Goal: Task Accomplishment & Management: Complete application form

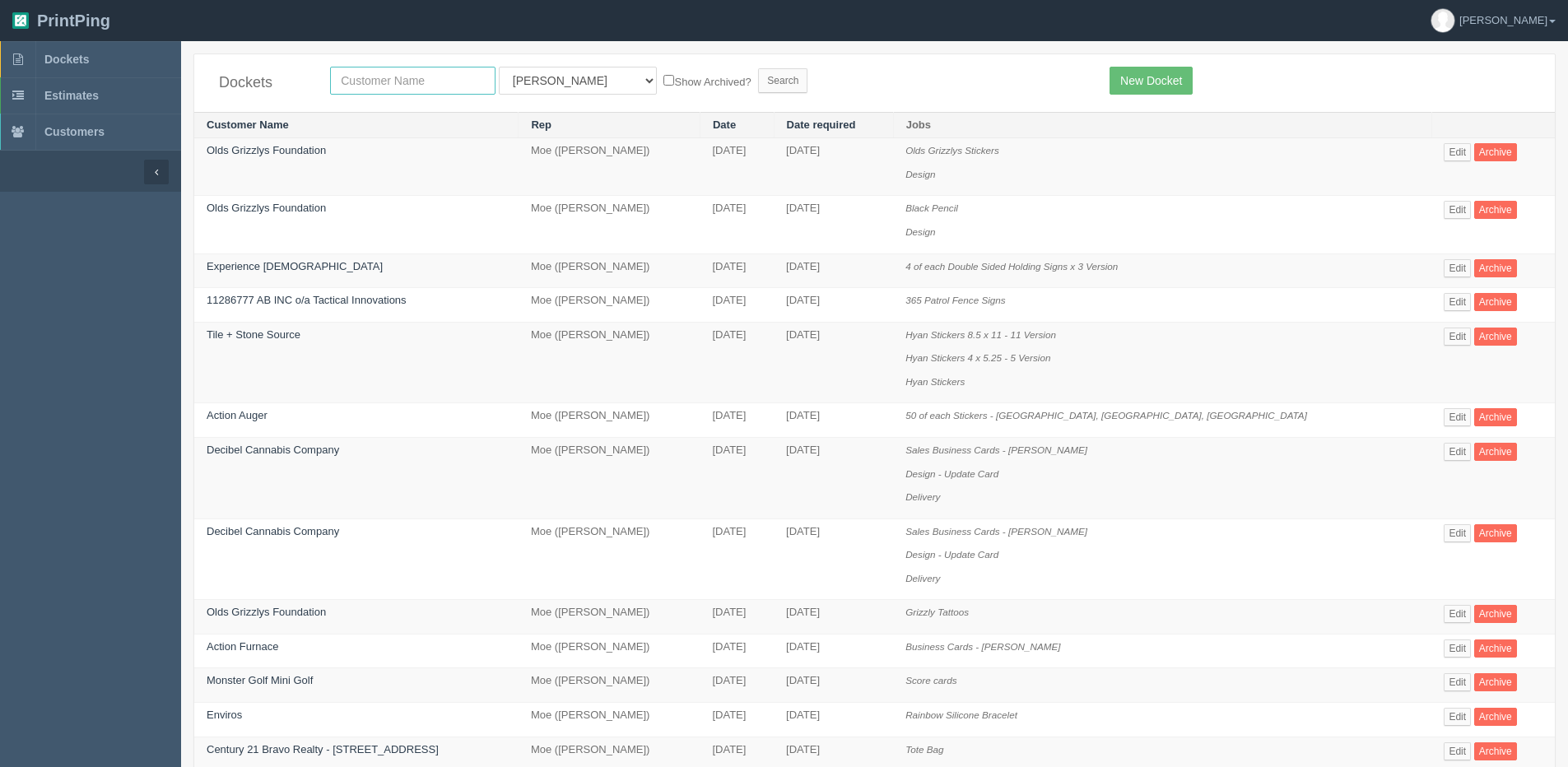
click at [428, 83] on input "text" at bounding box center [413, 80] width 165 height 28
type input "action"
click at [758, 68] on input "Search" at bounding box center [782, 80] width 49 height 24
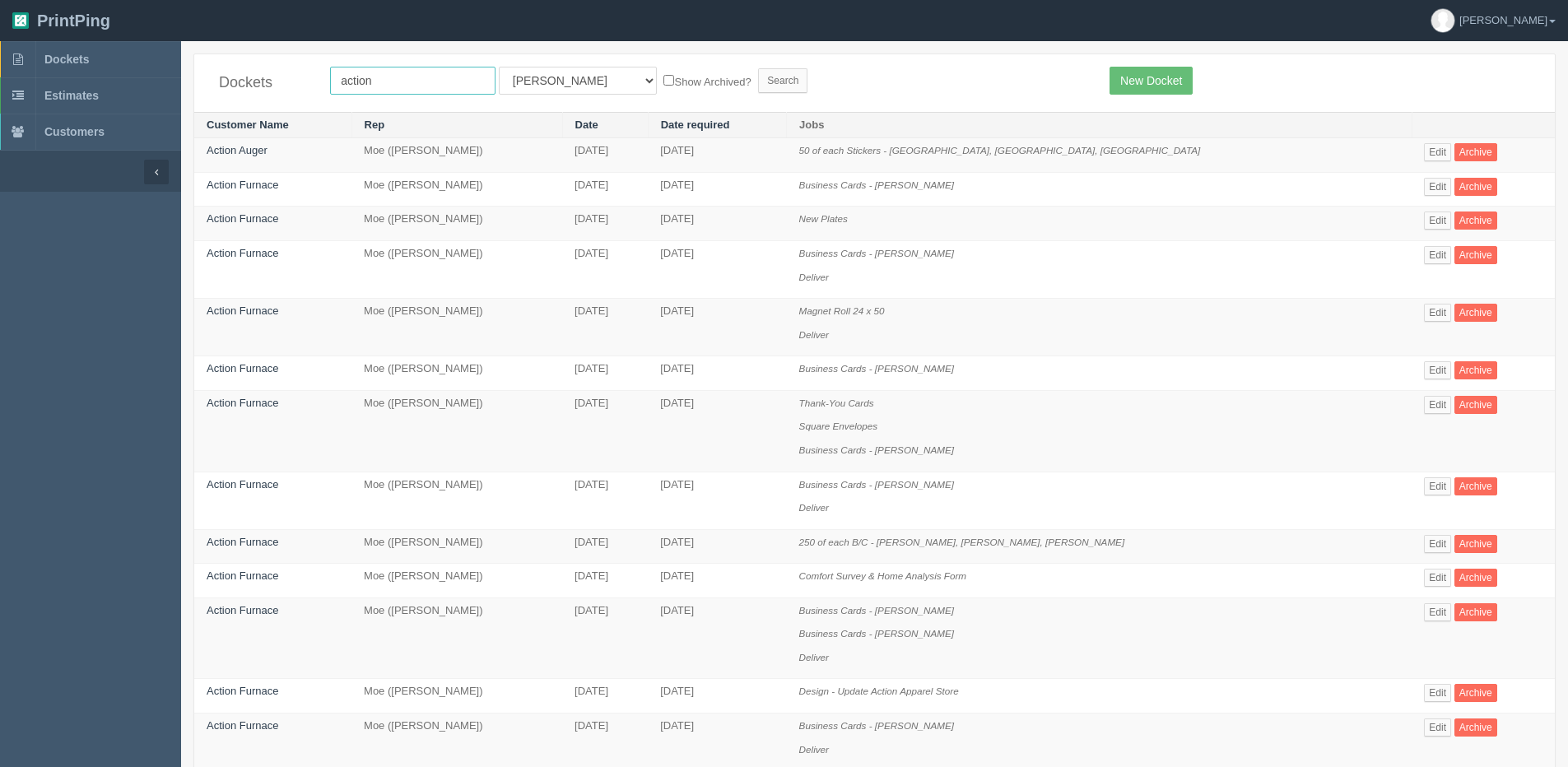
click at [409, 71] on input "action" at bounding box center [413, 80] width 165 height 28
type input "Action Furnace"
click at [664, 84] on label "Show Archived?" at bounding box center [707, 81] width 87 height 19
click at [664, 84] on input "Show Archived?" at bounding box center [669, 80] width 11 height 11
checkbox input "true"
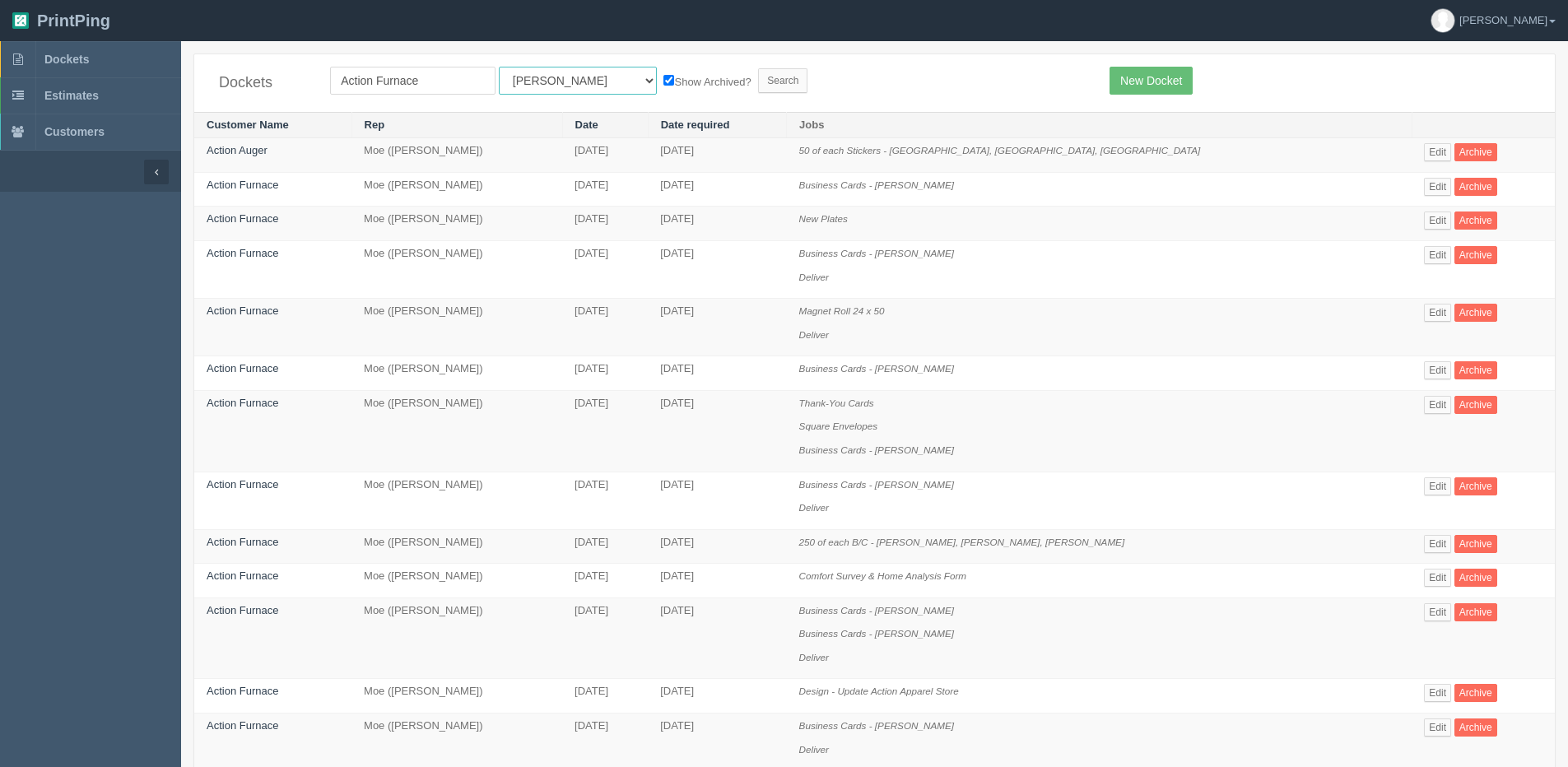
drag, startPoint x: 550, startPoint y: 81, endPoint x: 549, endPoint y: 91, distance: 10.0
click at [550, 81] on select "All Users Ali Ali Test 1 Aly Amy Ankit Arif Brandon Dan France Greg Jim Mark Ma…" at bounding box center [577, 80] width 158 height 28
select select "1"
click at [498, 66] on select "All Users Ali Ali Test 1 Aly Amy Ankit Arif Brandon Dan France Greg Jim Mark Ma…" at bounding box center [577, 80] width 158 height 28
click at [758, 87] on input "Search" at bounding box center [782, 80] width 49 height 24
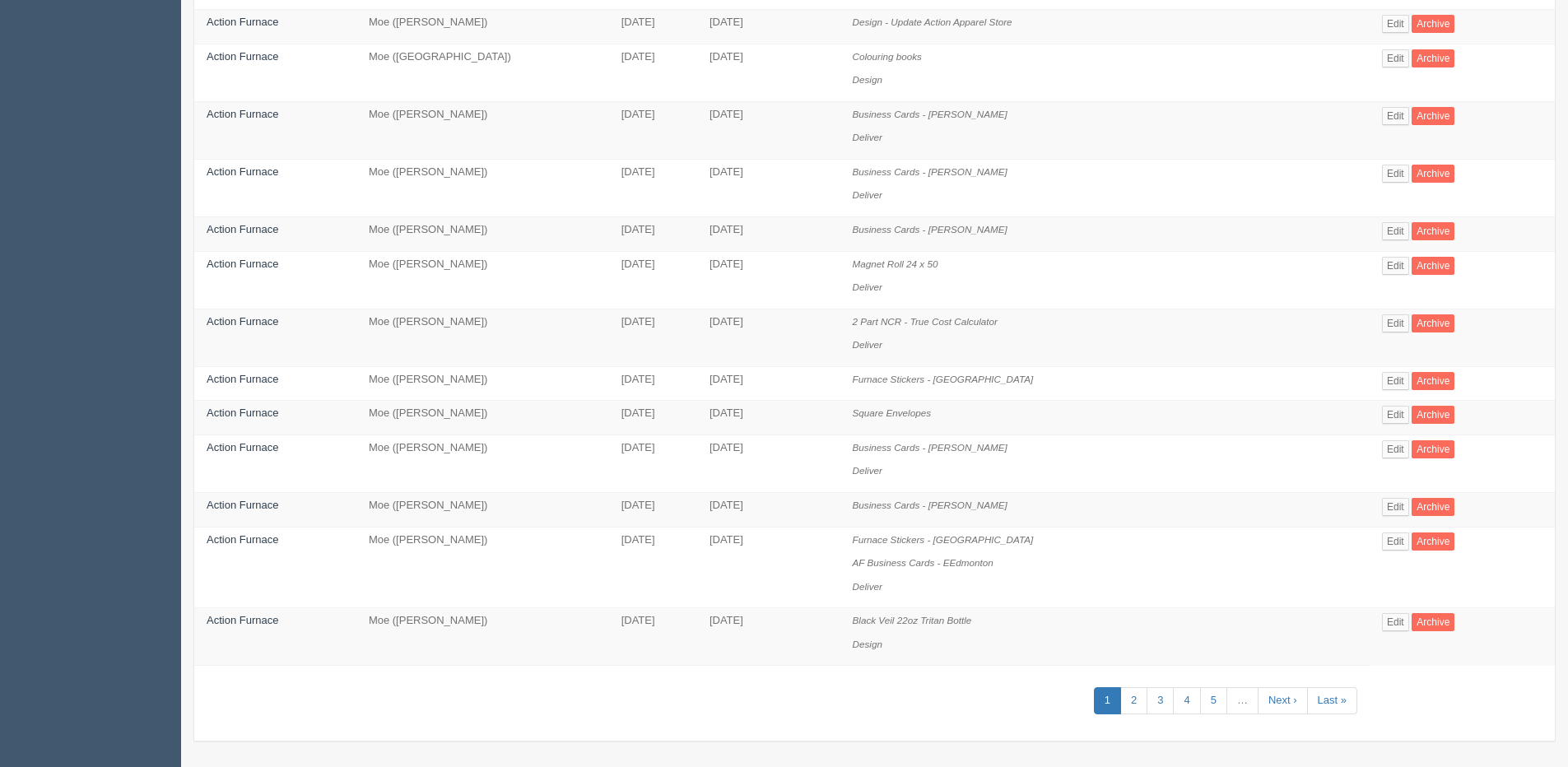
scroll to position [707, 0]
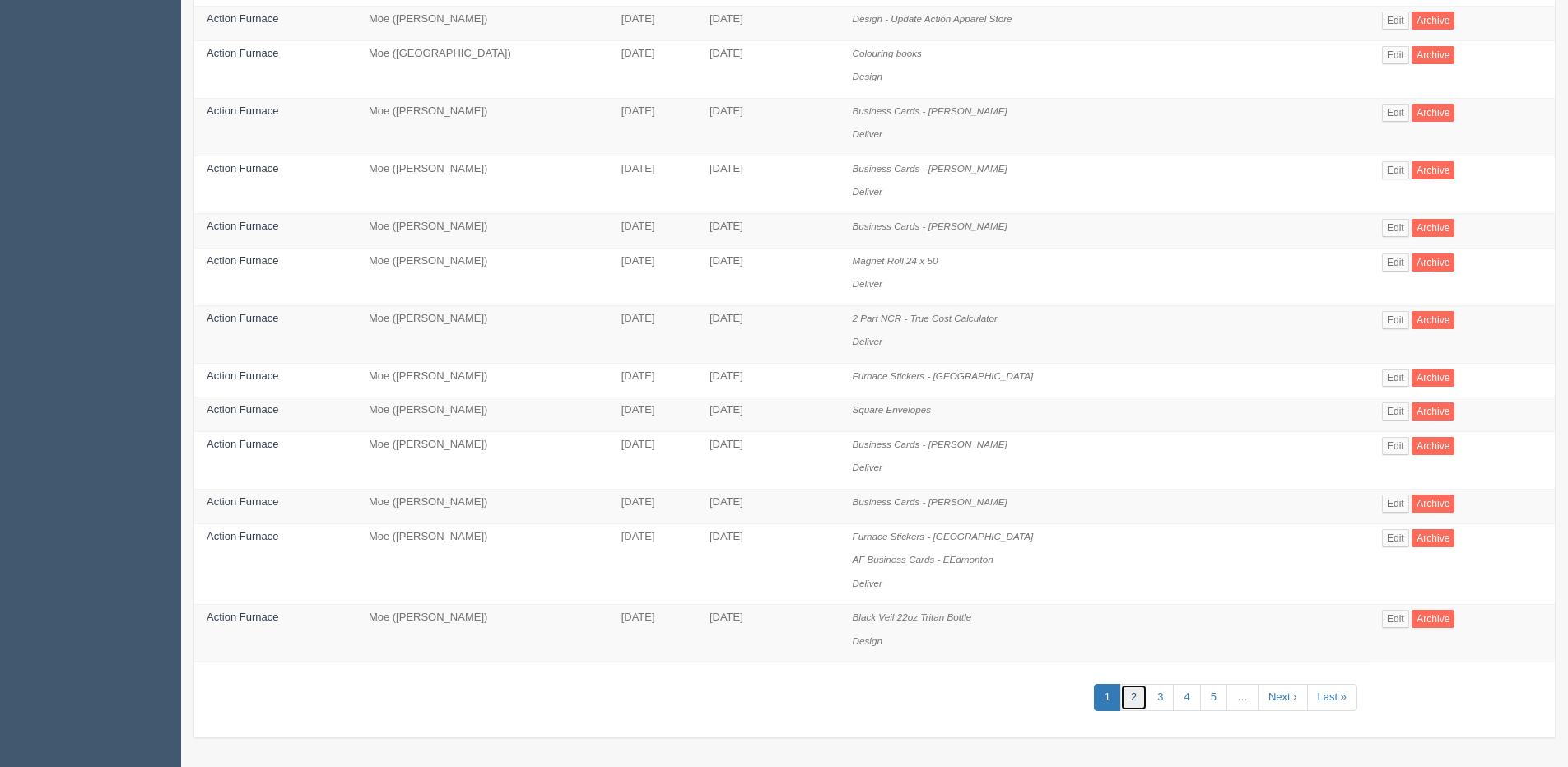
click at [1124, 701] on link "2" at bounding box center [1133, 698] width 27 height 27
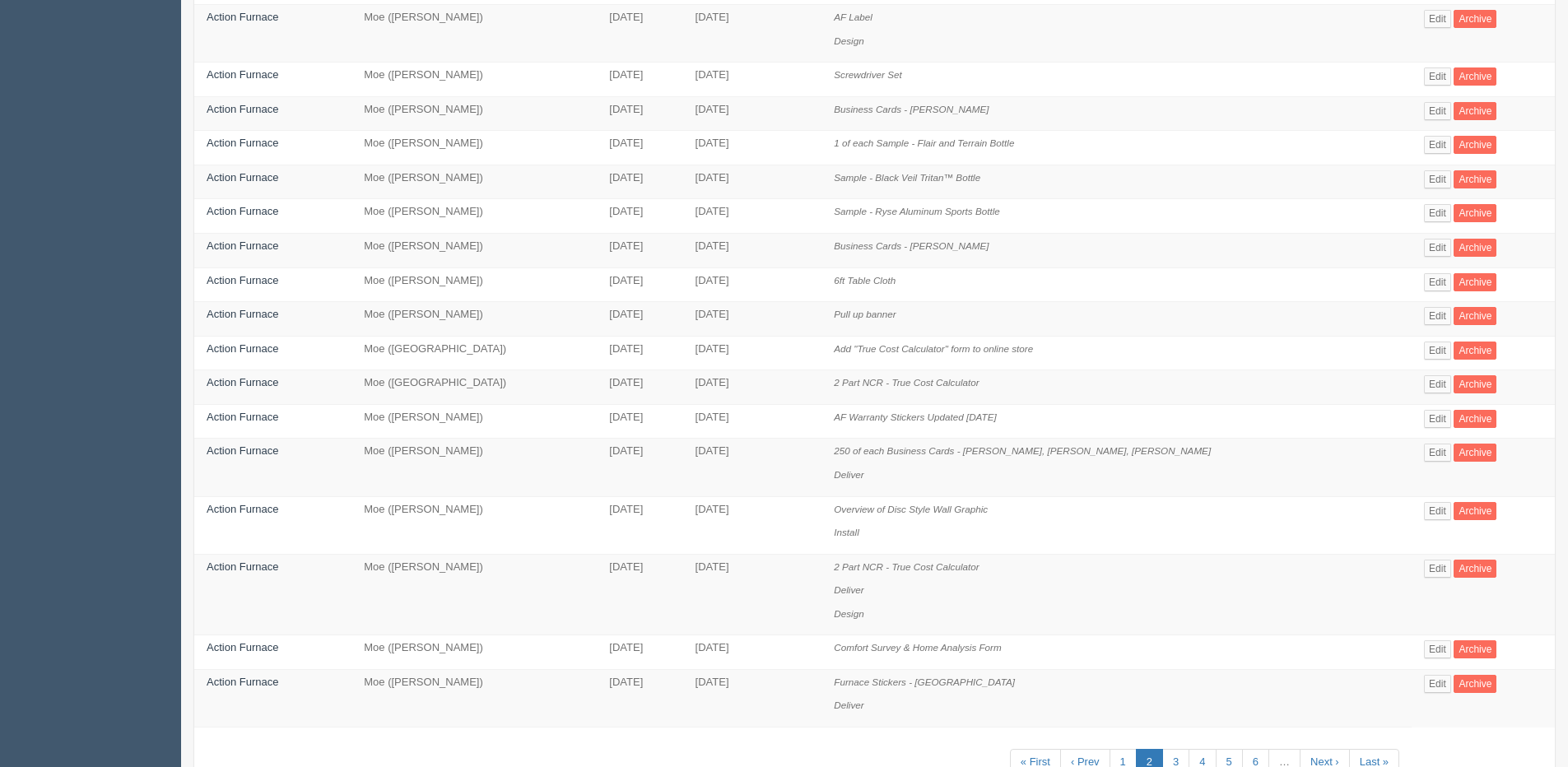
scroll to position [566, 0]
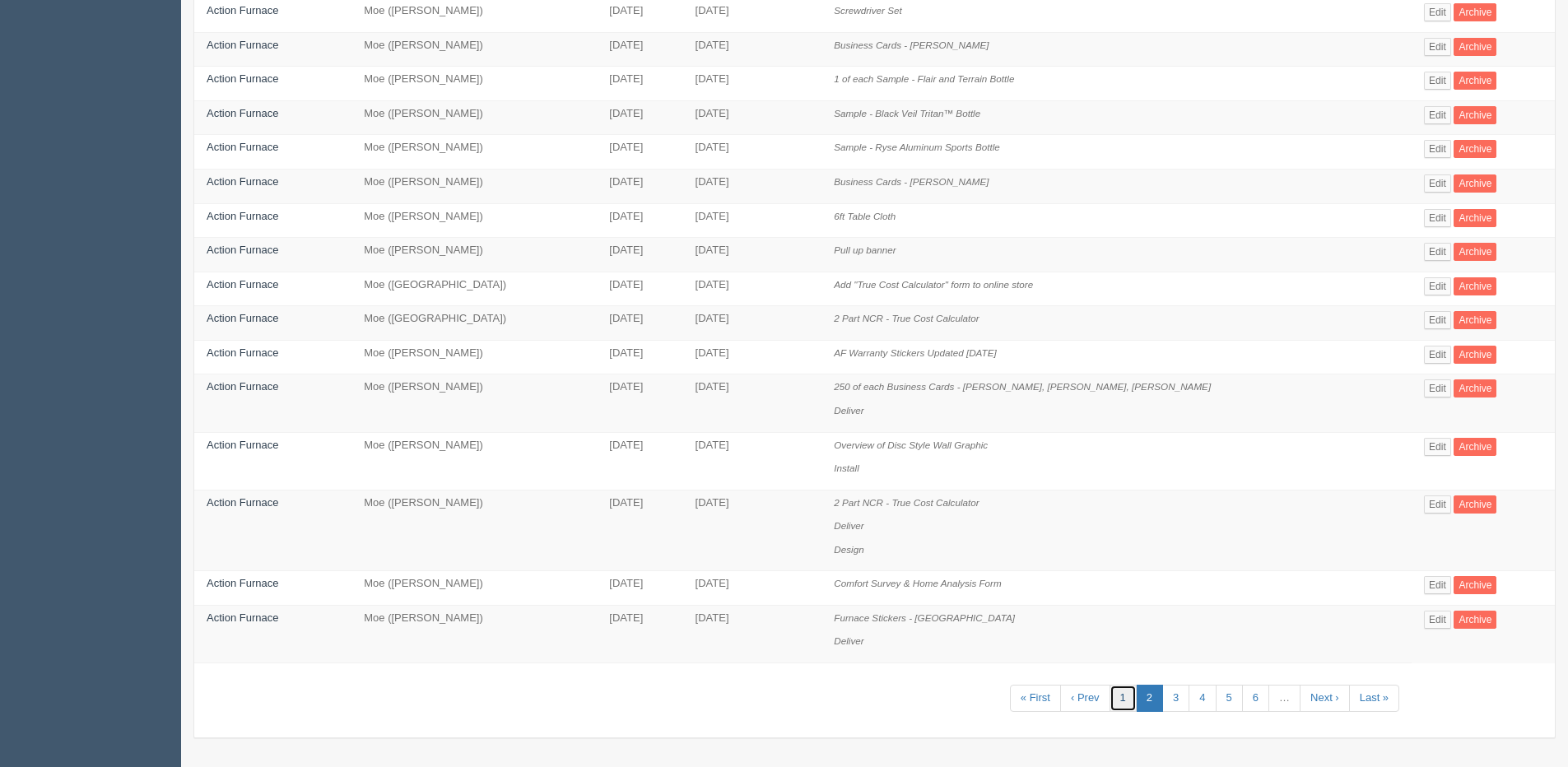
click at [1120, 707] on link "1" at bounding box center [1123, 699] width 27 height 27
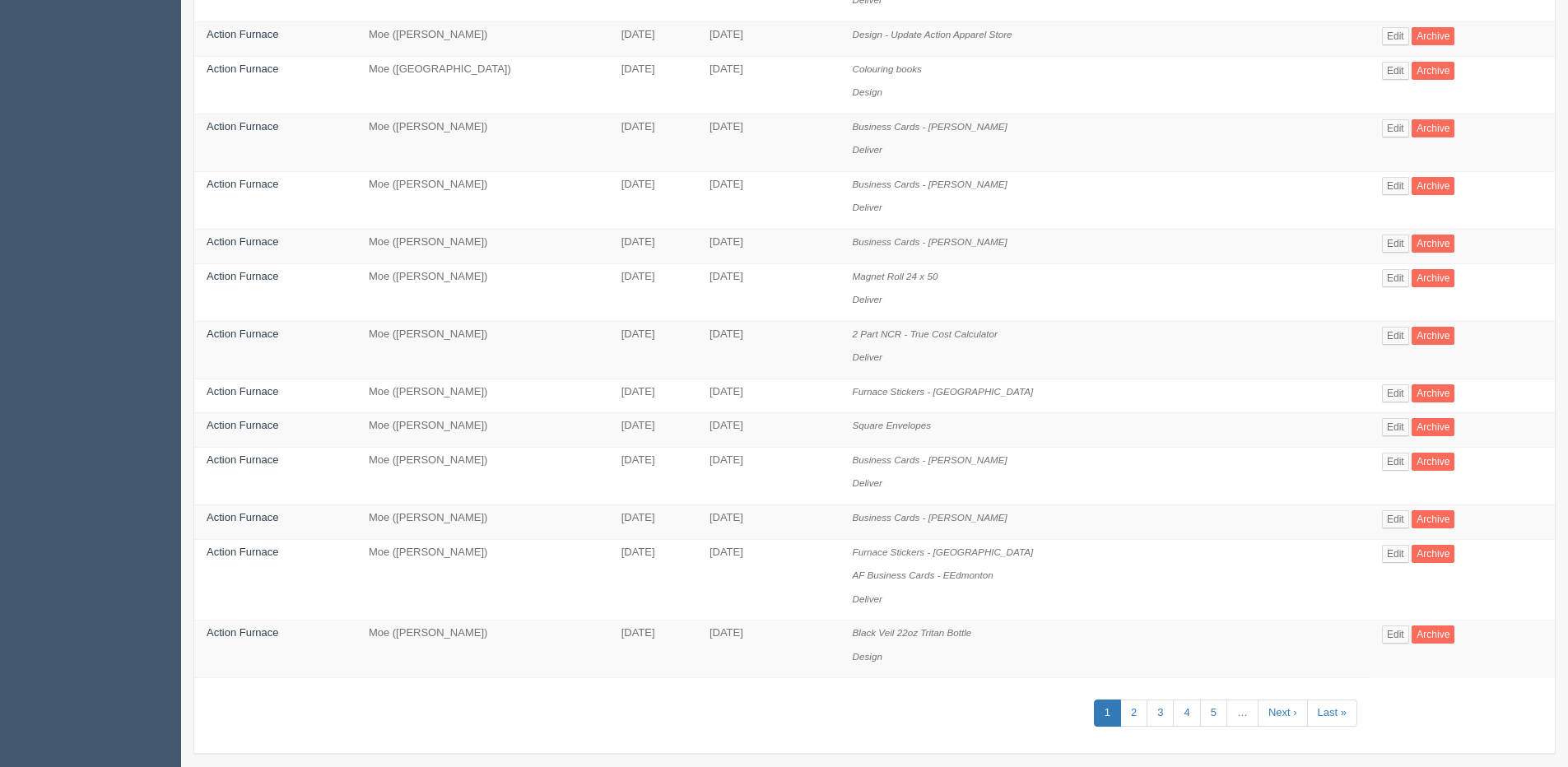
scroll to position [707, 0]
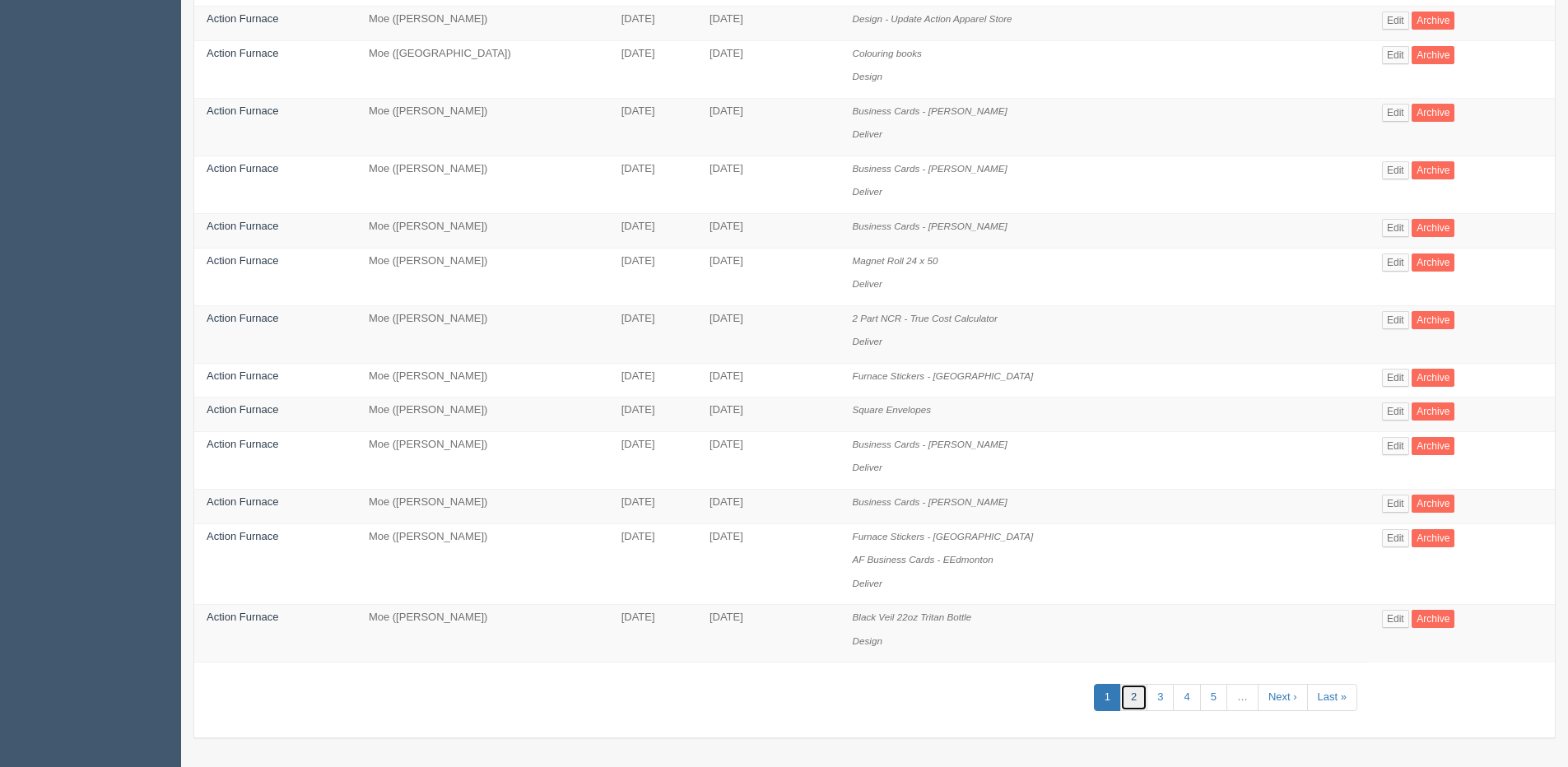
click at [1129, 697] on link "2" at bounding box center [1133, 698] width 27 height 27
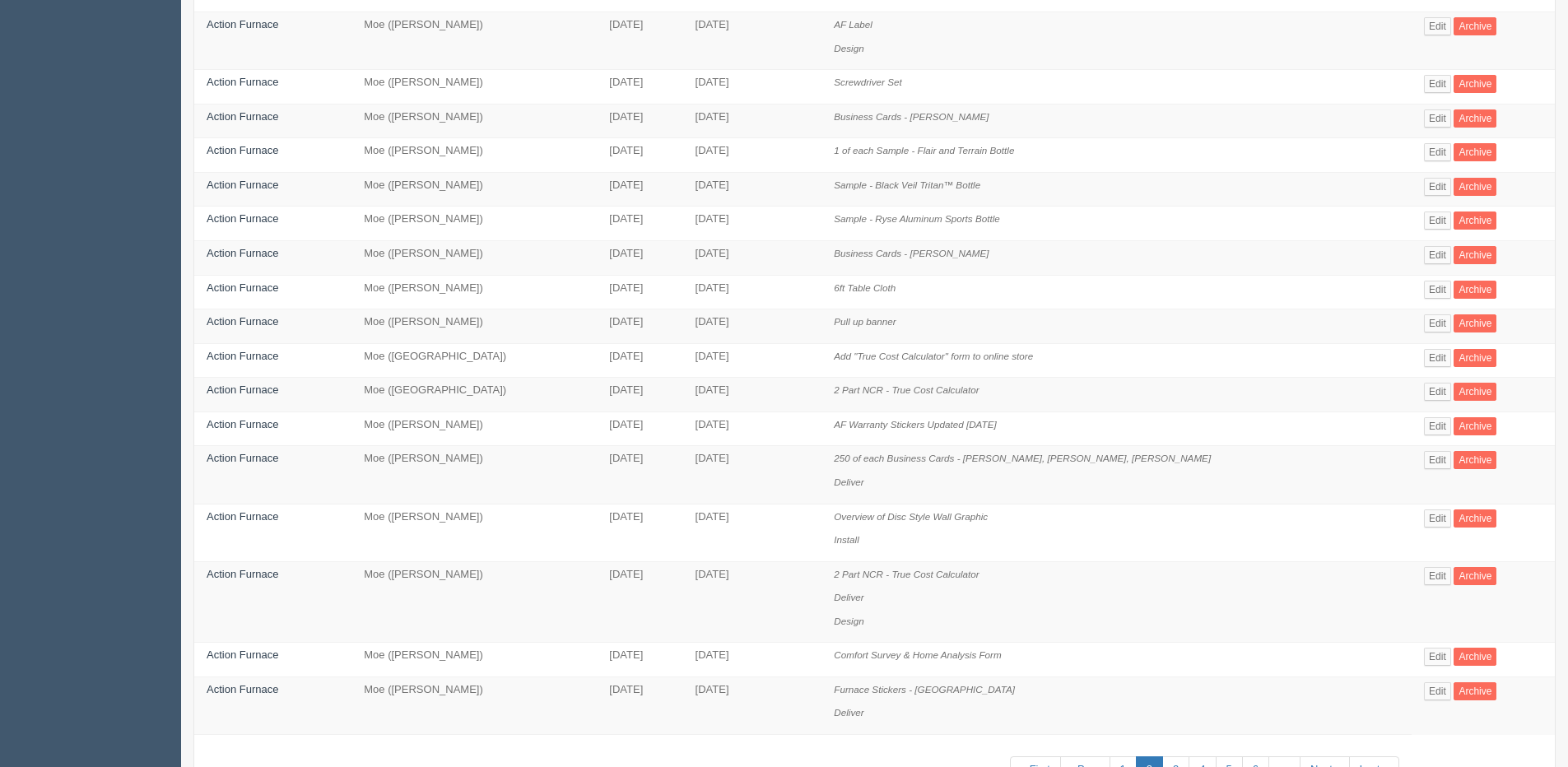
scroll to position [566, 0]
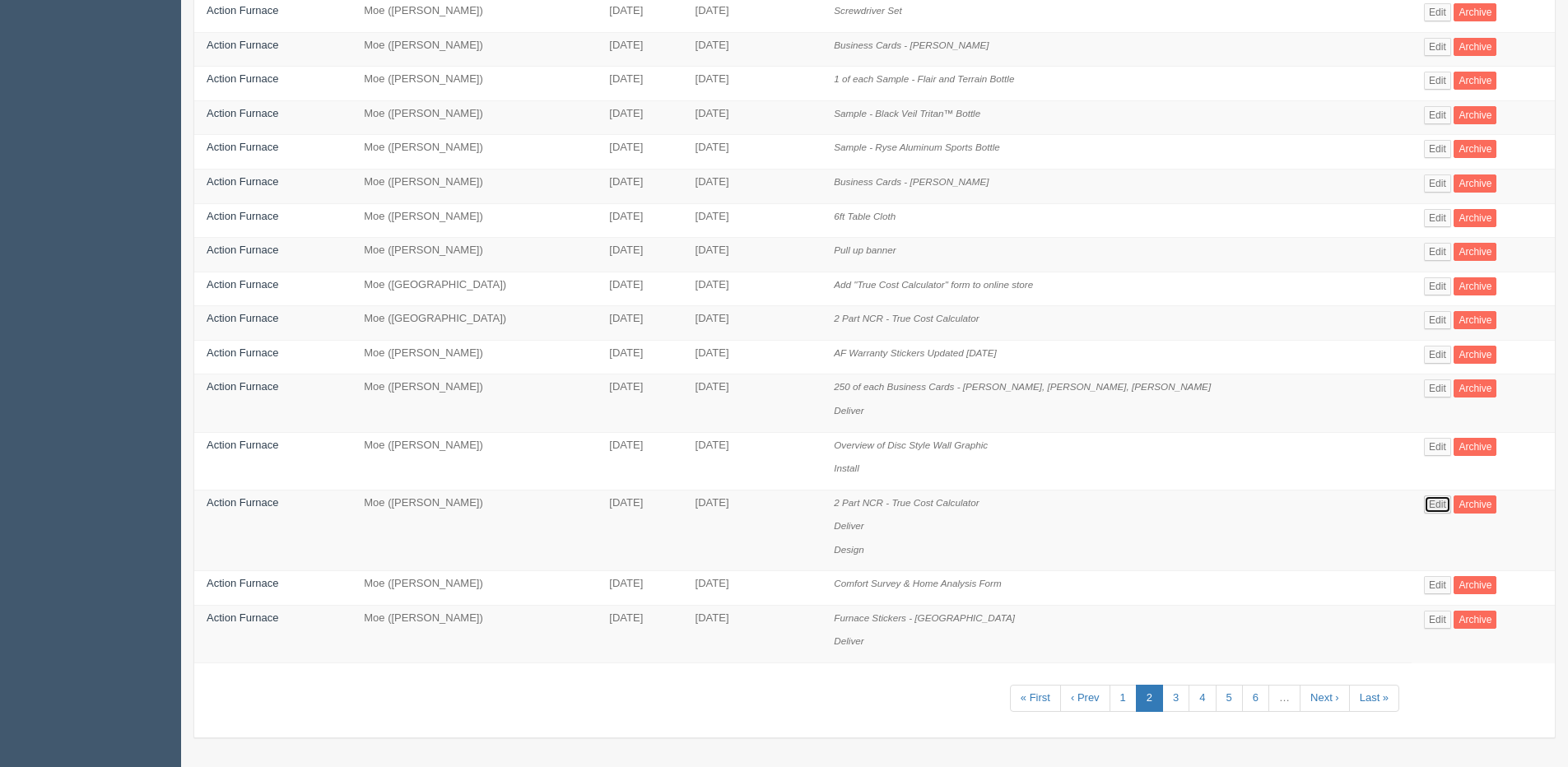
click at [1427, 501] on link "Edit" at bounding box center [1438, 505] width 27 height 18
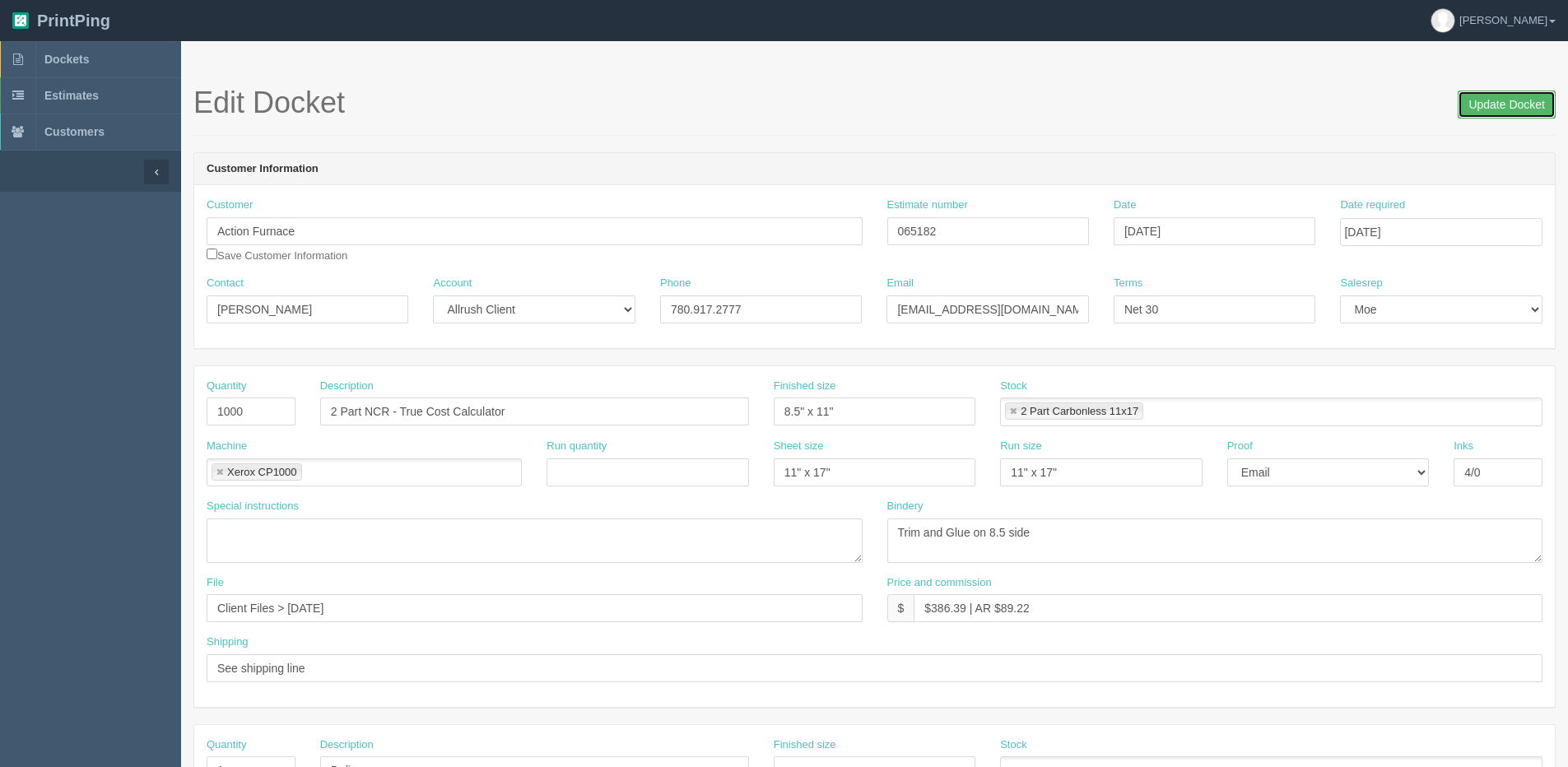
click at [1469, 105] on input "Update Docket" at bounding box center [1506, 104] width 98 height 28
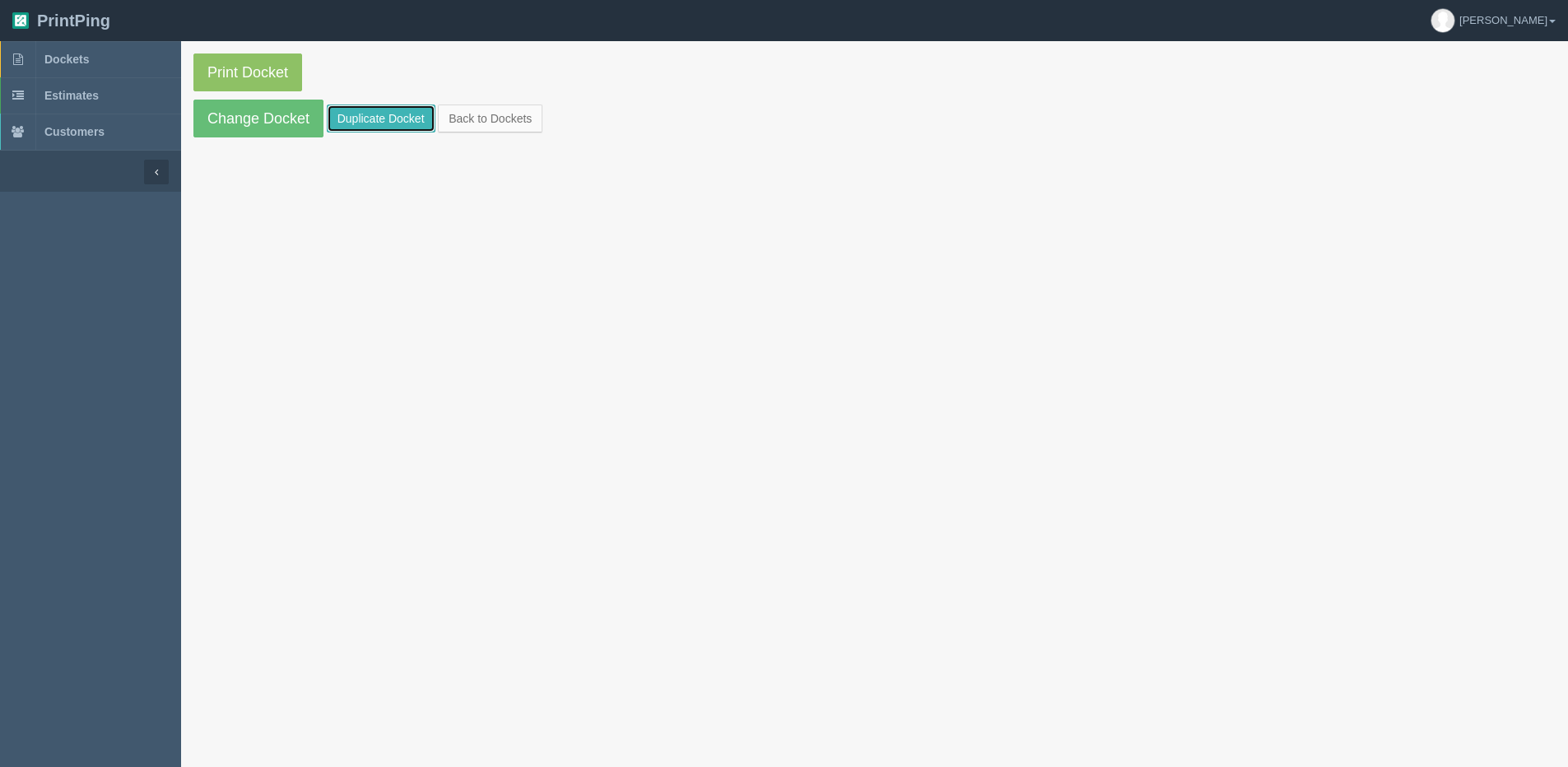
click at [395, 119] on link "Duplicate Docket" at bounding box center [381, 118] width 109 height 28
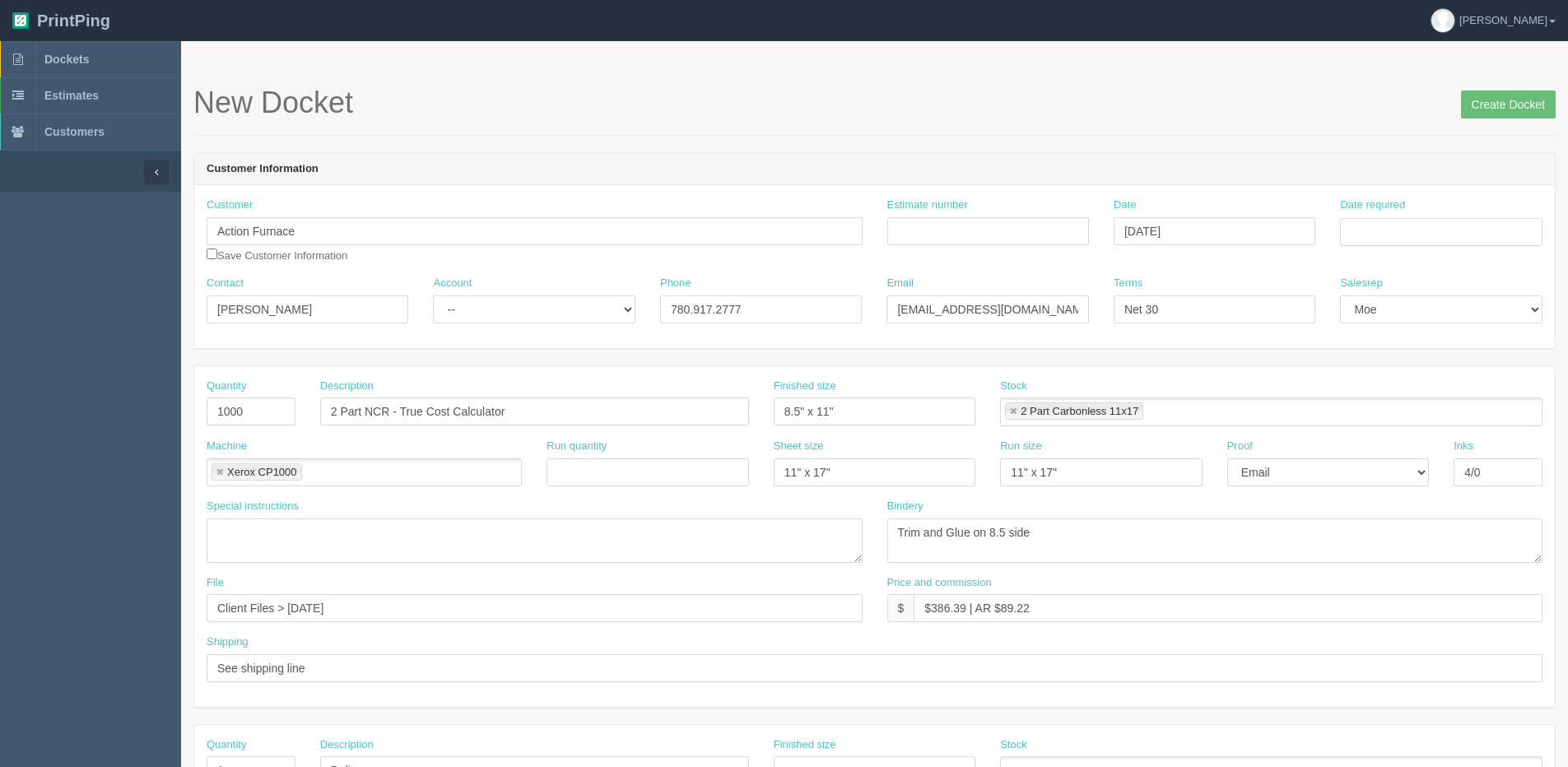
click at [1387, 246] on div "Date required" at bounding box center [1440, 228] width 226 height 61
click at [1362, 232] on input "Date required" at bounding box center [1440, 232] width 202 height 28
click at [1366, 468] on th "[DATE]" at bounding box center [1421, 461] width 153 height 24
click at [1469, 366] on td "15" at bounding box center [1466, 366] width 20 height 24
type input "[DATE]"
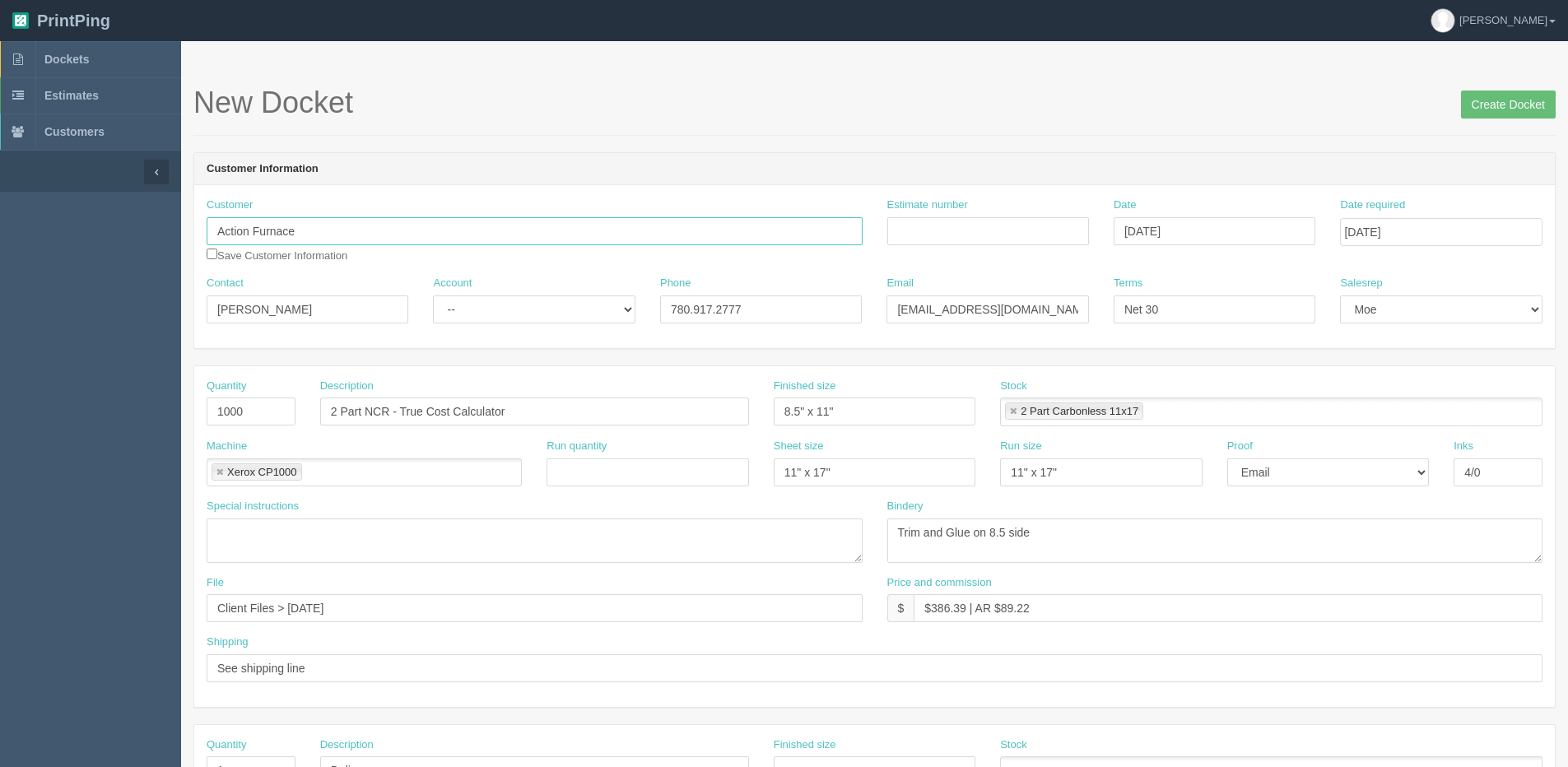
click at [330, 233] on input "Action Furnace" at bounding box center [534, 231] width 656 height 28
click at [296, 260] on link "Action Furnac e" at bounding box center [272, 263] width 130 height 24
type input "Action Furnace"
type input "Marwa Osman"
type input "403.288.4004"
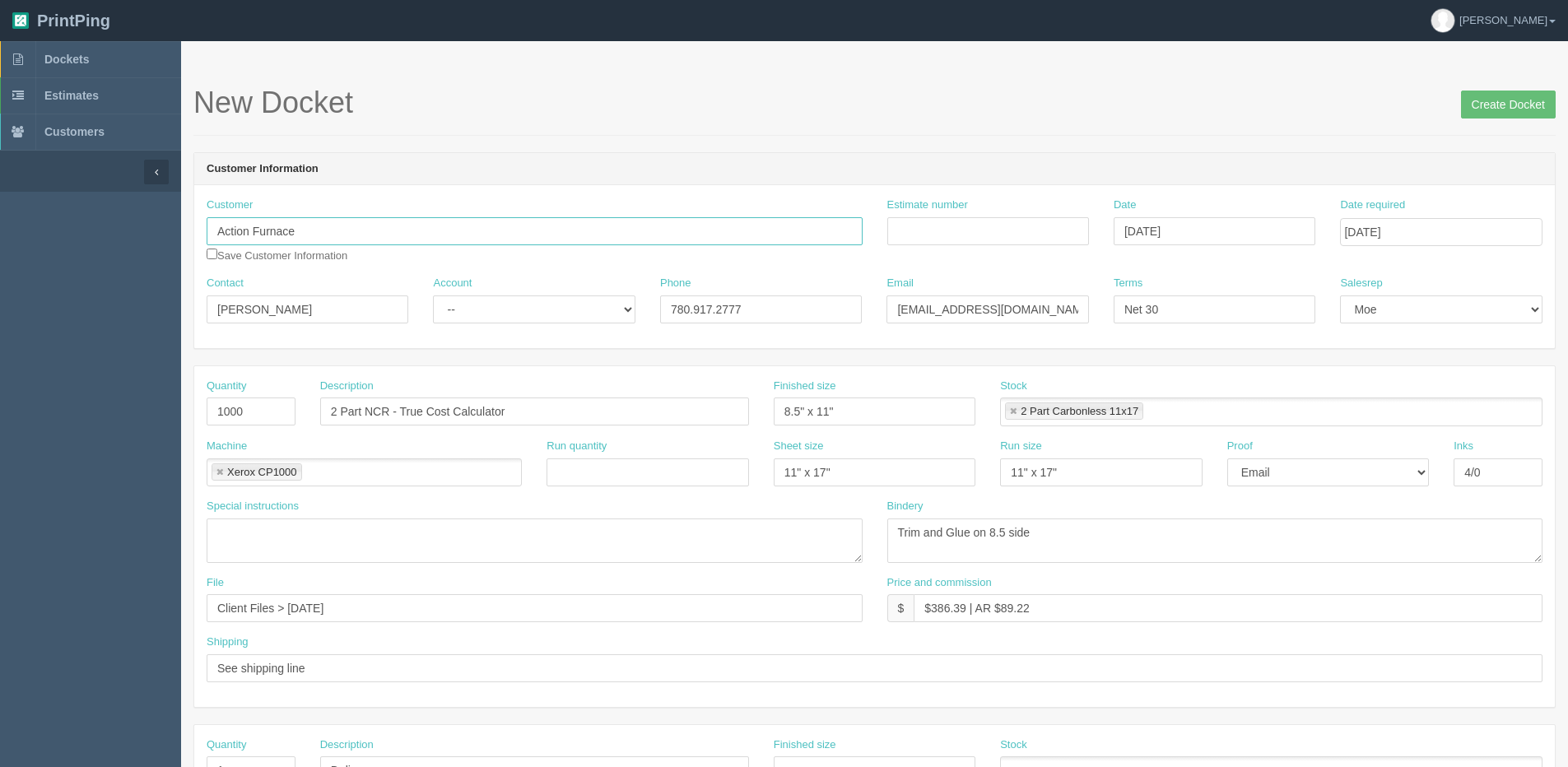
type input "mOsman@actionfurnace.ca"
type input "Due on receipt"
drag, startPoint x: 297, startPoint y: 299, endPoint x: 122, endPoint y: 312, distance: 175.5
click at [120, 312] on section "Dockets Estimates Customers" at bounding box center [784, 768] width 1568 height 1454
paste input "Jean Martinez"
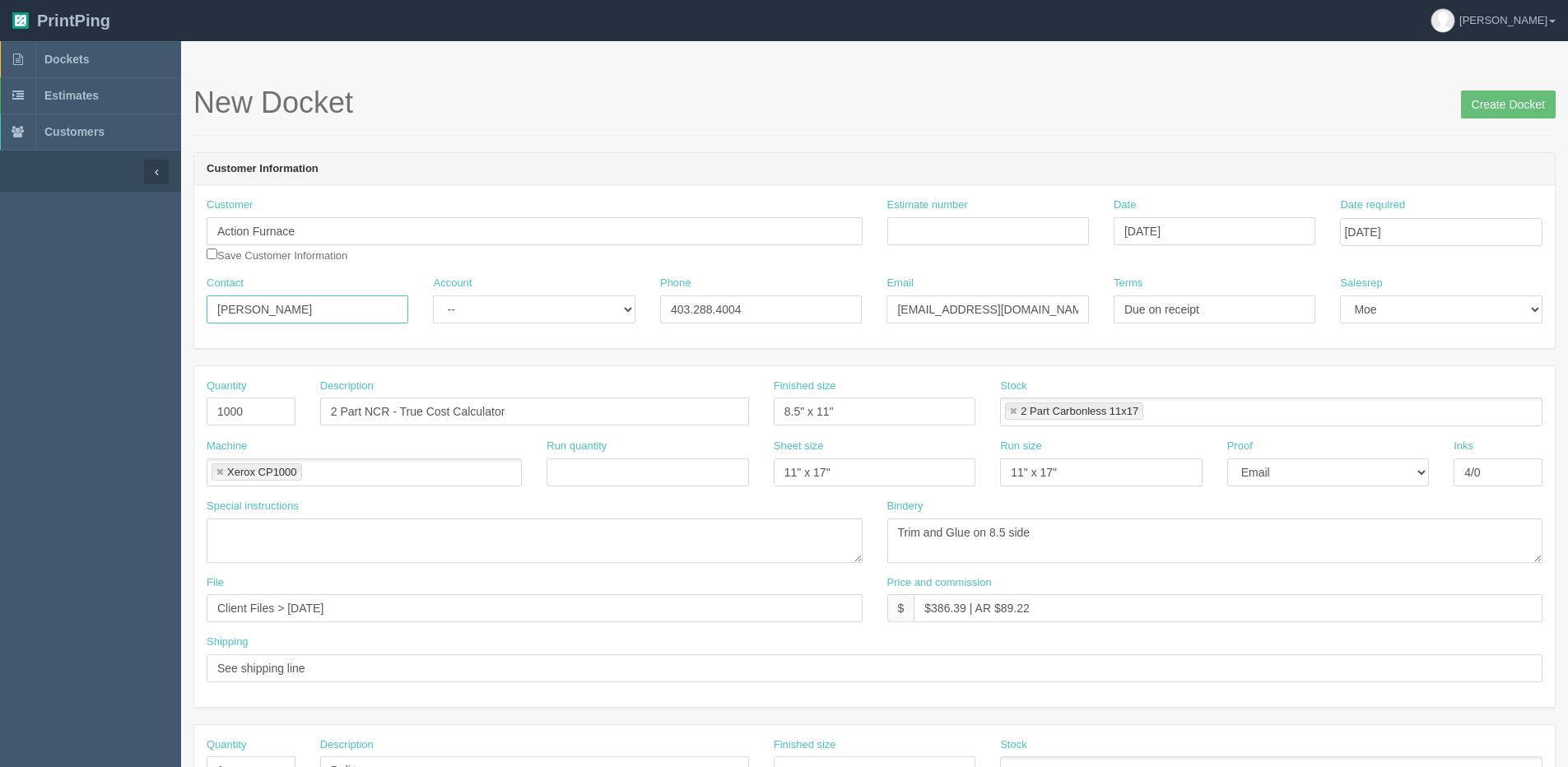
type input "Jean Martinez"
drag, startPoint x: 1044, startPoint y: 317, endPoint x: 758, endPoint y: 315, distance: 286.0
click at [758, 315] on div "Contact Jean Martinez Account -- Existing Client Allrush Client Rep Client Phon…" at bounding box center [874, 305] width 1361 height 60
type input "ashleyp@actionfurnace.ca"
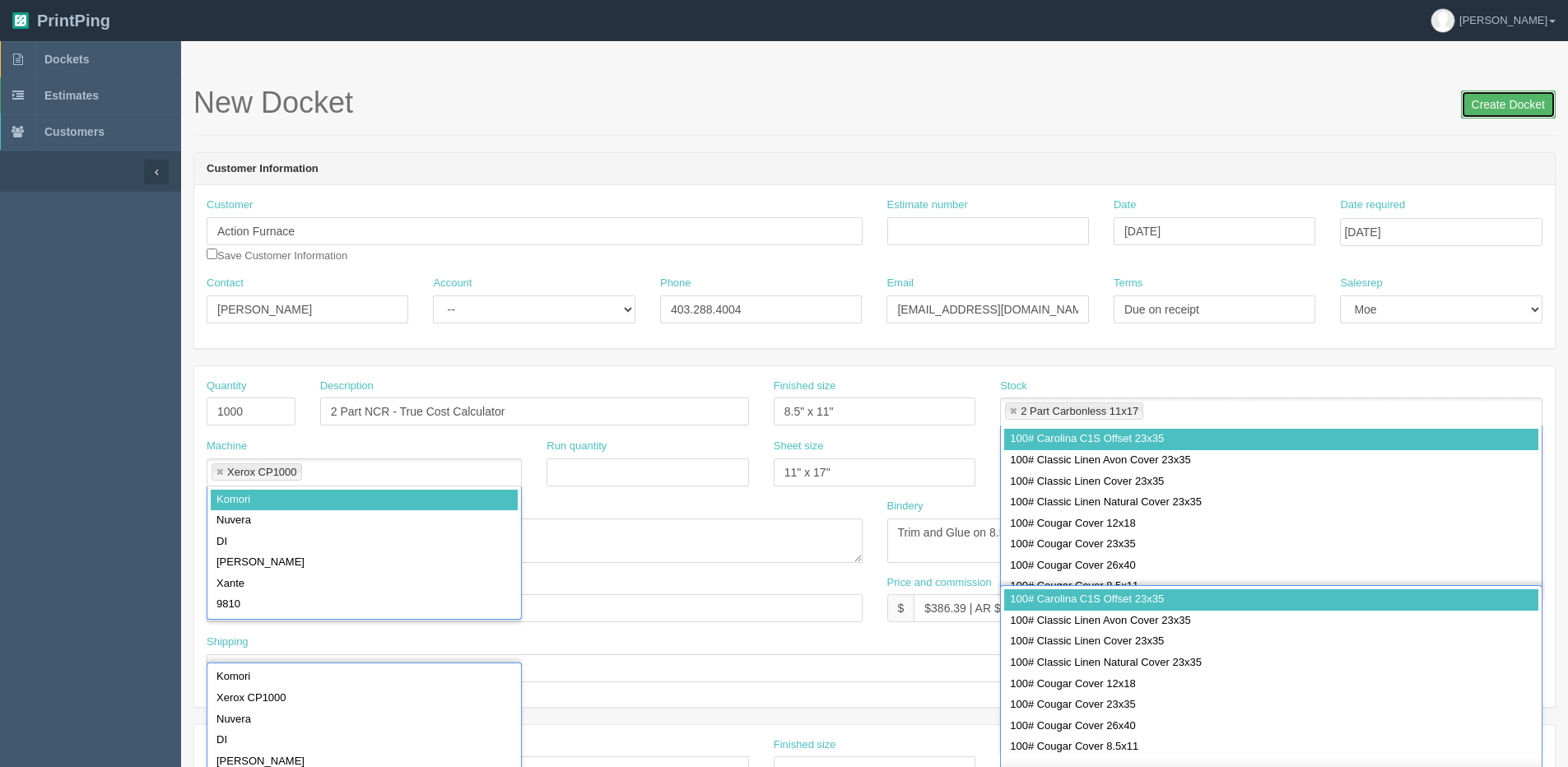
drag, startPoint x: 1504, startPoint y: 101, endPoint x: 953, endPoint y: 146, distance: 552.8
click at [1503, 101] on input "Create Docket" at bounding box center [1508, 104] width 94 height 28
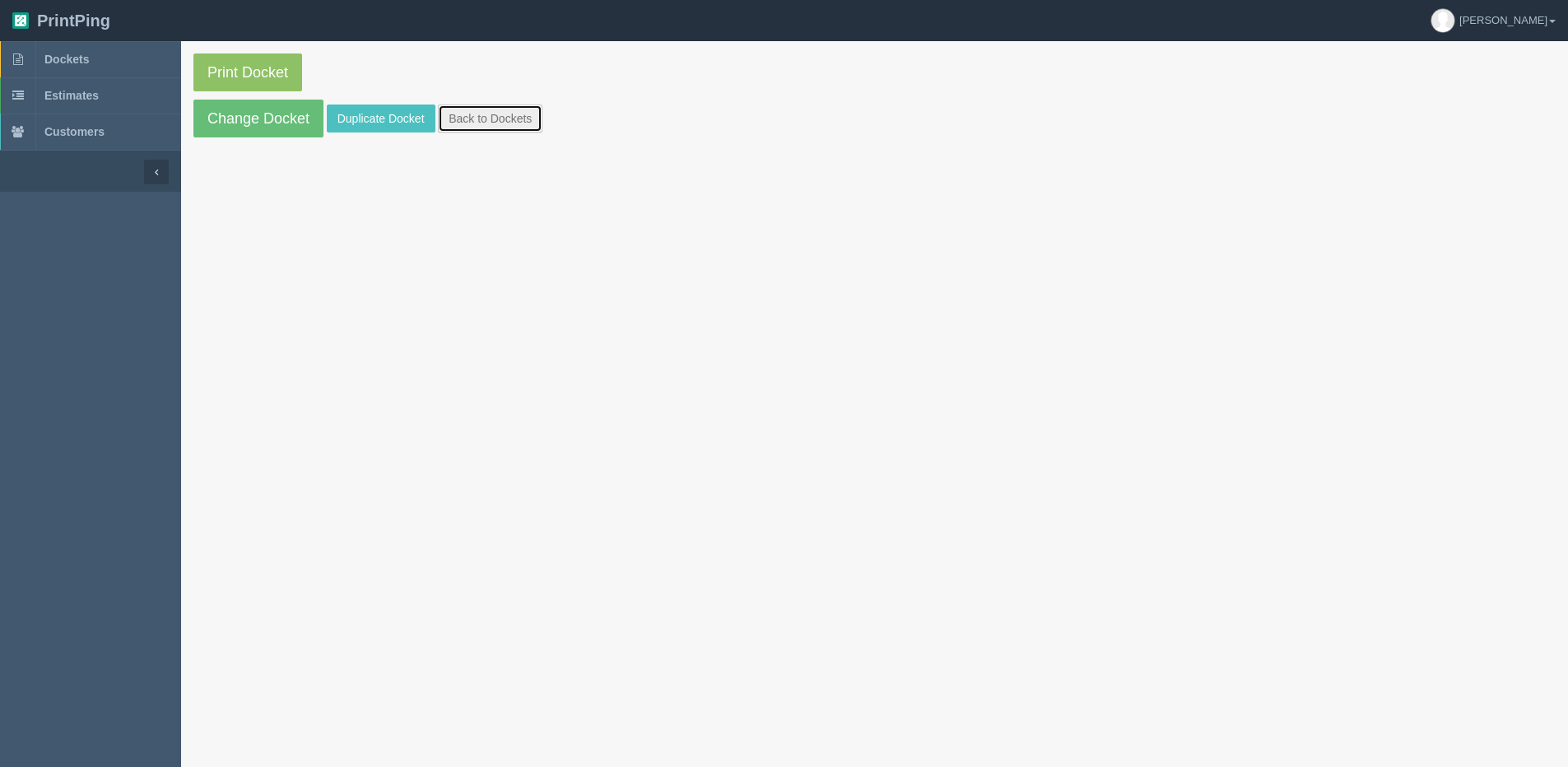
click at [500, 118] on link "Back to Dockets" at bounding box center [490, 118] width 104 height 28
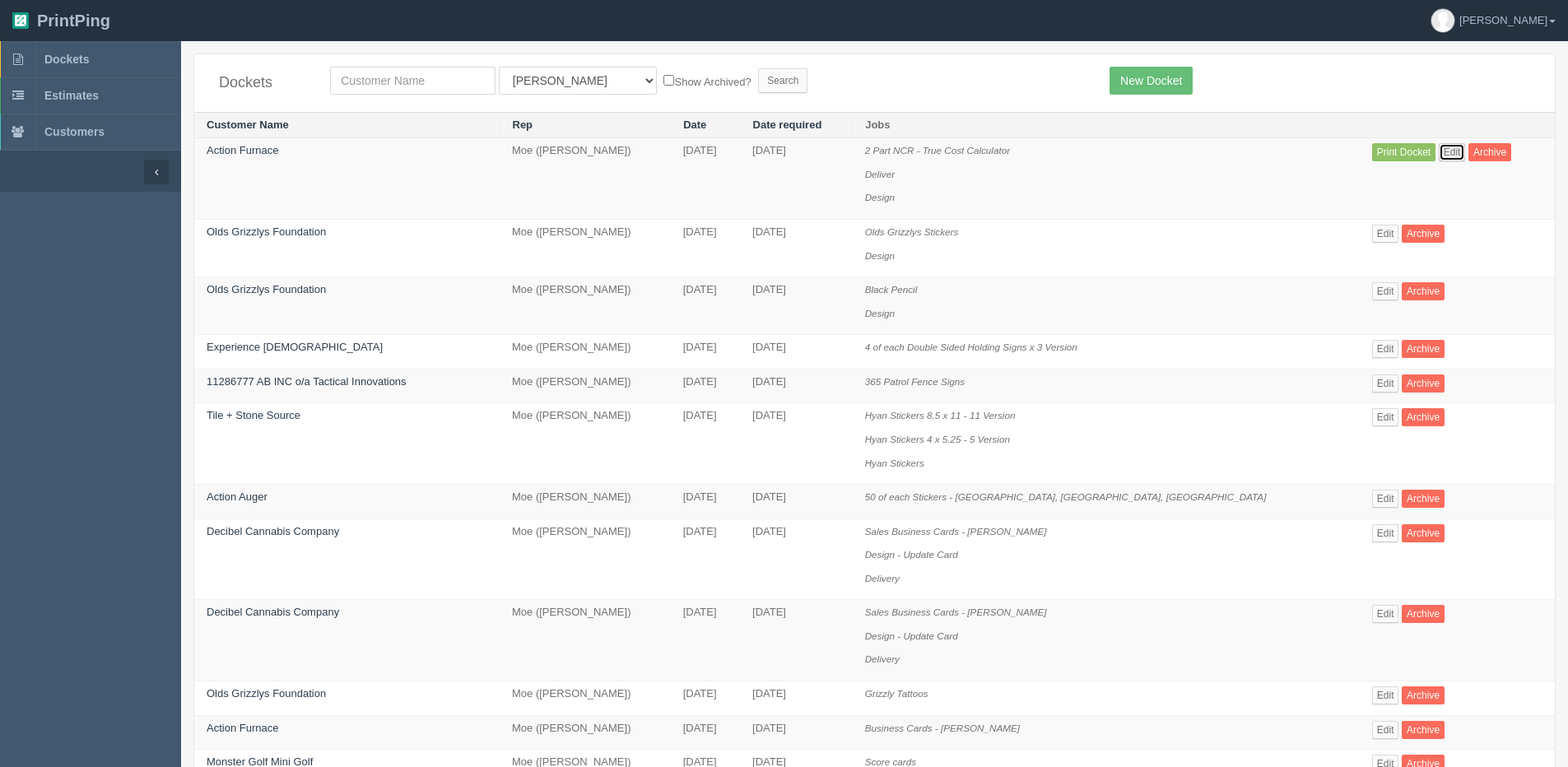
click at [1454, 148] on link "Edit" at bounding box center [1452, 152] width 27 height 18
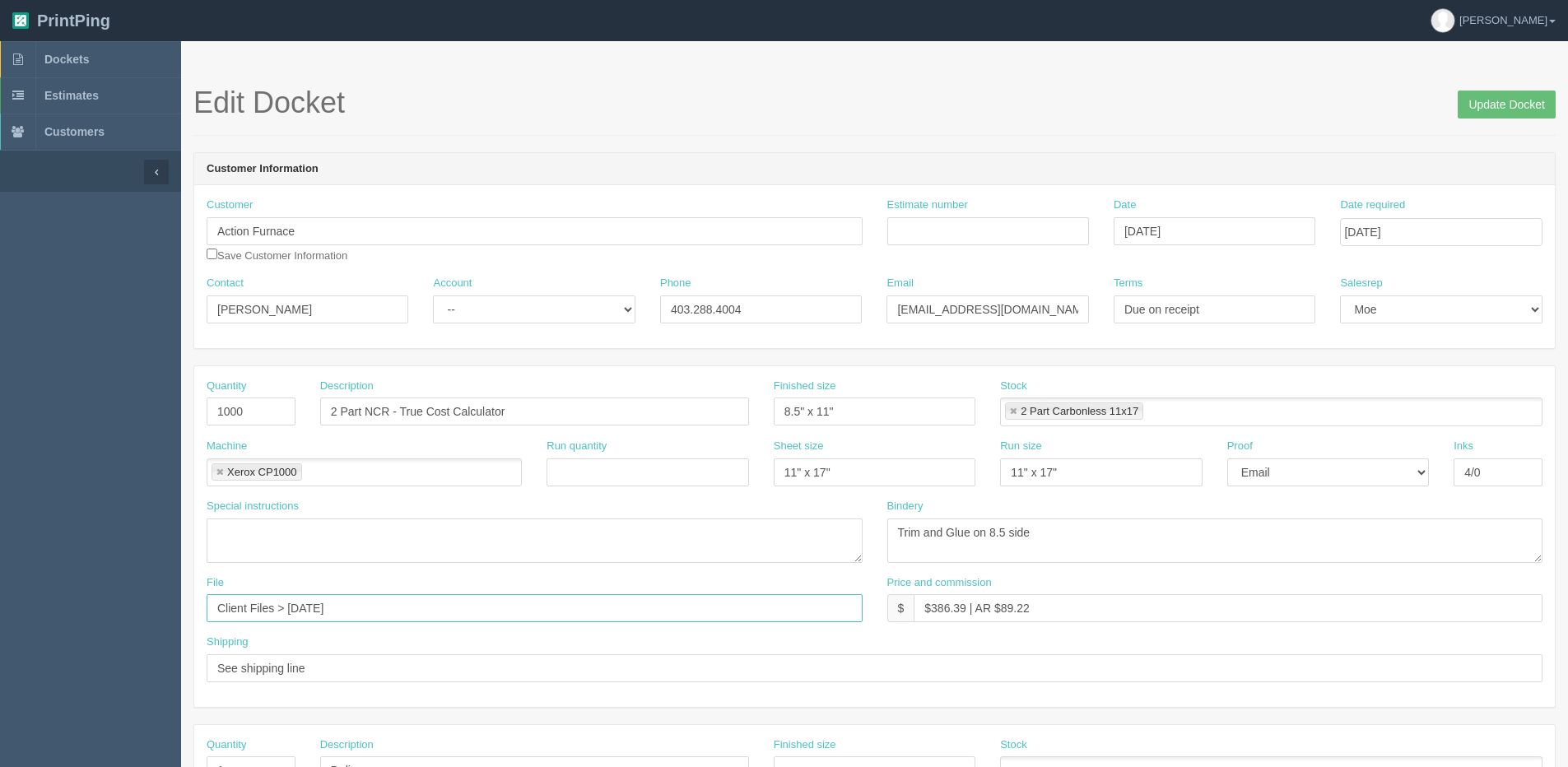
drag, startPoint x: 290, startPoint y: 608, endPoint x: 928, endPoint y: 477, distance: 651.3
click at [856, 489] on div "Quantity 1000 Description 2 Part NCR - True Cost Calculator Finished size 8.5" …" at bounding box center [874, 536] width 1361 height 340
type input "Client Files > [DATE]"
click at [1506, 103] on input "Update Docket" at bounding box center [1506, 104] width 98 height 28
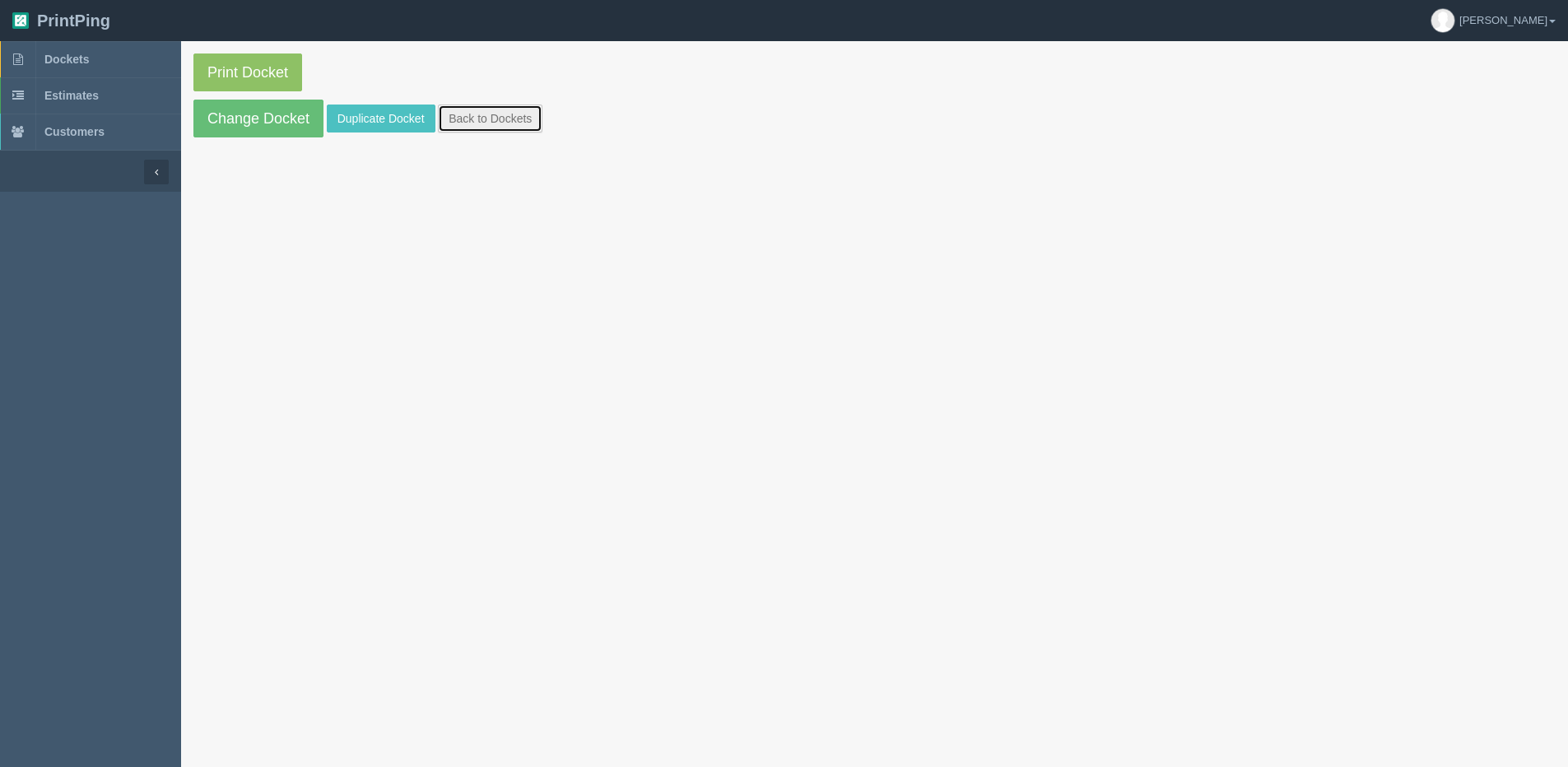
click at [489, 127] on link "Back to Dockets" at bounding box center [490, 118] width 104 height 28
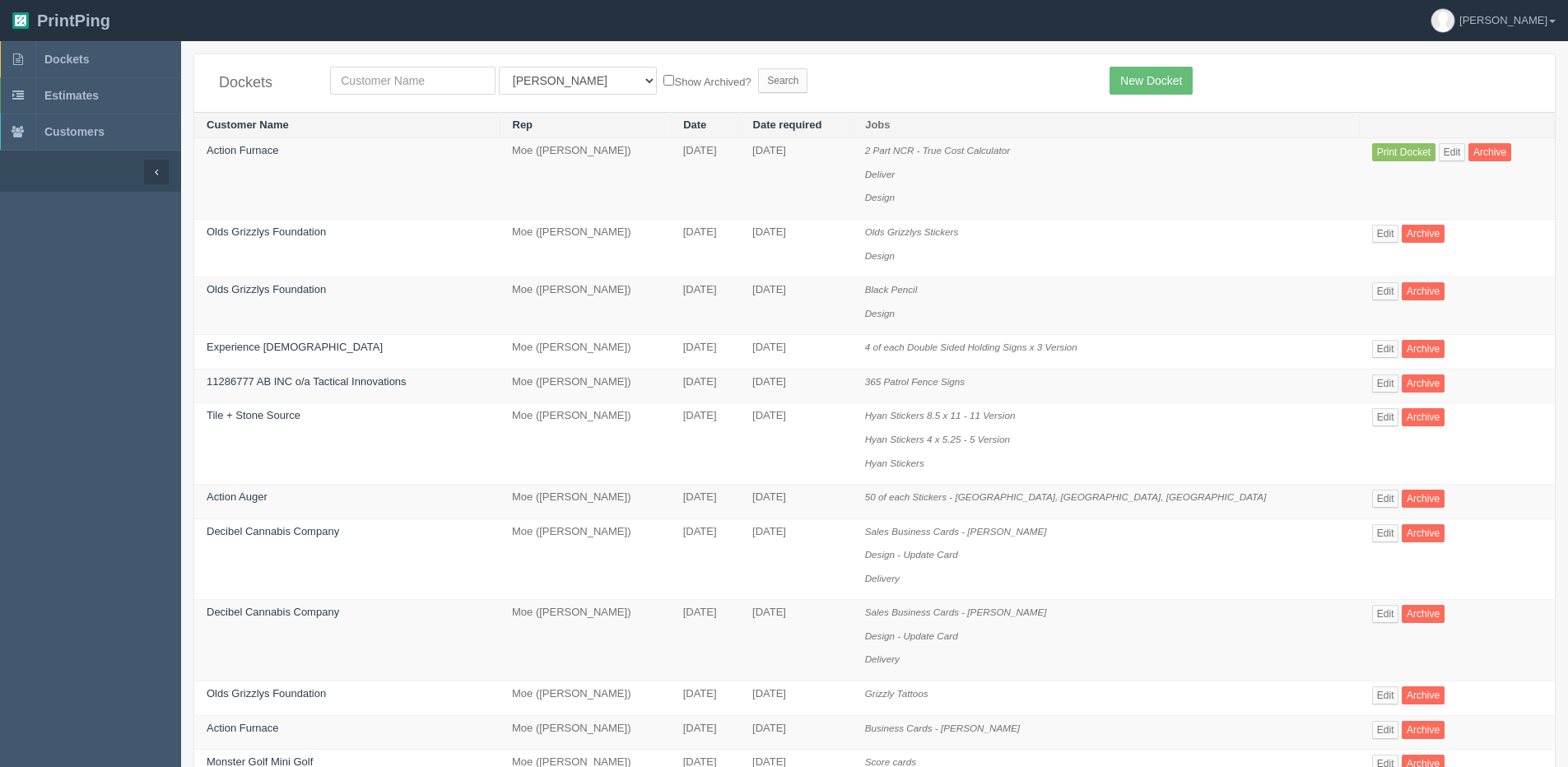
click at [481, 108] on div "Dockets All Users Ali Ali Test 1 Aly Amy Ankit Arif Brandon Dan France Greg Jim…" at bounding box center [874, 83] width 1361 height 57
click at [360, 64] on div "Dockets All Users Ali Ali Test 1 Aly Amy Ankit Arif Brandon Dan France Greg Jim…" at bounding box center [874, 83] width 1361 height 57
click at [361, 70] on input "text" at bounding box center [413, 80] width 165 height 28
type input "t"
type input "action"
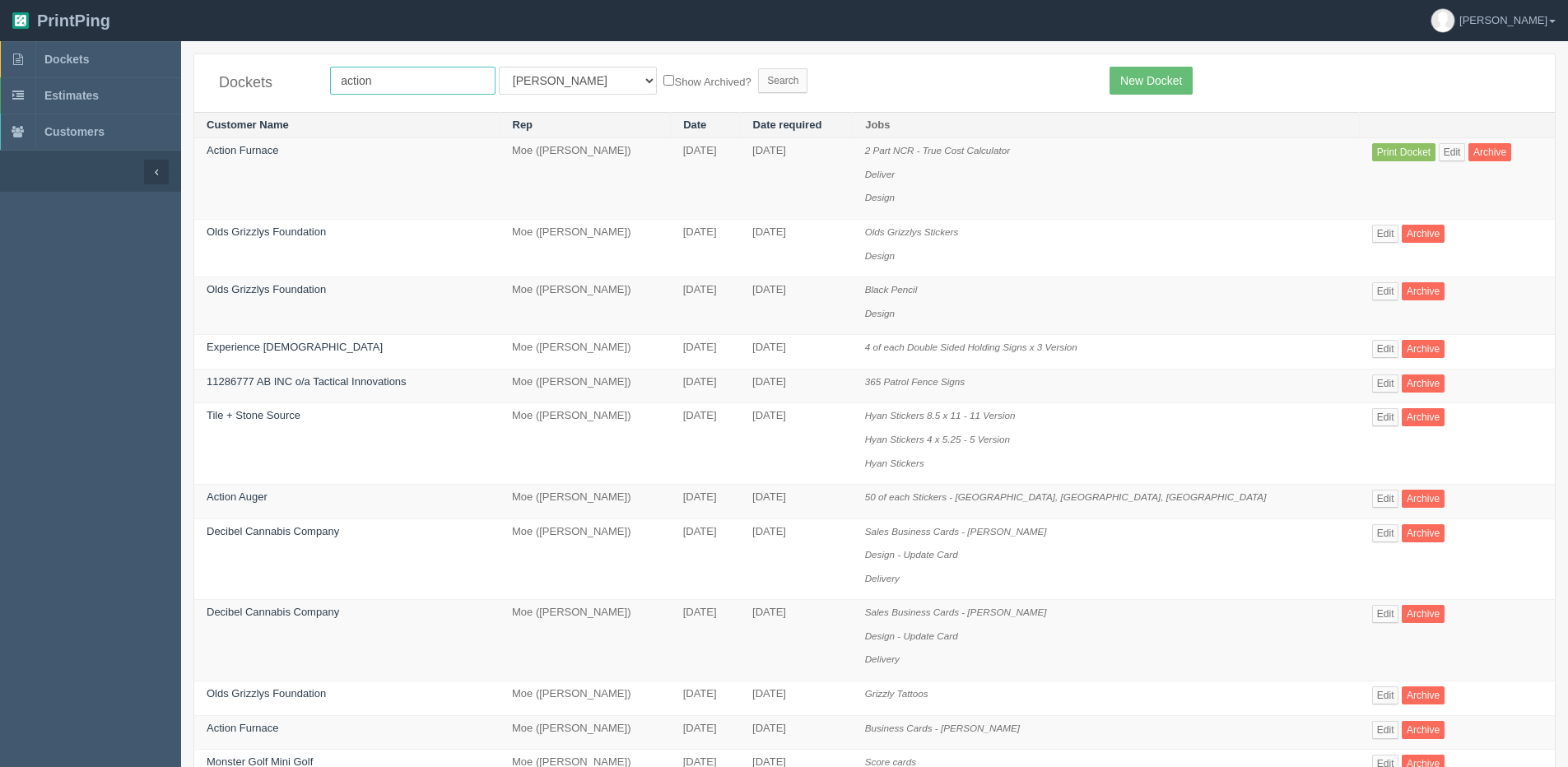
click at [758, 68] on input "Search" at bounding box center [782, 80] width 49 height 24
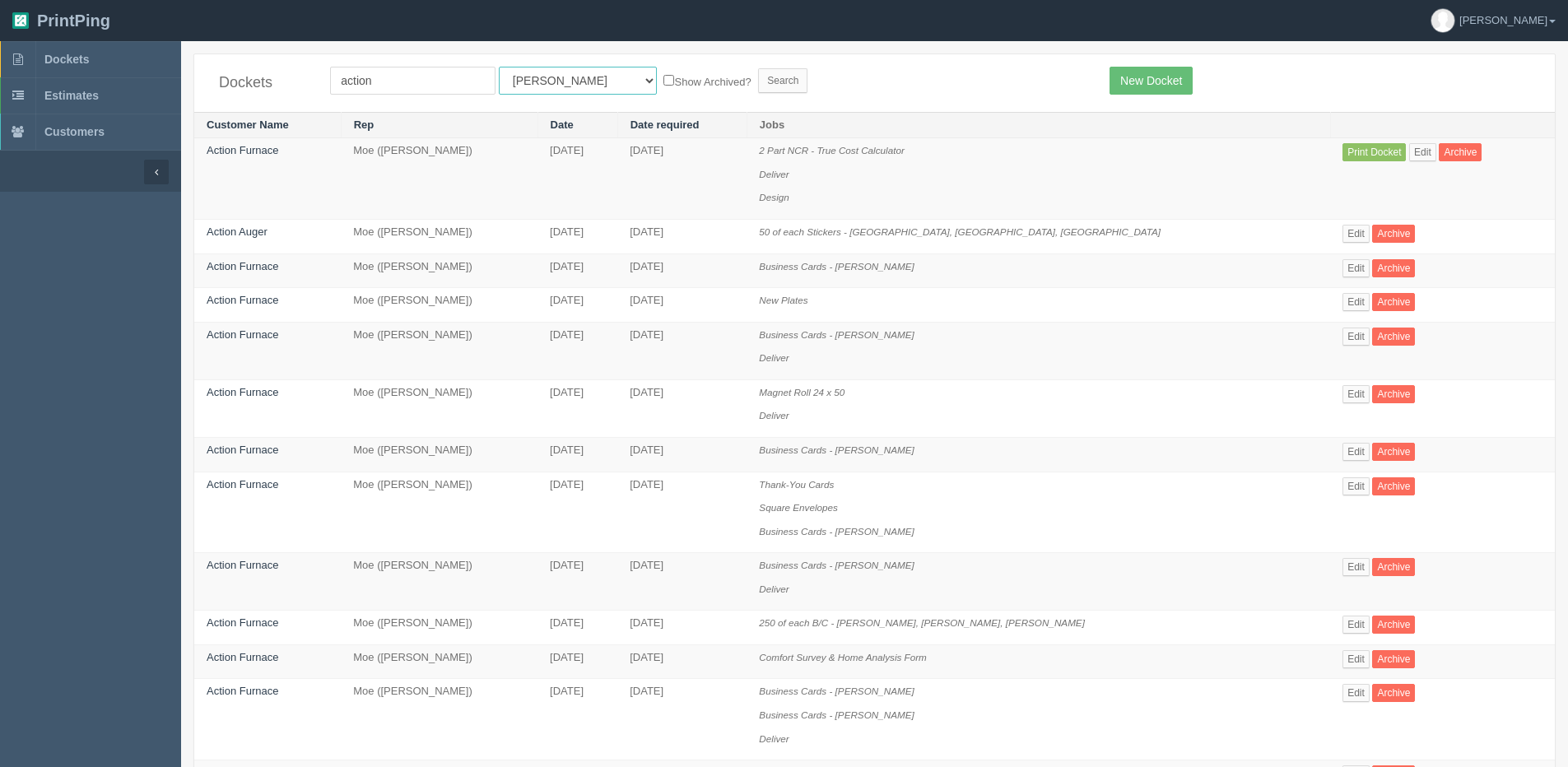
click at [520, 75] on select "All Users Ali Ali Test 1 Aly Amy Ankit Arif Brandon Dan France Greg Jim Mark Ma…" at bounding box center [577, 80] width 158 height 28
select select "1"
click at [498, 66] on select "All Users Ali Ali Test 1 Aly Amy Ankit Arif Brandon Dan France Greg Jim Mark Ma…" at bounding box center [577, 80] width 158 height 28
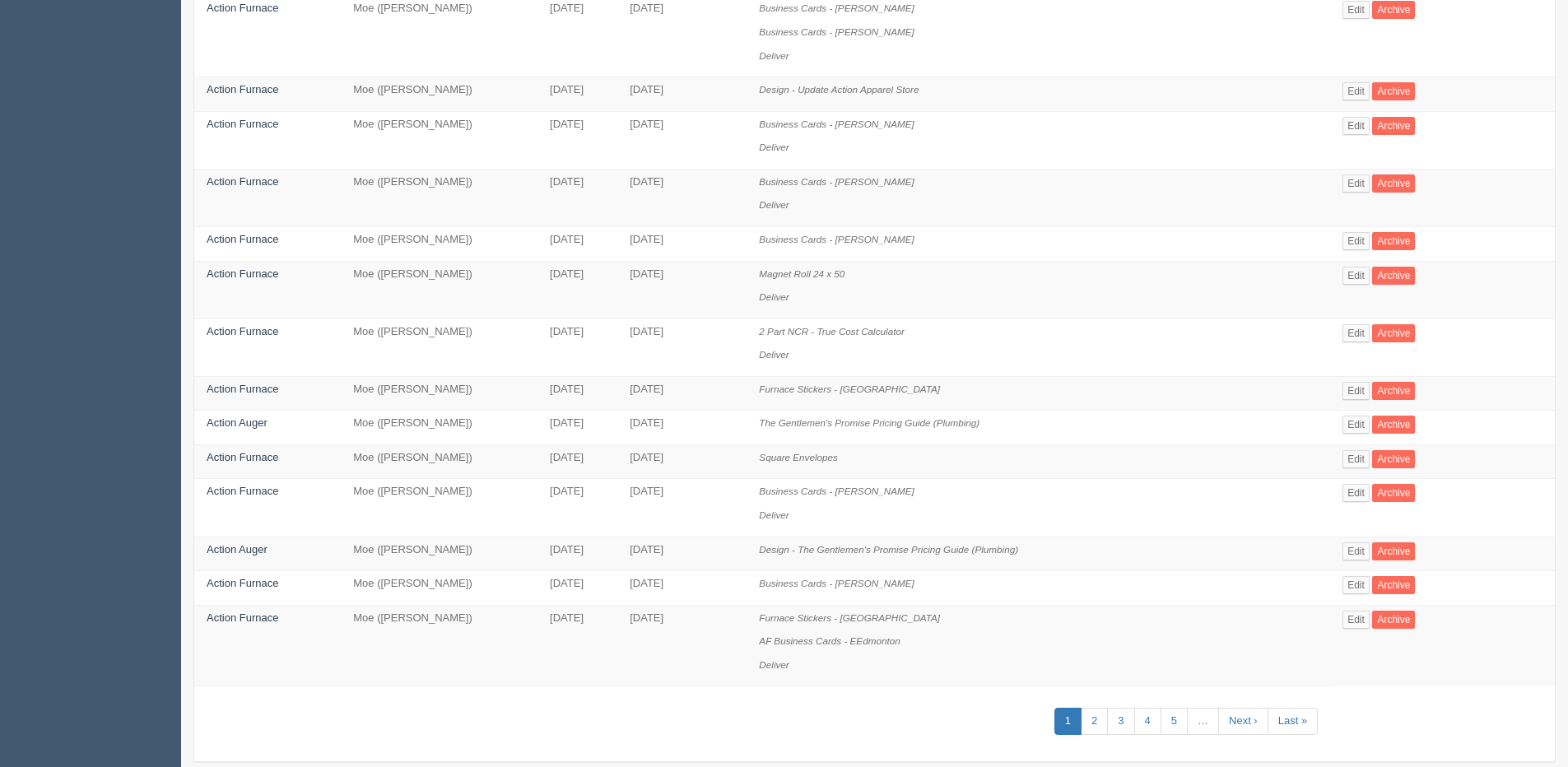
scroll to position [707, 0]
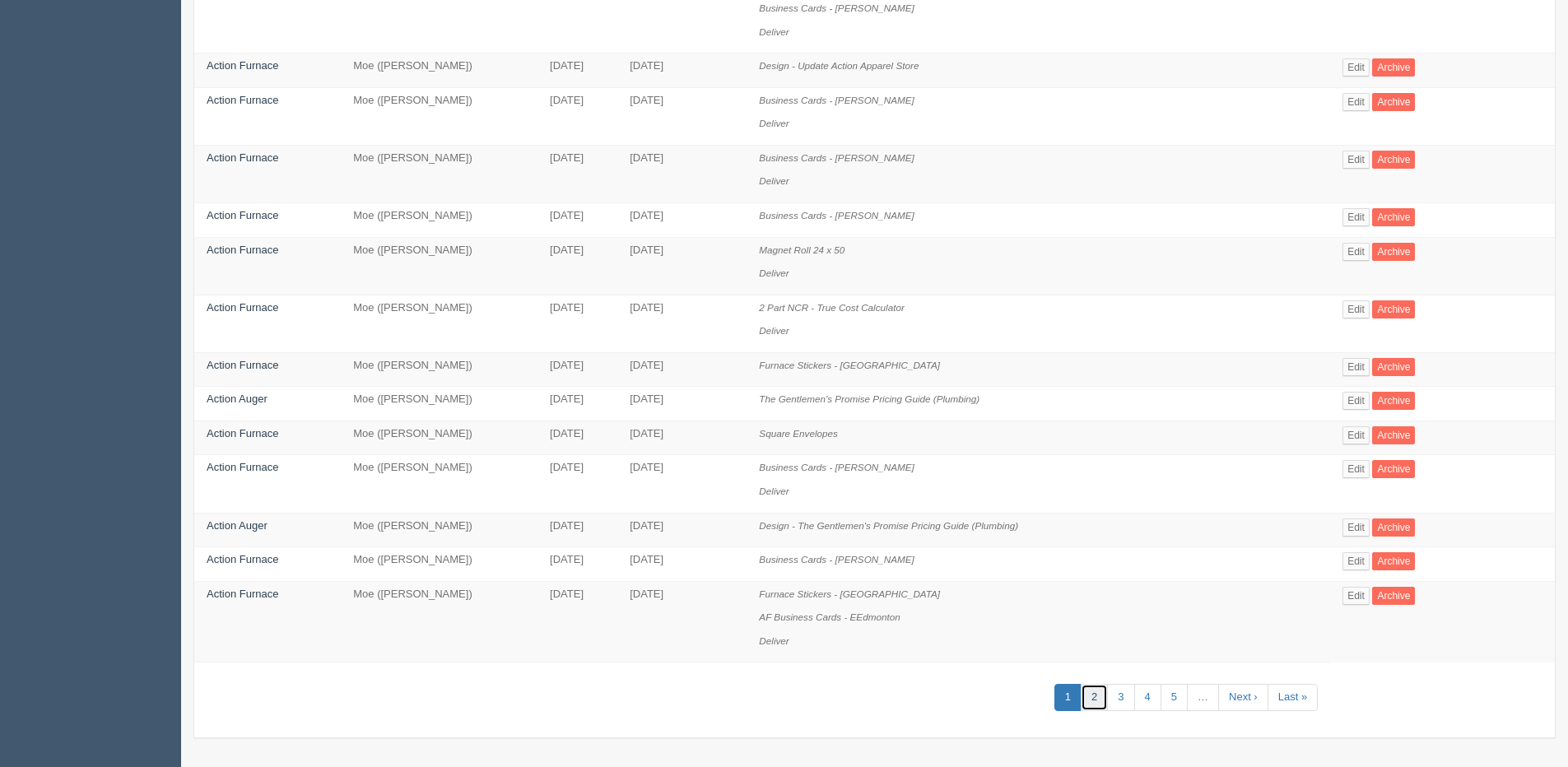
click at [1080, 692] on link "2" at bounding box center [1094, 698] width 27 height 27
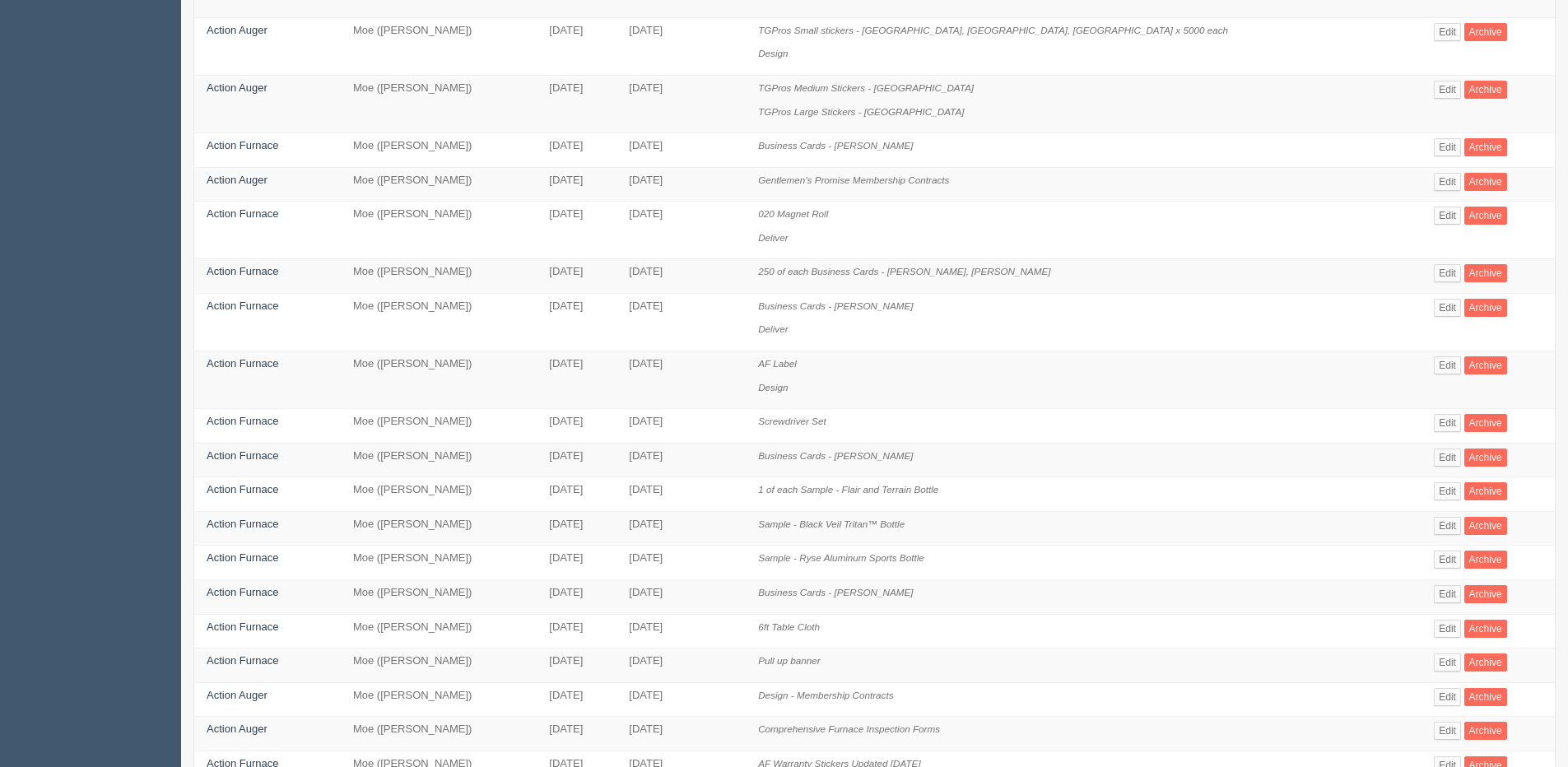
scroll to position [542, 0]
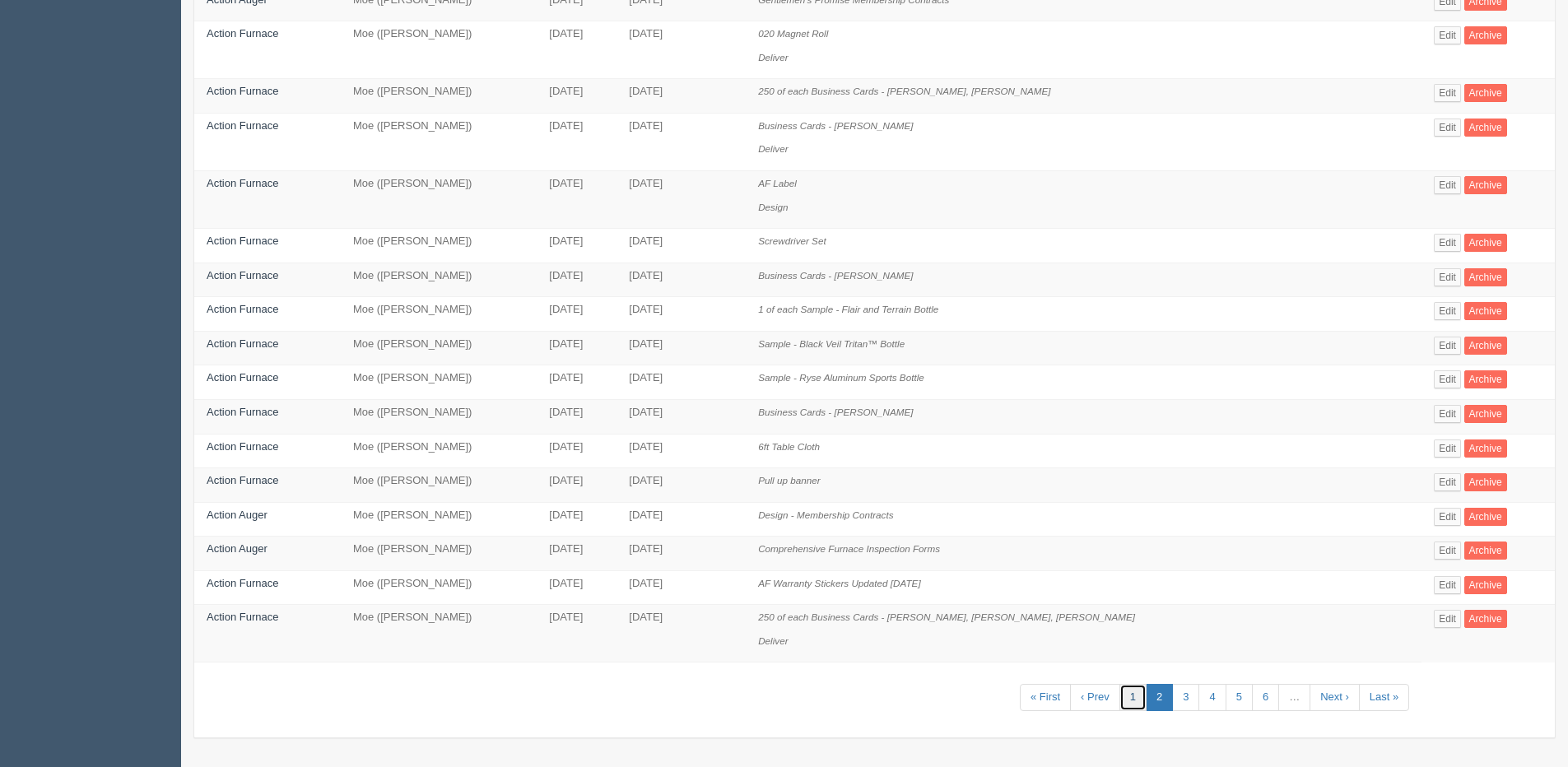
click at [1119, 699] on link "1" at bounding box center [1132, 698] width 27 height 27
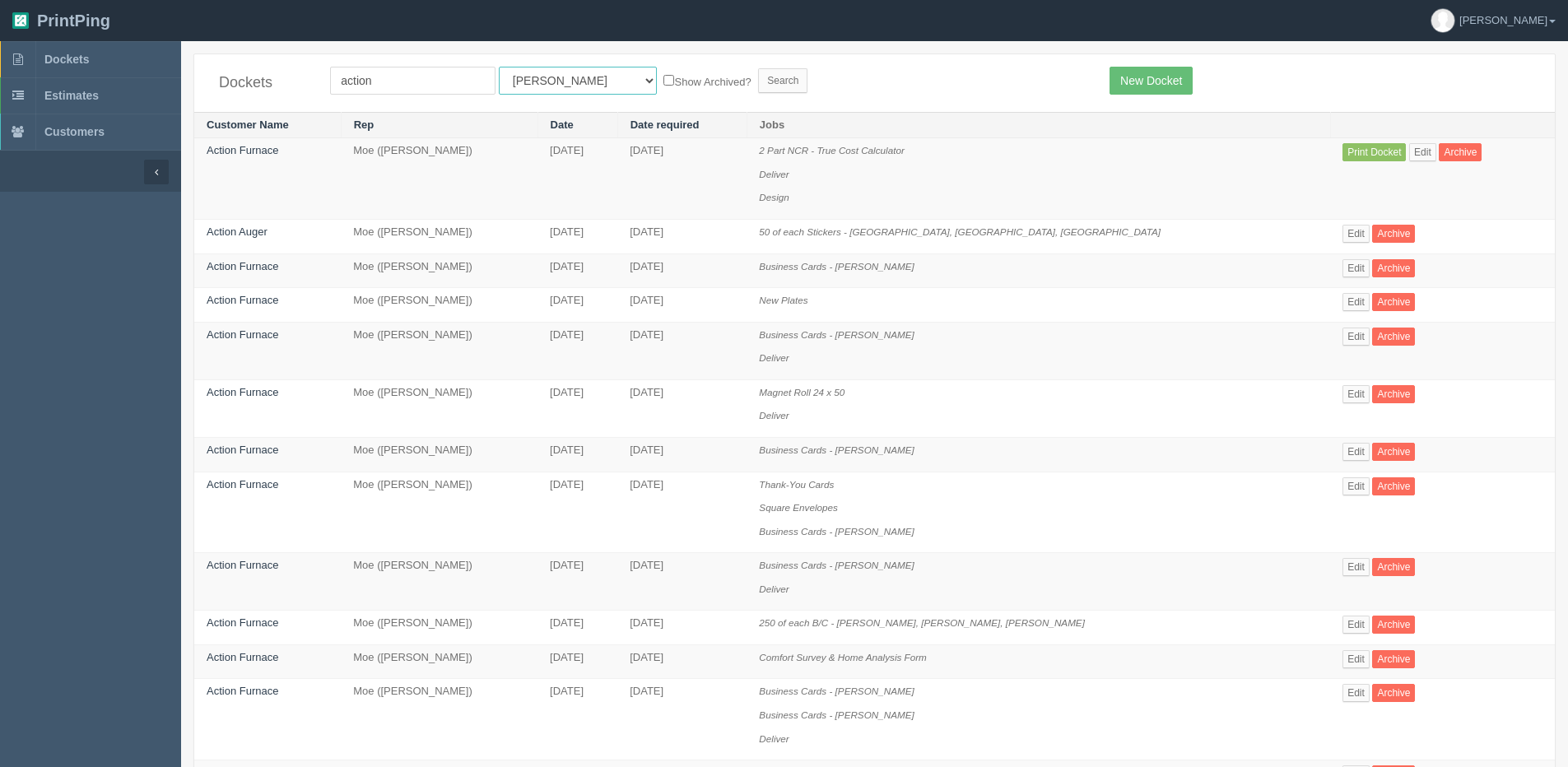
click at [530, 85] on select "All Users Ali Ali Test 1 Aly Amy Ankit Arif Brandon Dan France Greg Jim Mark Ma…" at bounding box center [577, 80] width 158 height 28
select select "1"
click at [498, 66] on select "All Users Ali Ali Test 1 Aly Amy Ankit Arif Brandon Dan France Greg Jim Mark Ma…" at bounding box center [577, 80] width 158 height 28
click at [664, 78] on label "Show Archived?" at bounding box center [707, 81] width 87 height 19
drag, startPoint x: 611, startPoint y: 78, endPoint x: 570, endPoint y: 86, distance: 41.8
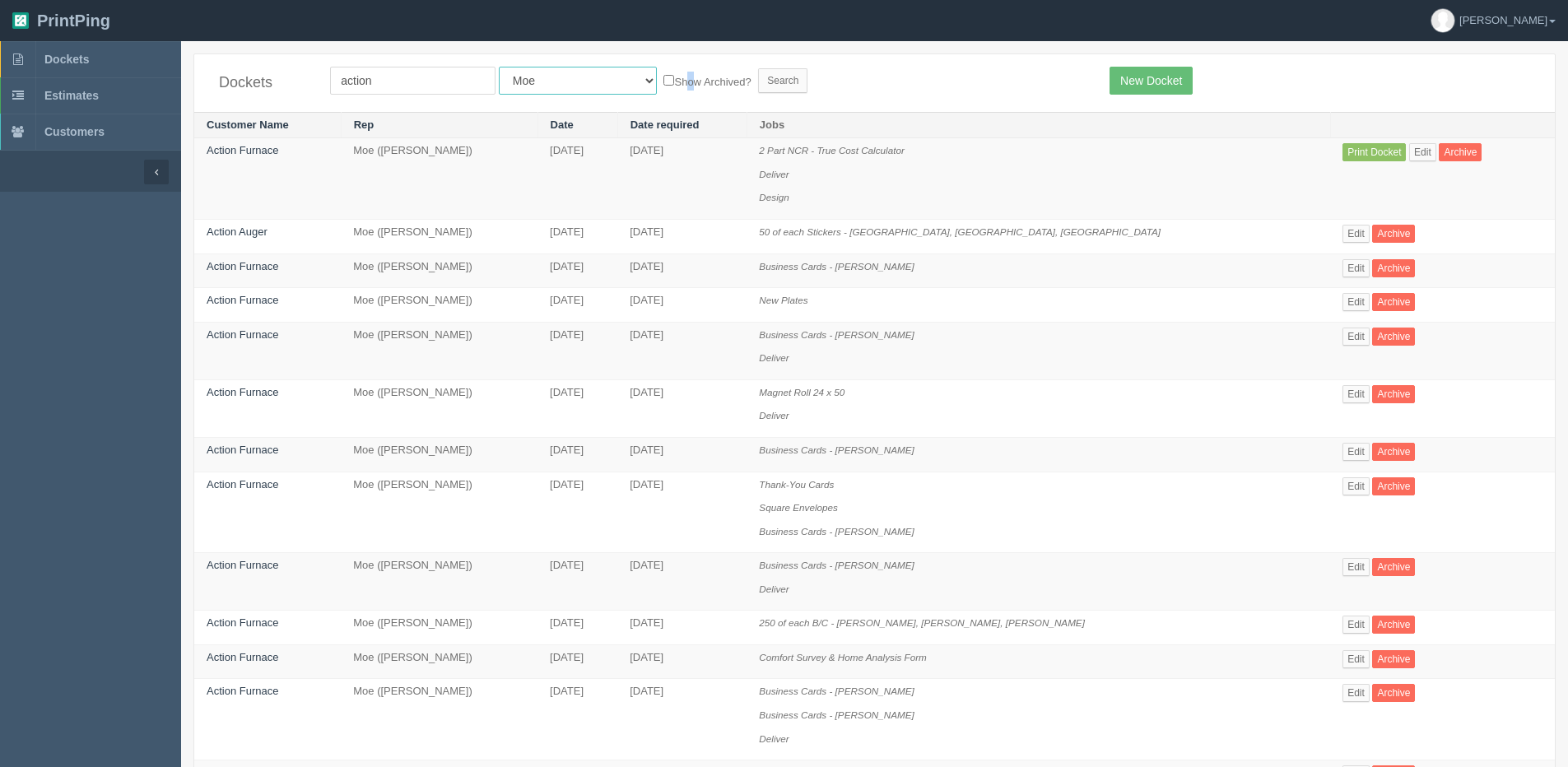
click at [568, 86] on select "All Users Ali Ali Test 1 Aly Amy Ankit Arif Brandon Dan France Greg Jim Mark Ma…" at bounding box center [577, 80] width 158 height 28
click at [664, 79] on label "Show Archived?" at bounding box center [707, 81] width 87 height 19
click at [664, 79] on input "Show Archived?" at bounding box center [669, 80] width 11 height 11
checkbox input "true"
click at [758, 82] on input "Search" at bounding box center [782, 80] width 49 height 24
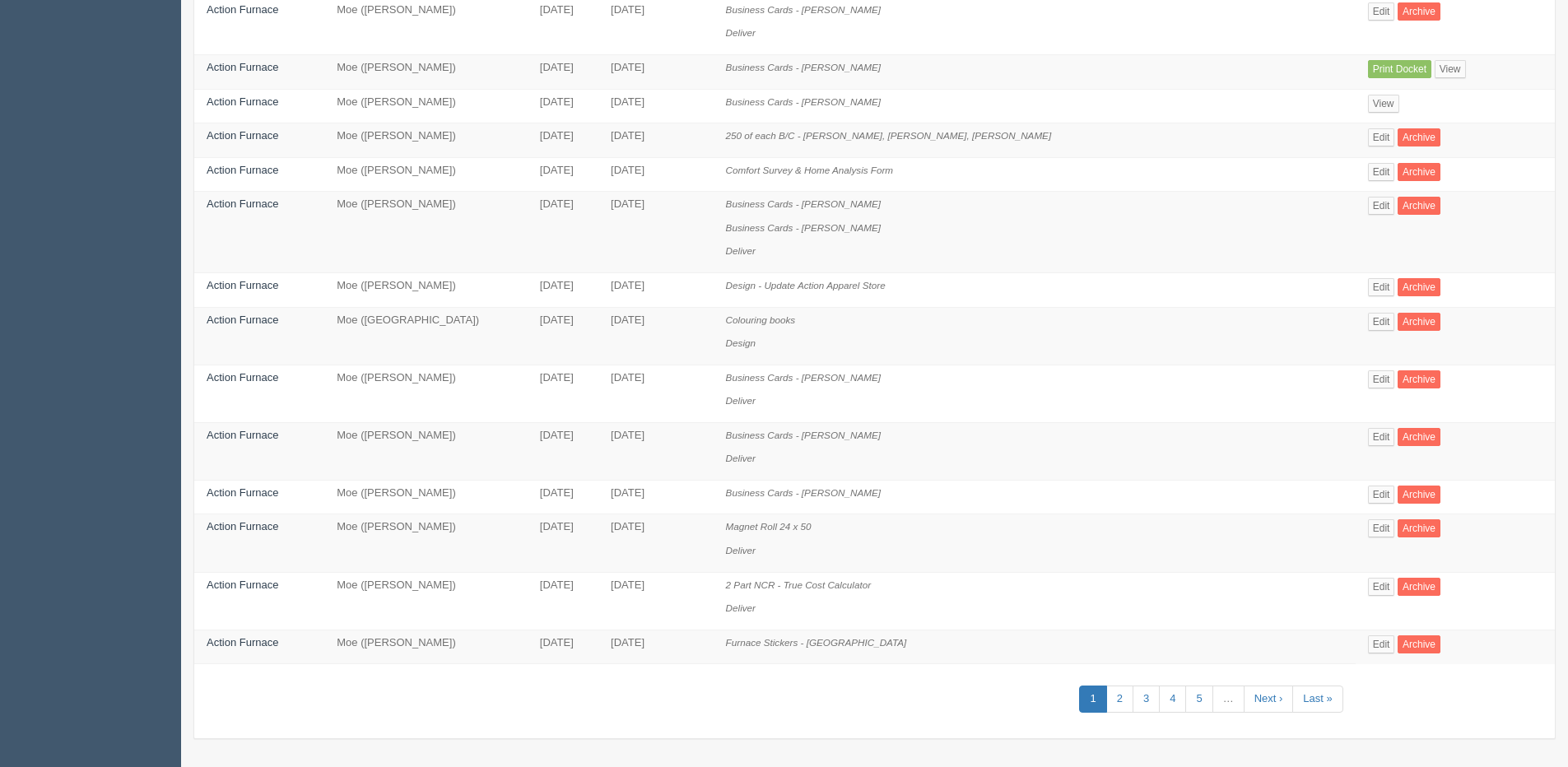
scroll to position [659, 0]
click at [1368, 584] on link "Edit" at bounding box center [1381, 586] width 27 height 18
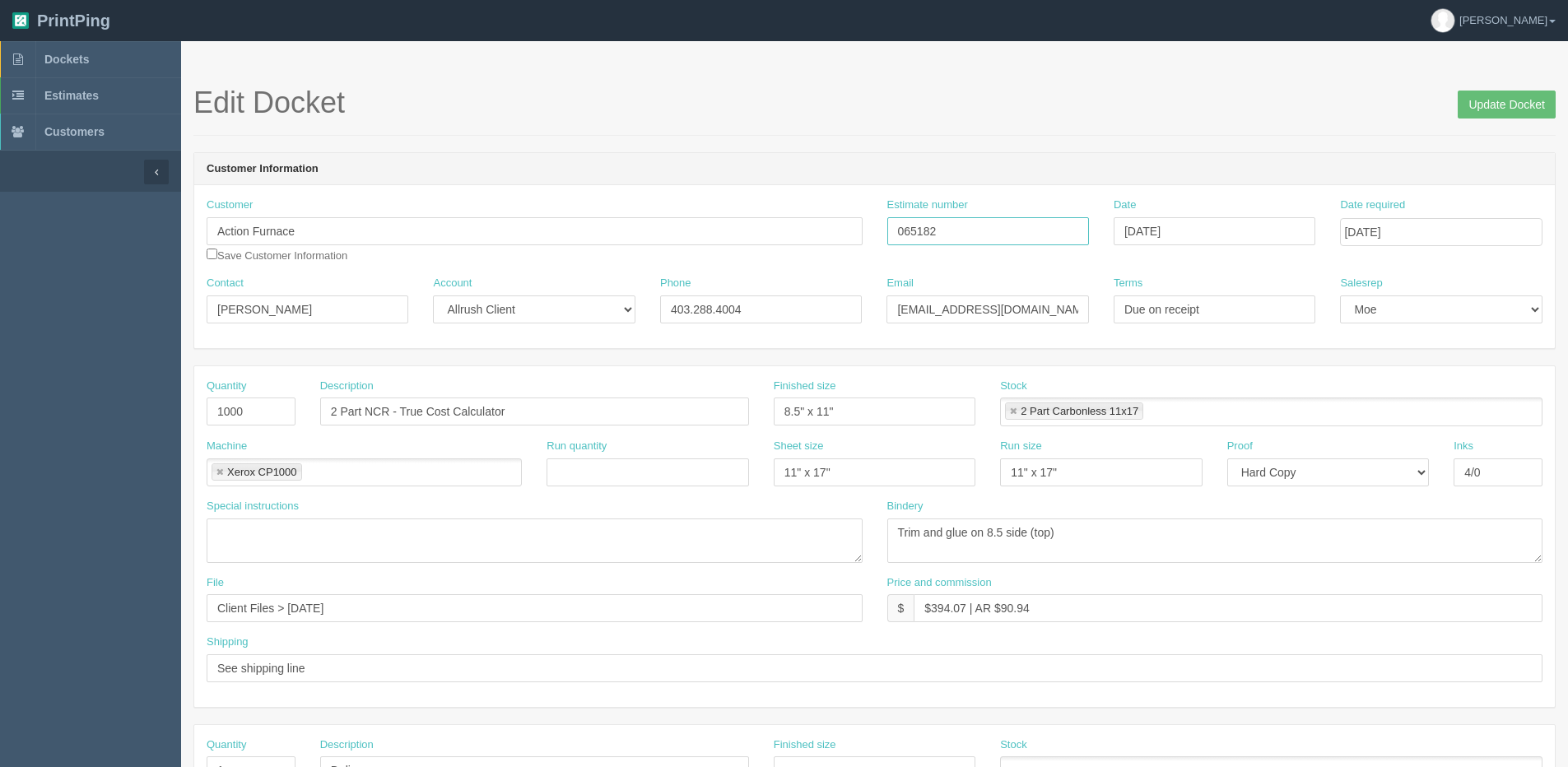
drag, startPoint x: 1005, startPoint y: 234, endPoint x: 620, endPoint y: 233, distance: 385.0
click at [636, 233] on div "Customer Action Furnace Save Customer Information Estimate number 065182 Date […" at bounding box center [874, 236] width 1361 height 78
drag, startPoint x: 1042, startPoint y: 604, endPoint x: 493, endPoint y: 604, distance: 549.0
click at [493, 604] on div "File Client Files > [DATE] Price and commission $ $394.07 | AR $90.94" at bounding box center [874, 605] width 1361 height 60
drag, startPoint x: 61, startPoint y: 55, endPoint x: 184, endPoint y: 69, distance: 123.8
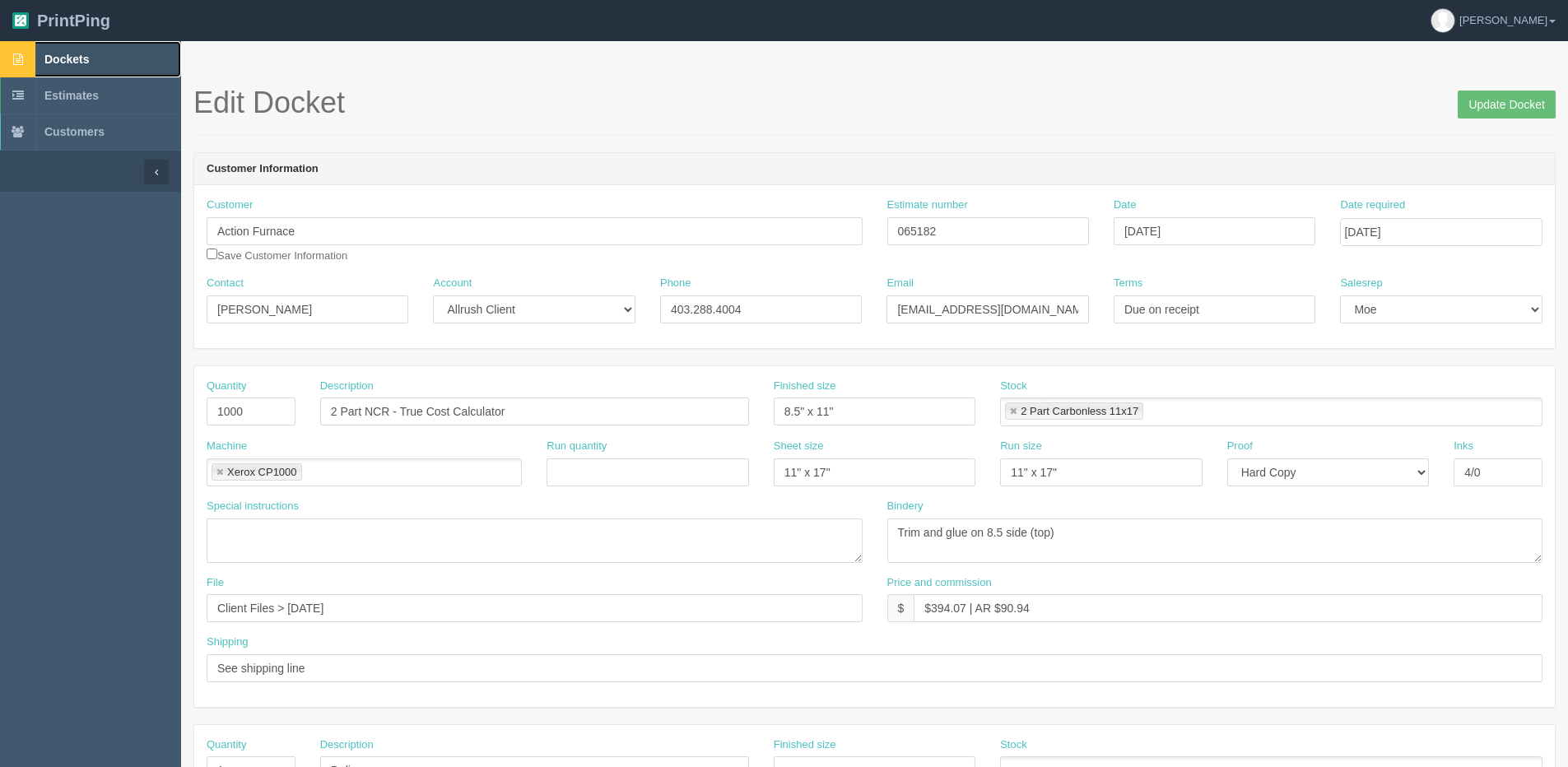
click at [61, 55] on span "Dockets" at bounding box center [66, 59] width 44 height 13
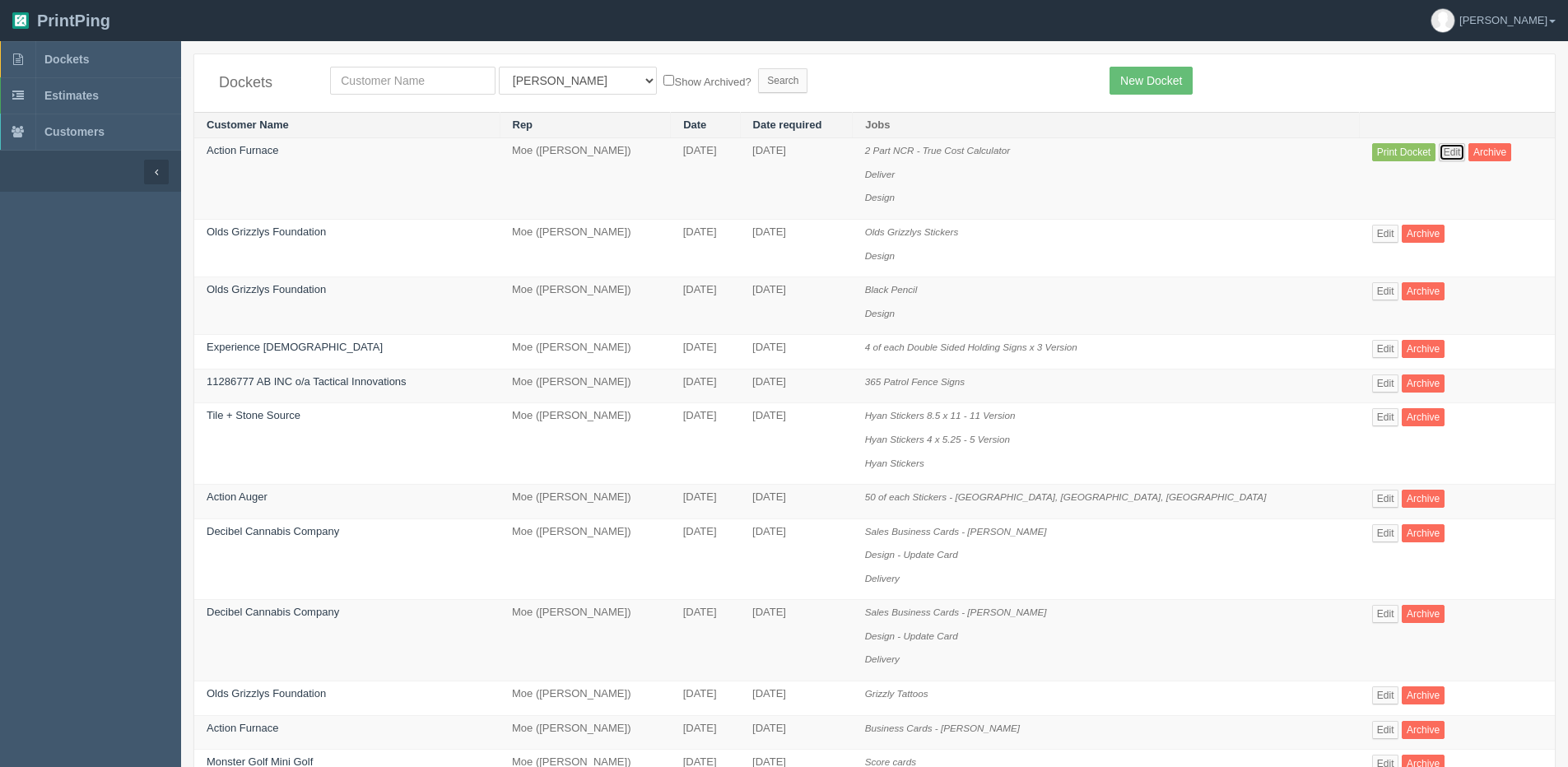
click at [1439, 150] on link "Edit" at bounding box center [1452, 152] width 27 height 18
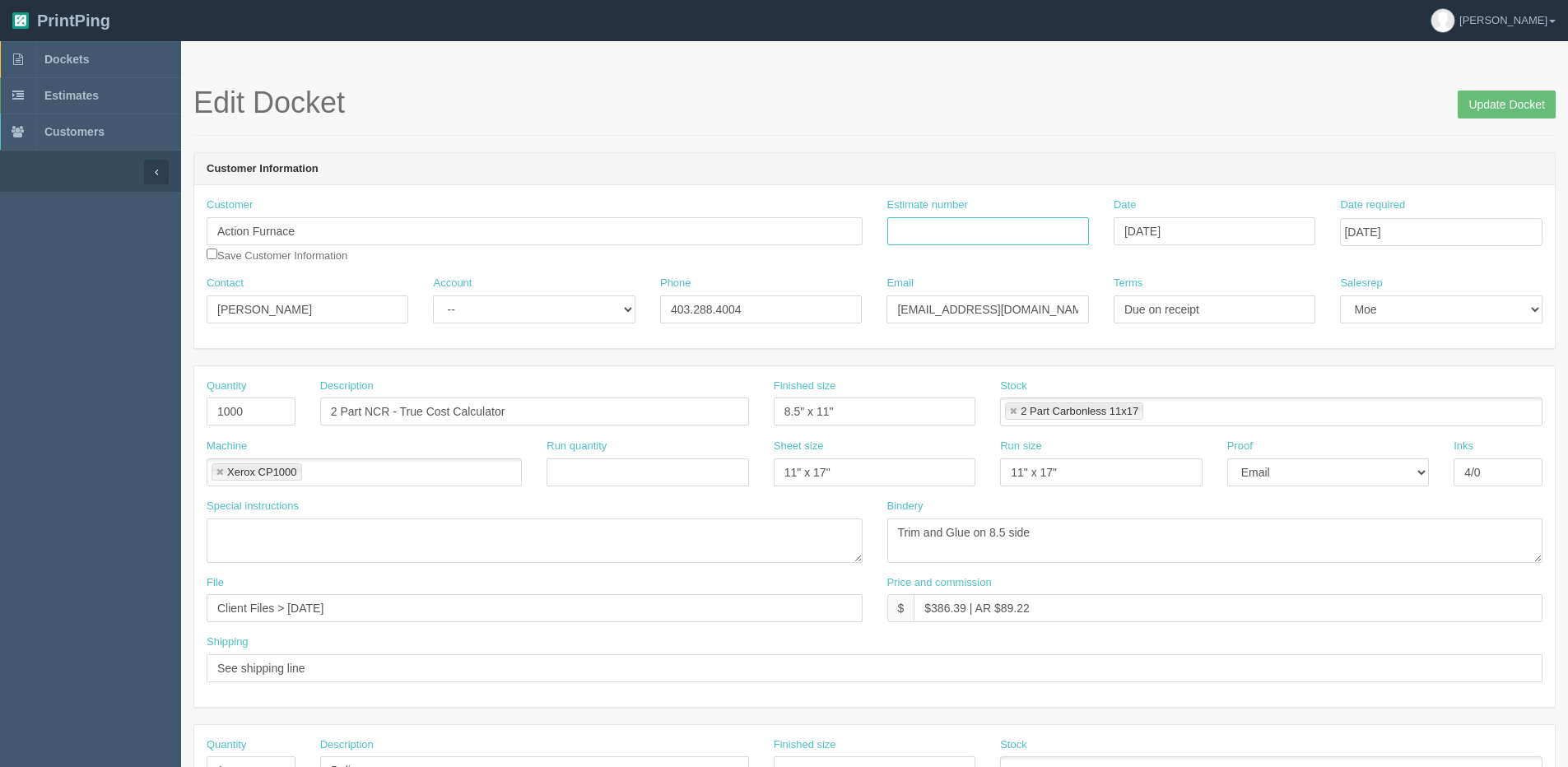
click at [1021, 228] on input "Estimate number" at bounding box center [988, 231] width 202 height 28
paste input "$394.07 | AR $90.94"
type input "$394.07 | AR $90.94"
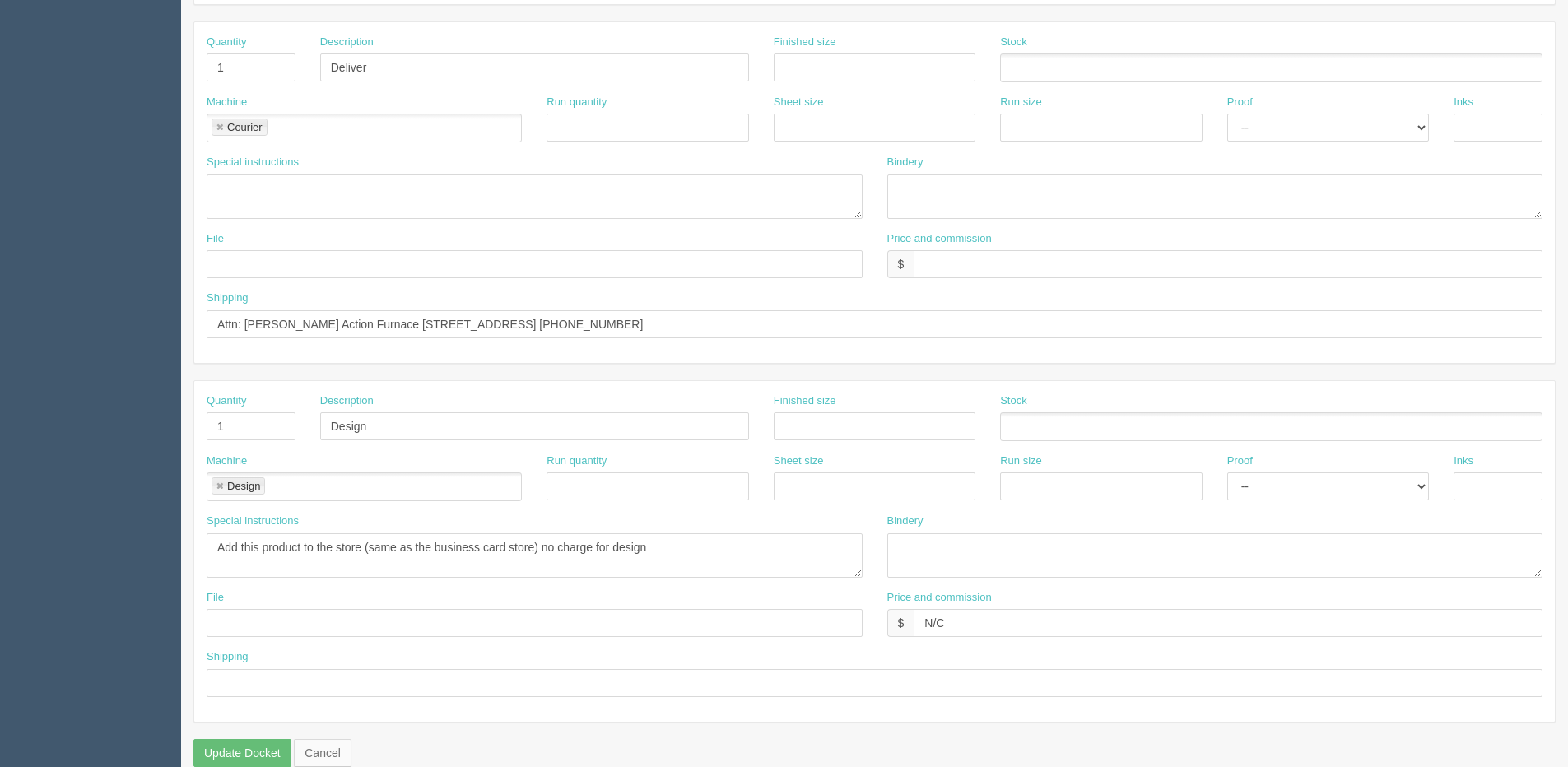
scroll to position [727, 0]
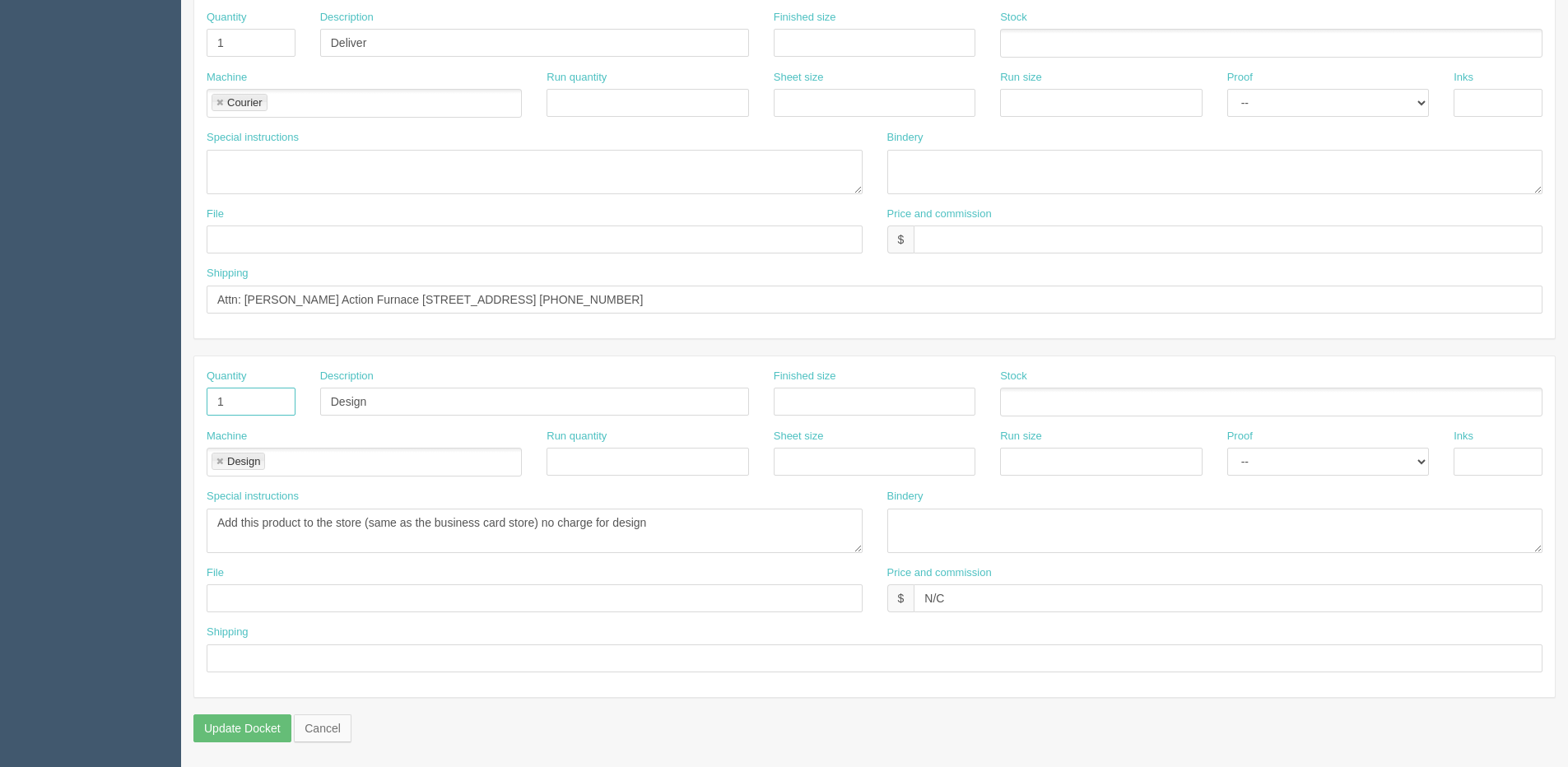
drag, startPoint x: 210, startPoint y: 401, endPoint x: 247, endPoint y: 388, distance: 39.2
click at [210, 401] on input "1" at bounding box center [251, 401] width 89 height 28
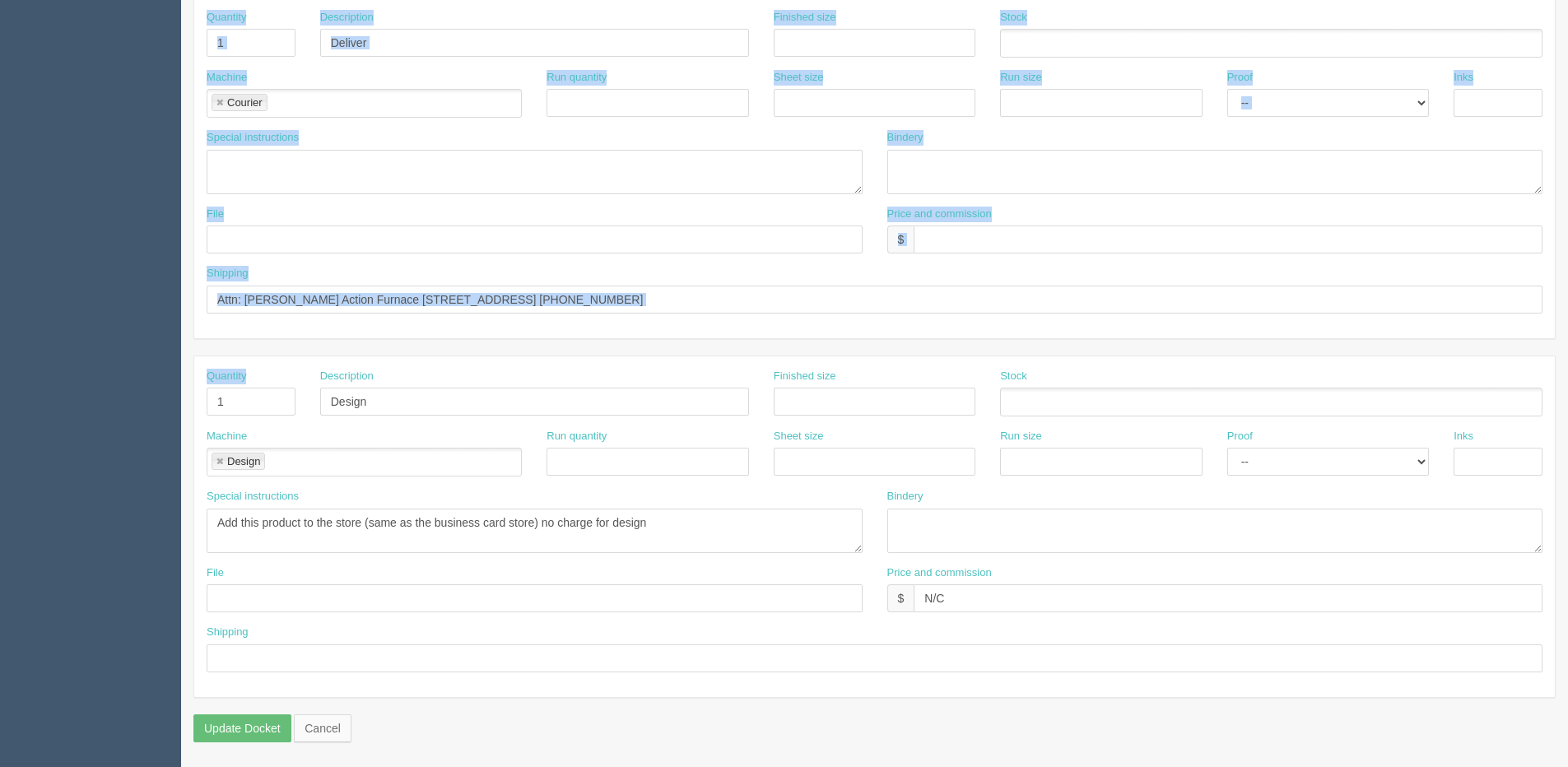
drag, startPoint x: 220, startPoint y: 390, endPoint x: 73, endPoint y: 390, distance: 147.0
click at [73, 390] on section "Dockets Estimates Customers" at bounding box center [784, 40] width 1568 height 1454
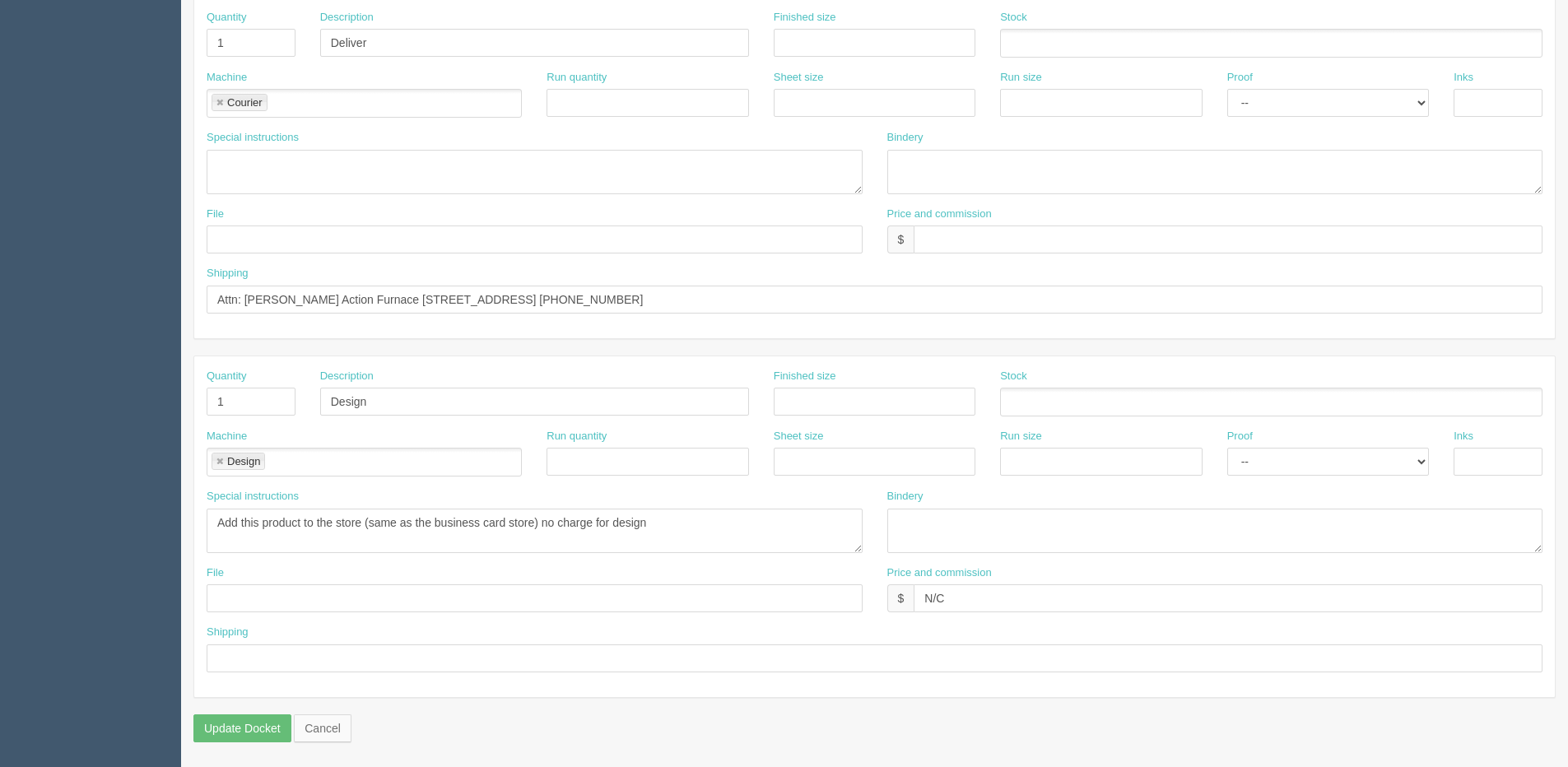
click at [287, 440] on div "Machine Design Design" at bounding box center [364, 453] width 315 height 48
click at [180, 402] on section "Dockets Estimates Customers" at bounding box center [784, 40] width 1568 height 1454
drag, startPoint x: 417, startPoint y: 402, endPoint x: 276, endPoint y: 402, distance: 141.0
click at [277, 402] on div "Quantity Description Design Finished size Stock" at bounding box center [874, 399] width 1361 height 60
click at [221, 459] on link at bounding box center [219, 463] width 10 height 11
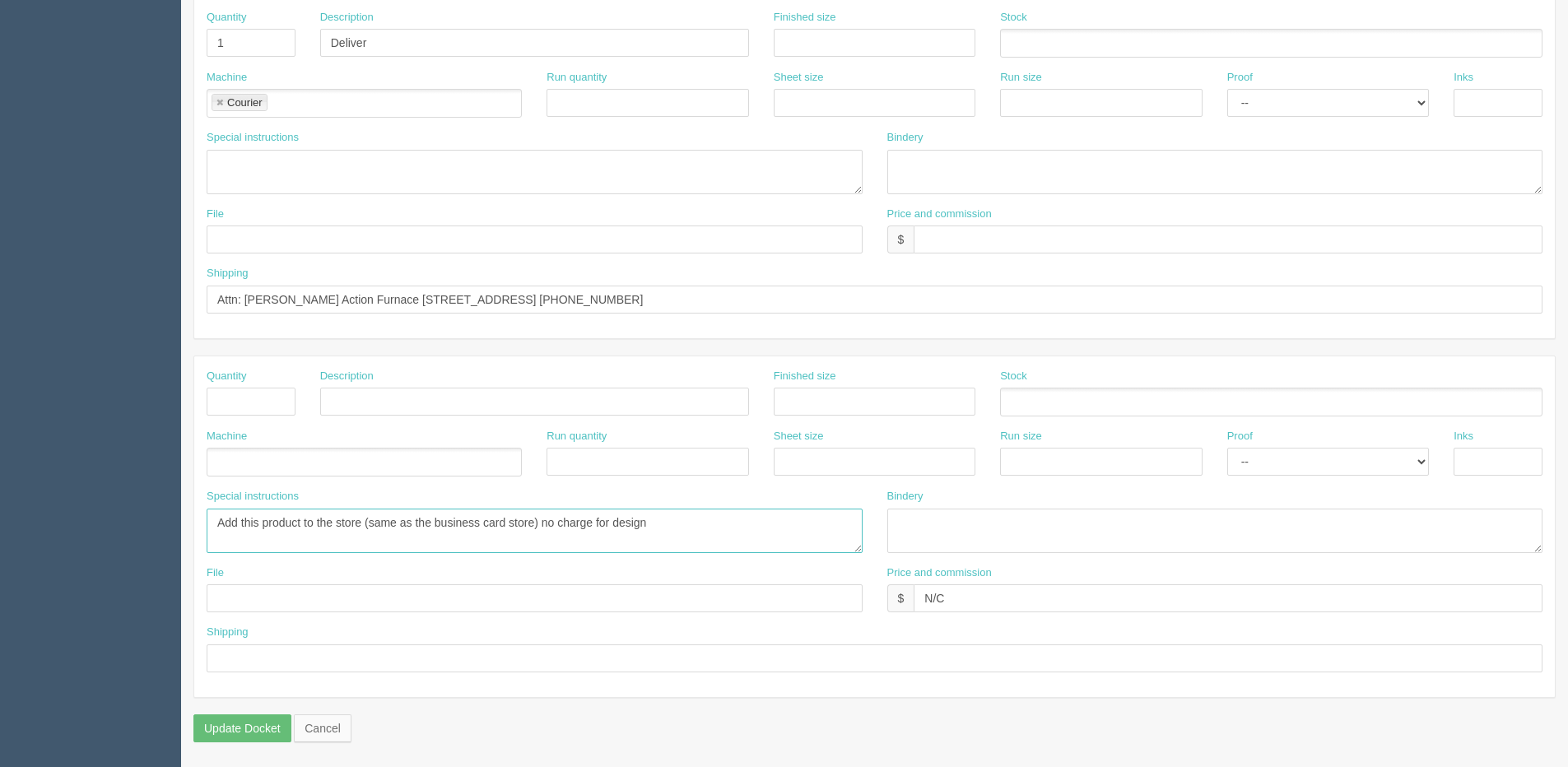
drag, startPoint x: 675, startPoint y: 510, endPoint x: 183, endPoint y: 520, distance: 492.1
click at [132, 535] on section "Dockets Estimates Customers" at bounding box center [784, 40] width 1568 height 1454
drag, startPoint x: 972, startPoint y: 608, endPoint x: 824, endPoint y: 601, distance: 148.2
click at [838, 606] on div "File Price and commission $ N/C" at bounding box center [874, 595] width 1361 height 60
drag, startPoint x: 242, startPoint y: 301, endPoint x: 878, endPoint y: 311, distance: 636.1
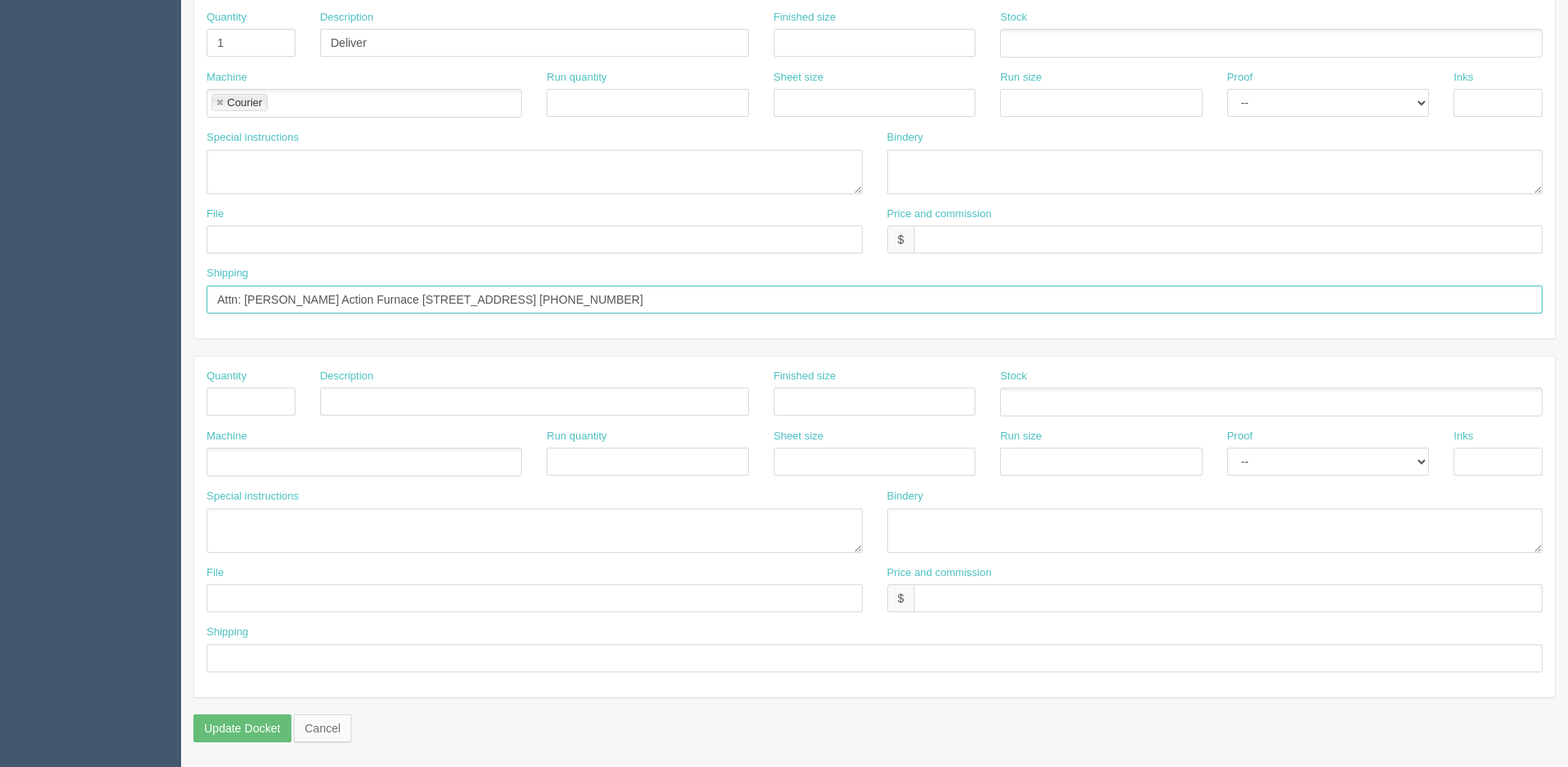
click at [884, 308] on input "Attn: [PERSON_NAME] Action Furnace [STREET_ADDRESS] [PHONE_NUMBER]" at bounding box center [875, 299] width 1336 height 28
paste input "[PERSON_NAME] [STREET_ADDRESS]"
type input "Attn: [PERSON_NAME] [STREET_ADDRESS]"
click at [1073, 244] on input "text" at bounding box center [1228, 239] width 629 height 28
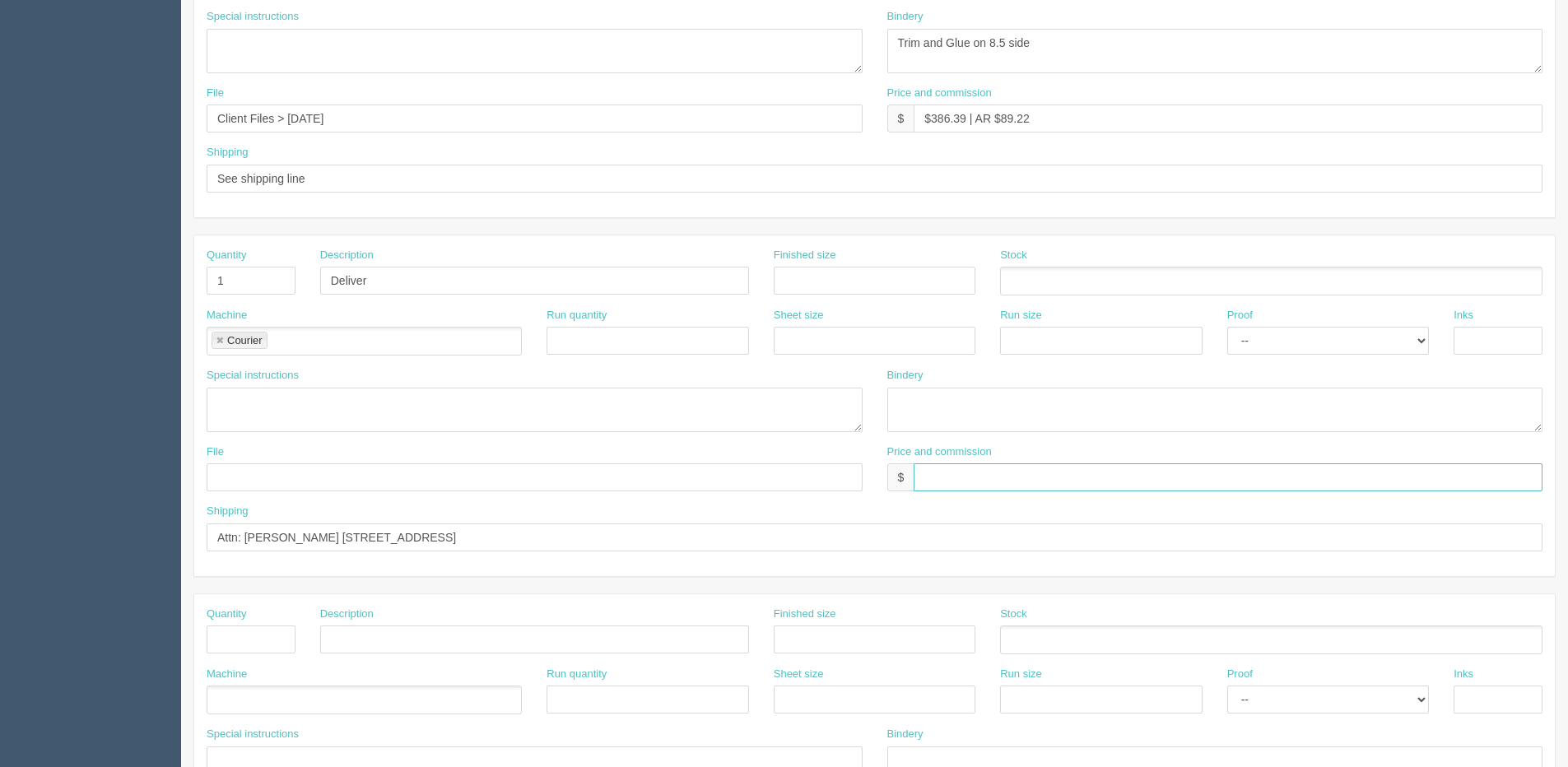
scroll to position [480, 0]
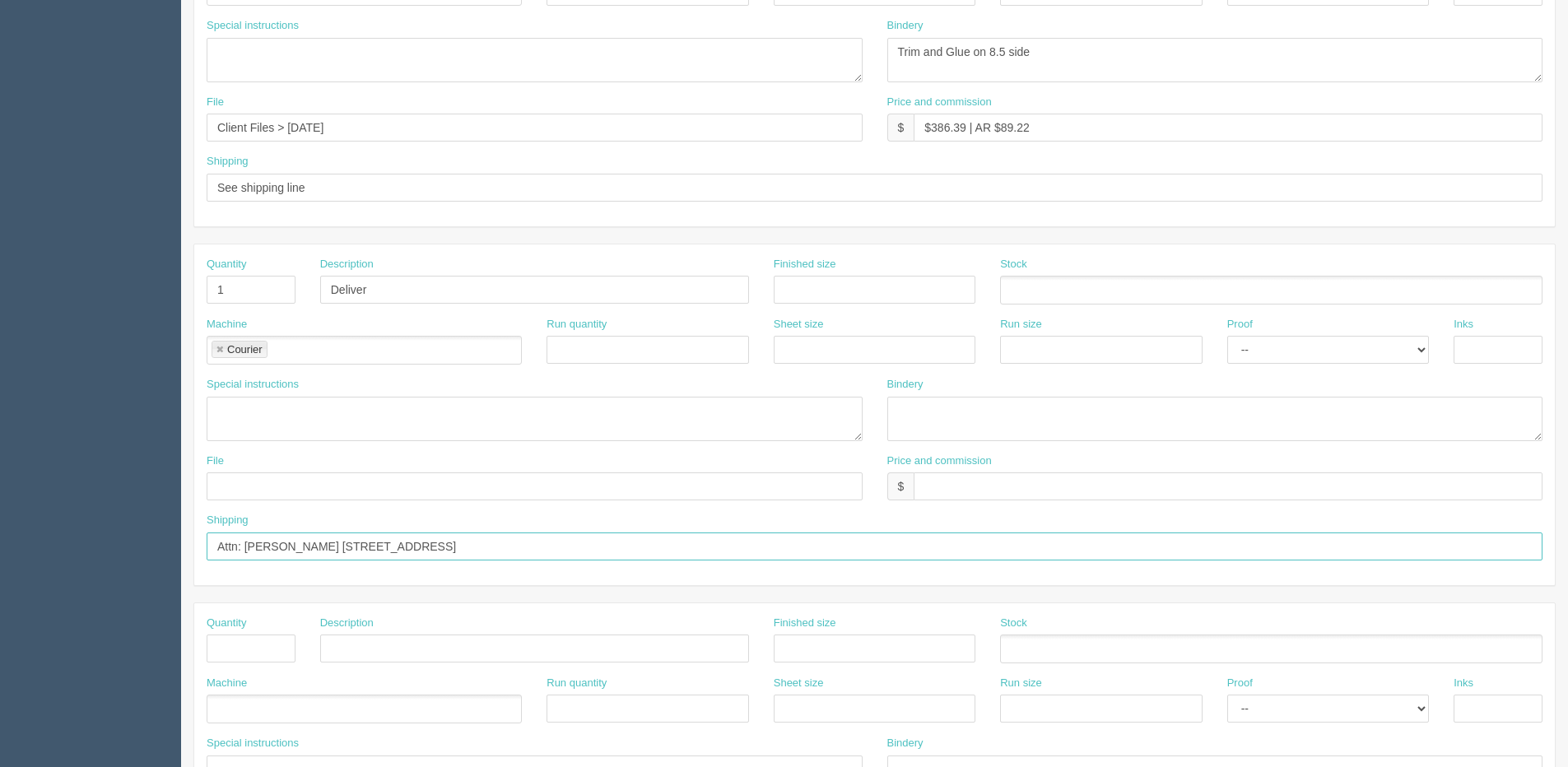
drag, startPoint x: 594, startPoint y: 545, endPoint x: -1, endPoint y: 550, distance: 595.0
click at [0, 550] on html "PrintPing [PERSON_NAME] Edit account ( [PERSON_NAME][EMAIL_ADDRESS][DOMAIN_NAME…" at bounding box center [784, 267] width 1568 height 1494
drag, startPoint x: 348, startPoint y: 198, endPoint x: -93, endPoint y: 163, distance: 442.4
click at [0, 163] on html "PrintPing [PERSON_NAME] Edit account ( [PERSON_NAME][EMAIL_ADDRESS][DOMAIN_NAME…" at bounding box center [784, 267] width 1568 height 1494
paste input "Attn: [PERSON_NAME] [STREET_ADDRESS]"
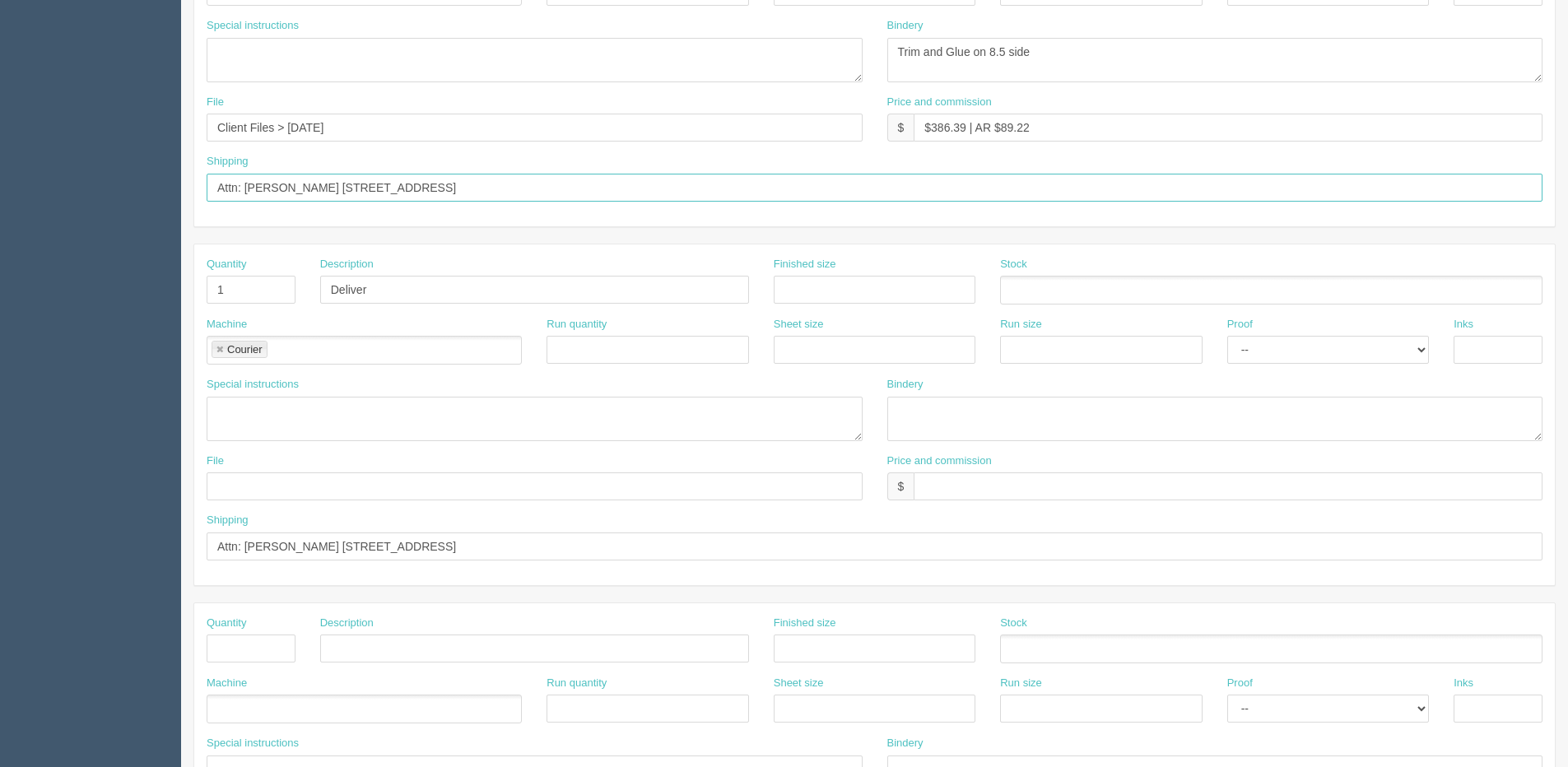
type input "Attn: [PERSON_NAME] [STREET_ADDRESS]"
drag, startPoint x: 232, startPoint y: 291, endPoint x: 132, endPoint y: 291, distance: 100.0
click at [133, 291] on section "Dockets Estimates Customers" at bounding box center [784, 287] width 1568 height 1454
drag, startPoint x: 229, startPoint y: 295, endPoint x: 210, endPoint y: 295, distance: 19.0
click at [210, 295] on div "Quantity Description Deliver Finished size Stock" at bounding box center [874, 287] width 1361 height 60
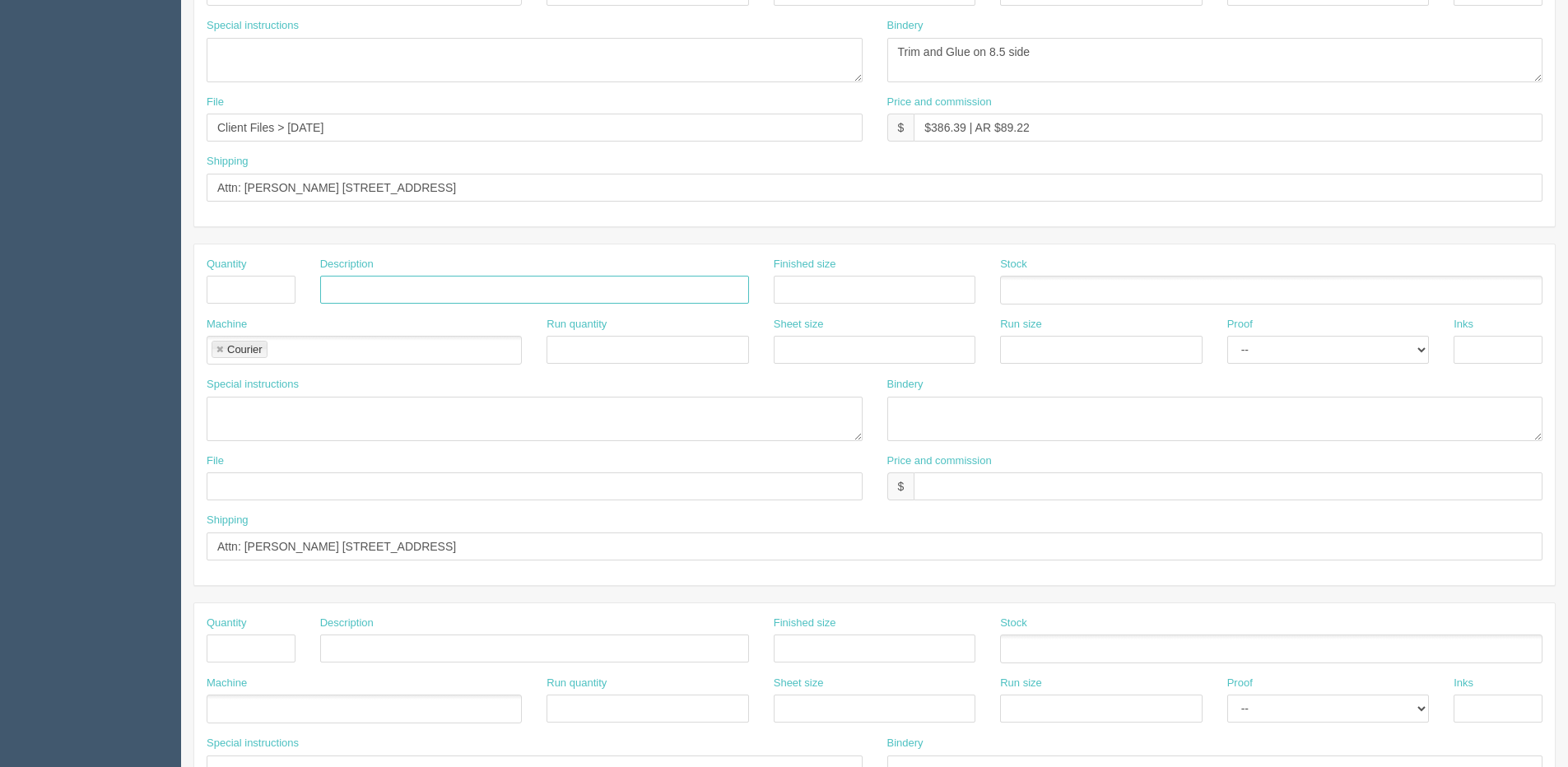
click at [221, 350] on link at bounding box center [219, 350] width 10 height 11
drag, startPoint x: 43, startPoint y: 549, endPoint x: 24, endPoint y: 548, distance: 19.0
click at [24, 548] on section "Dockets Estimates Customers" at bounding box center [784, 287] width 1568 height 1454
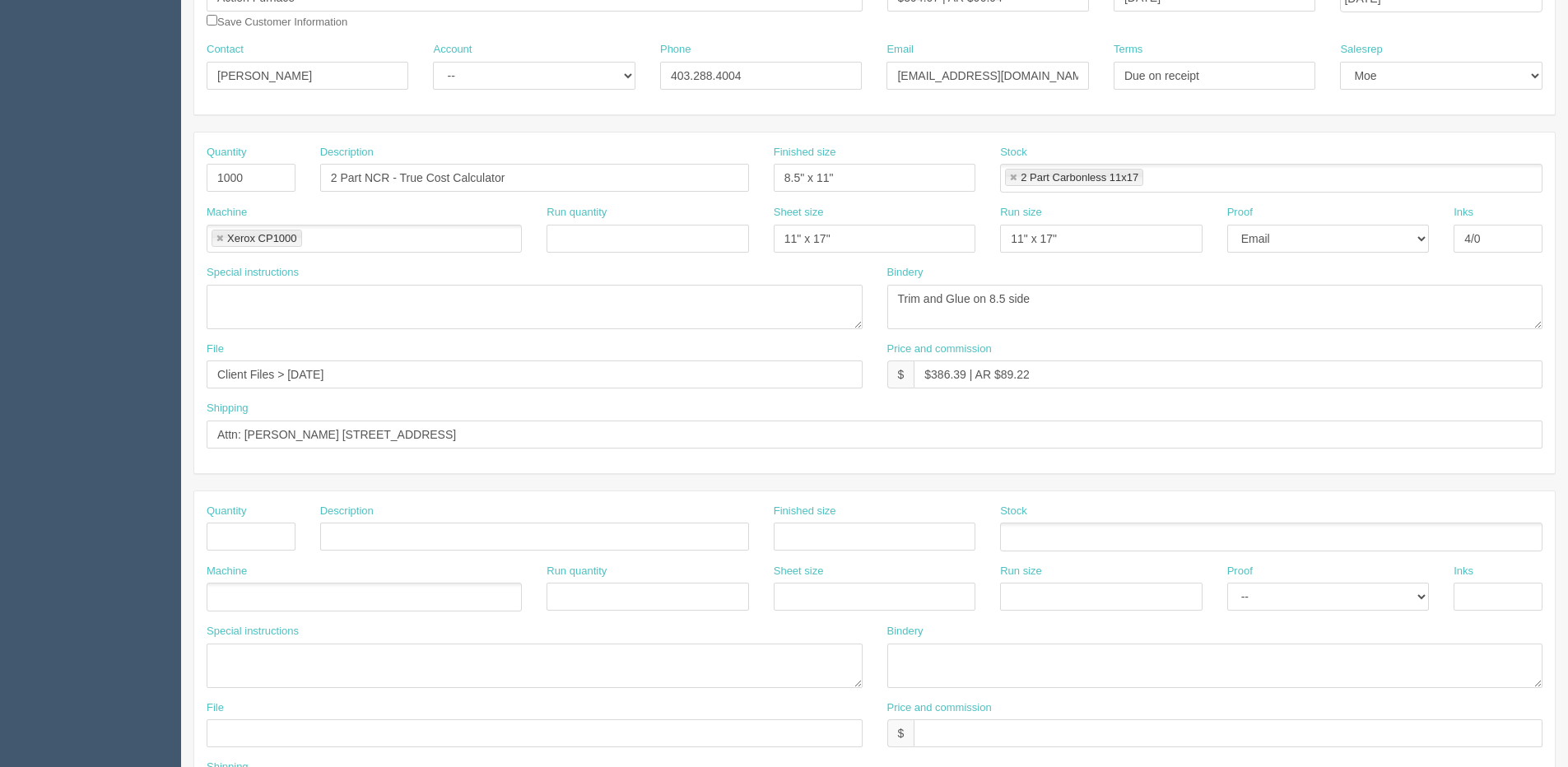
scroll to position [152, 0]
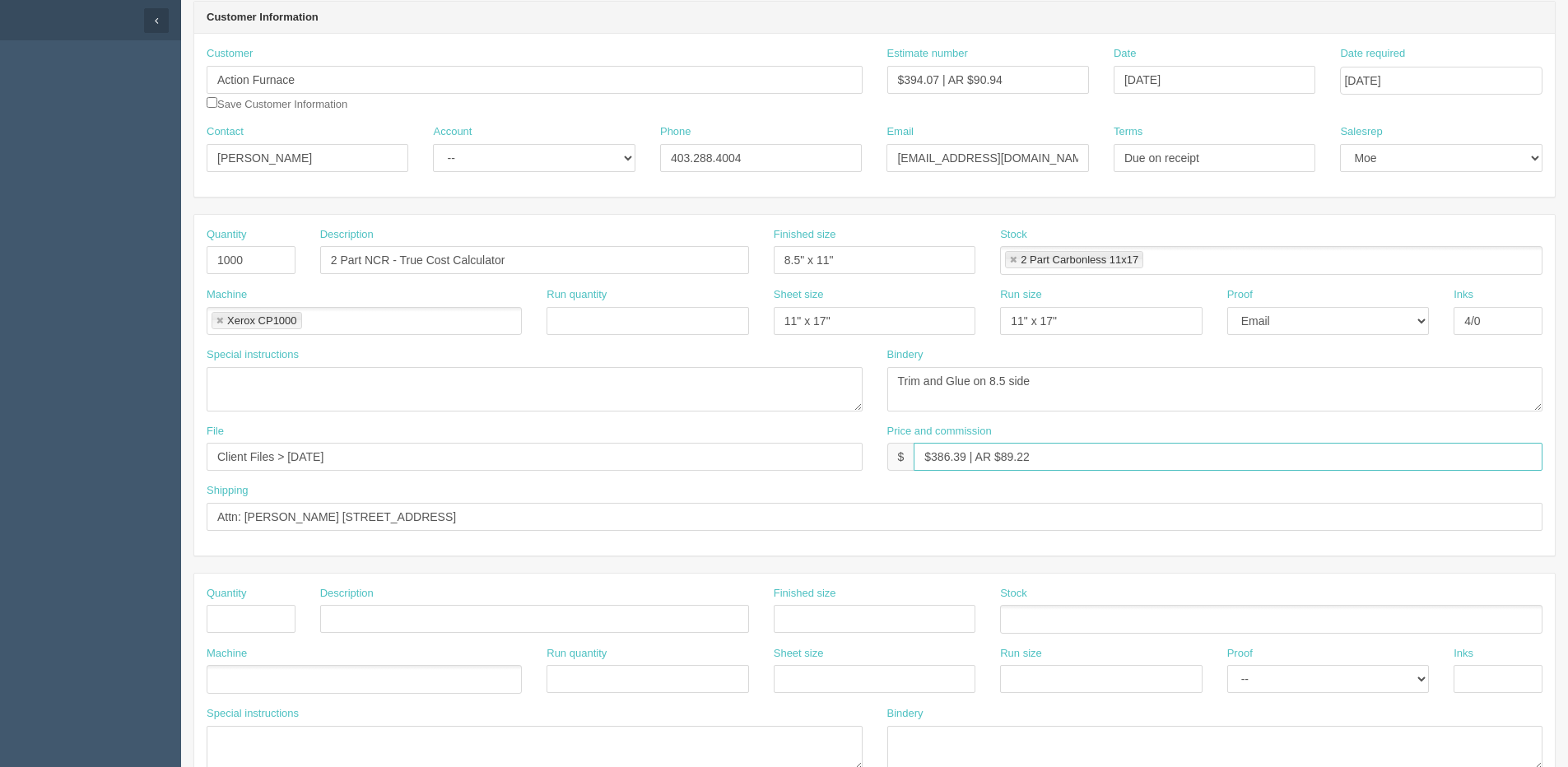
drag, startPoint x: 912, startPoint y: 466, endPoint x: 716, endPoint y: 468, distance: 196.0
click at [714, 466] on div "File Client Files > [DATE] Price and commission $ $386.39 | AR $89.22" at bounding box center [874, 454] width 1361 height 60
paste input "Attn: [PERSON_NAME] [STREET_ADDRESS]"
type input "Attn: [PERSON_NAME] [STREET_ADDRESS]"
drag, startPoint x: 1271, startPoint y: 468, endPoint x: 922, endPoint y: 468, distance: 349.0
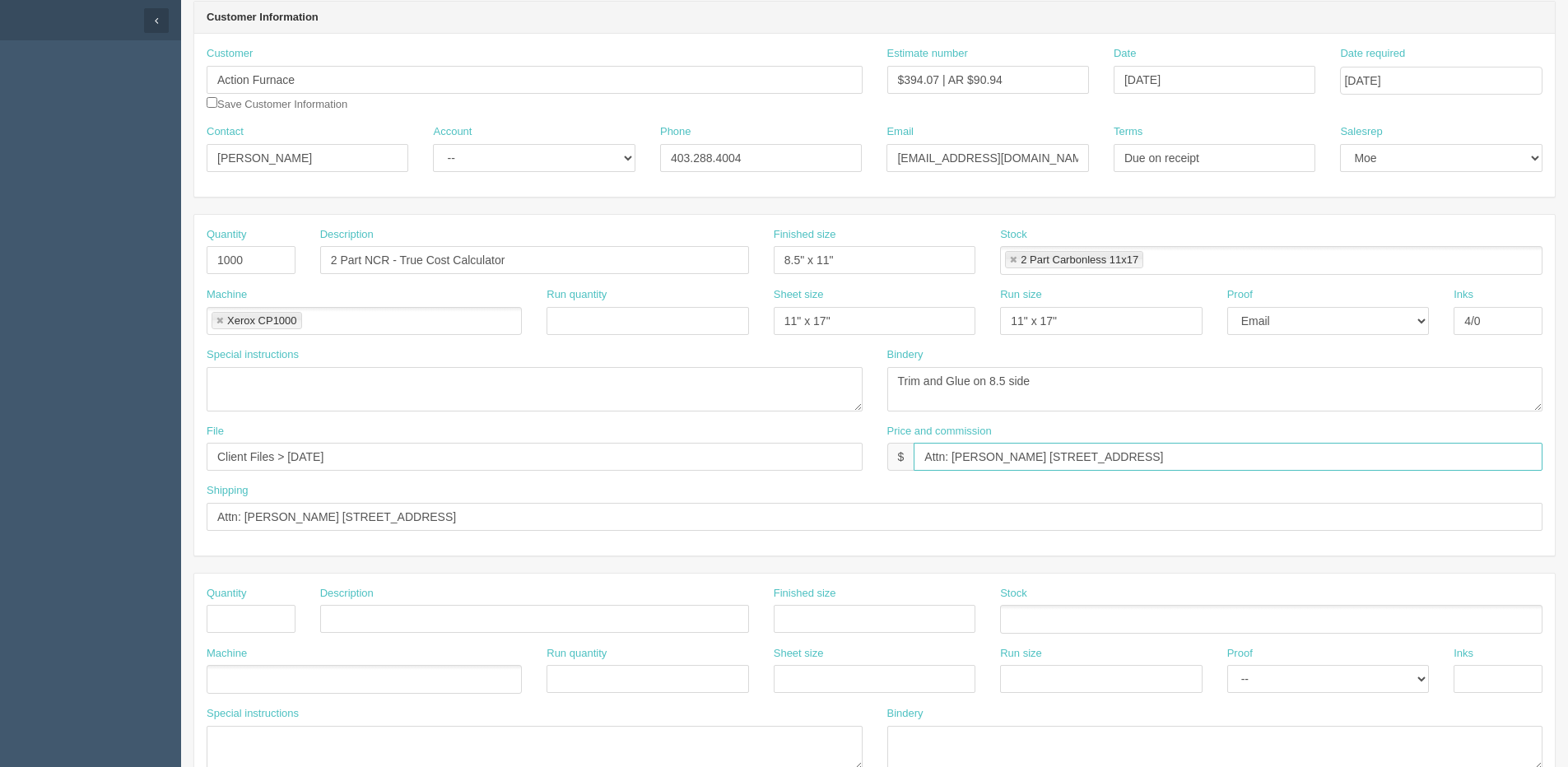
click at [922, 468] on input "Attn: [PERSON_NAME] [STREET_ADDRESS]" at bounding box center [1228, 456] width 629 height 28
type input "$394.07 | AR $90.94"
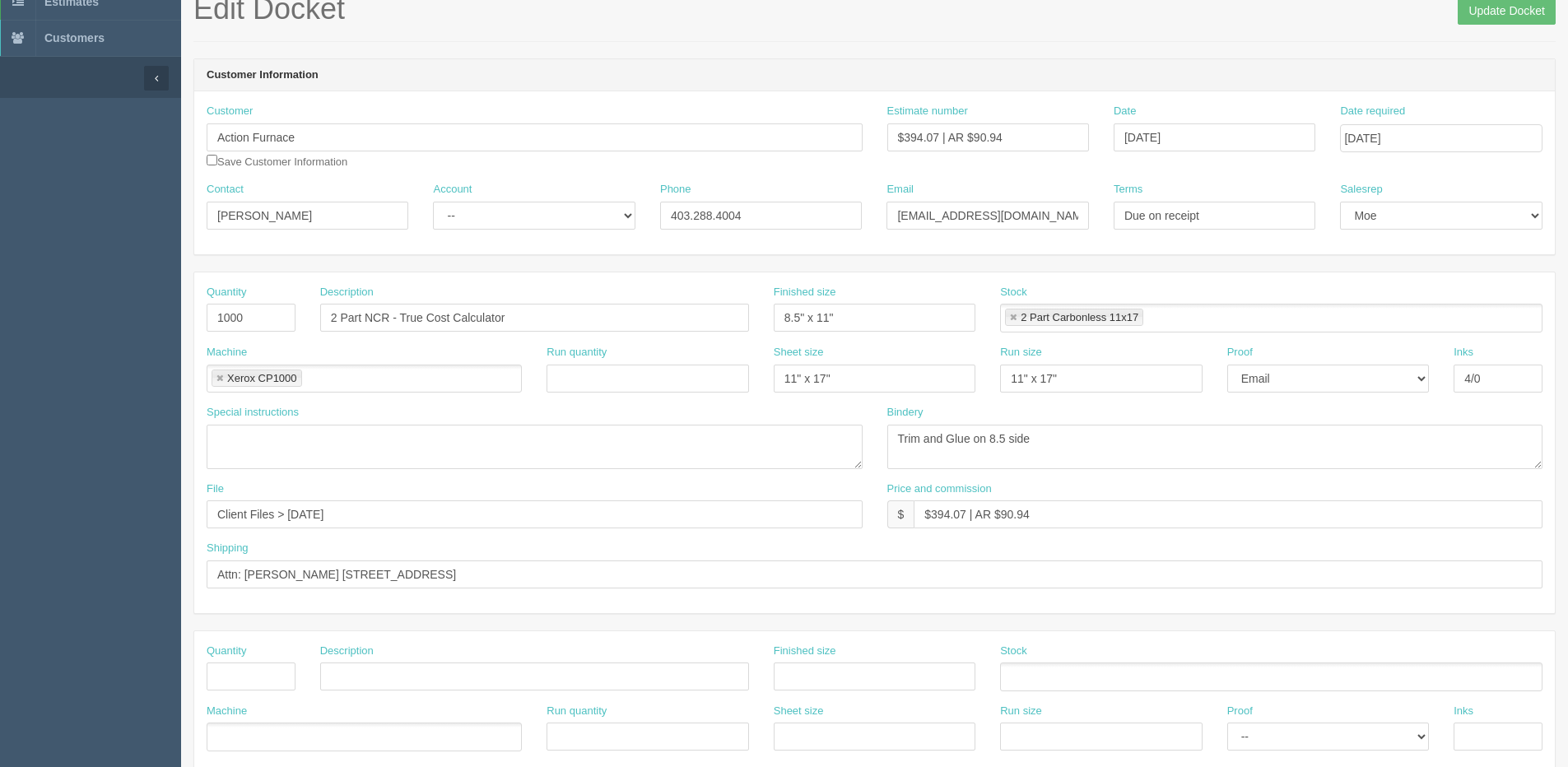
scroll to position [69, 0]
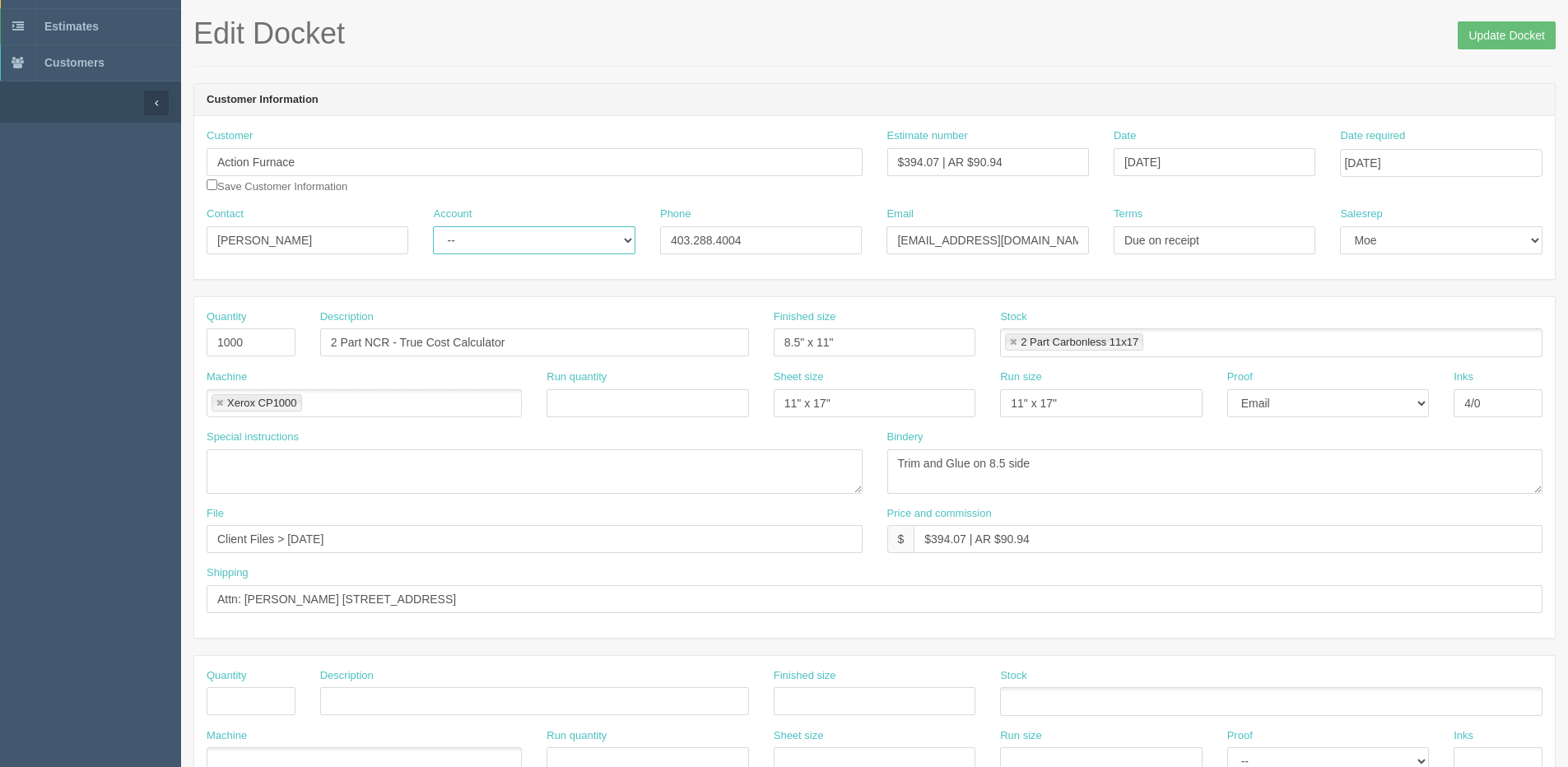
drag, startPoint x: 485, startPoint y: 242, endPoint x: 485, endPoint y: 251, distance: 9.0
click at [485, 242] on select "-- Existing Client Allrush Client Rep Client" at bounding box center [533, 240] width 202 height 28
select select "Allrush Client"
click at [433, 226] on select "-- Existing Client Allrush Client Rep Client" at bounding box center [533, 240] width 202 height 28
click at [1265, 404] on select "-- Email Hard Copy" at bounding box center [1328, 403] width 202 height 28
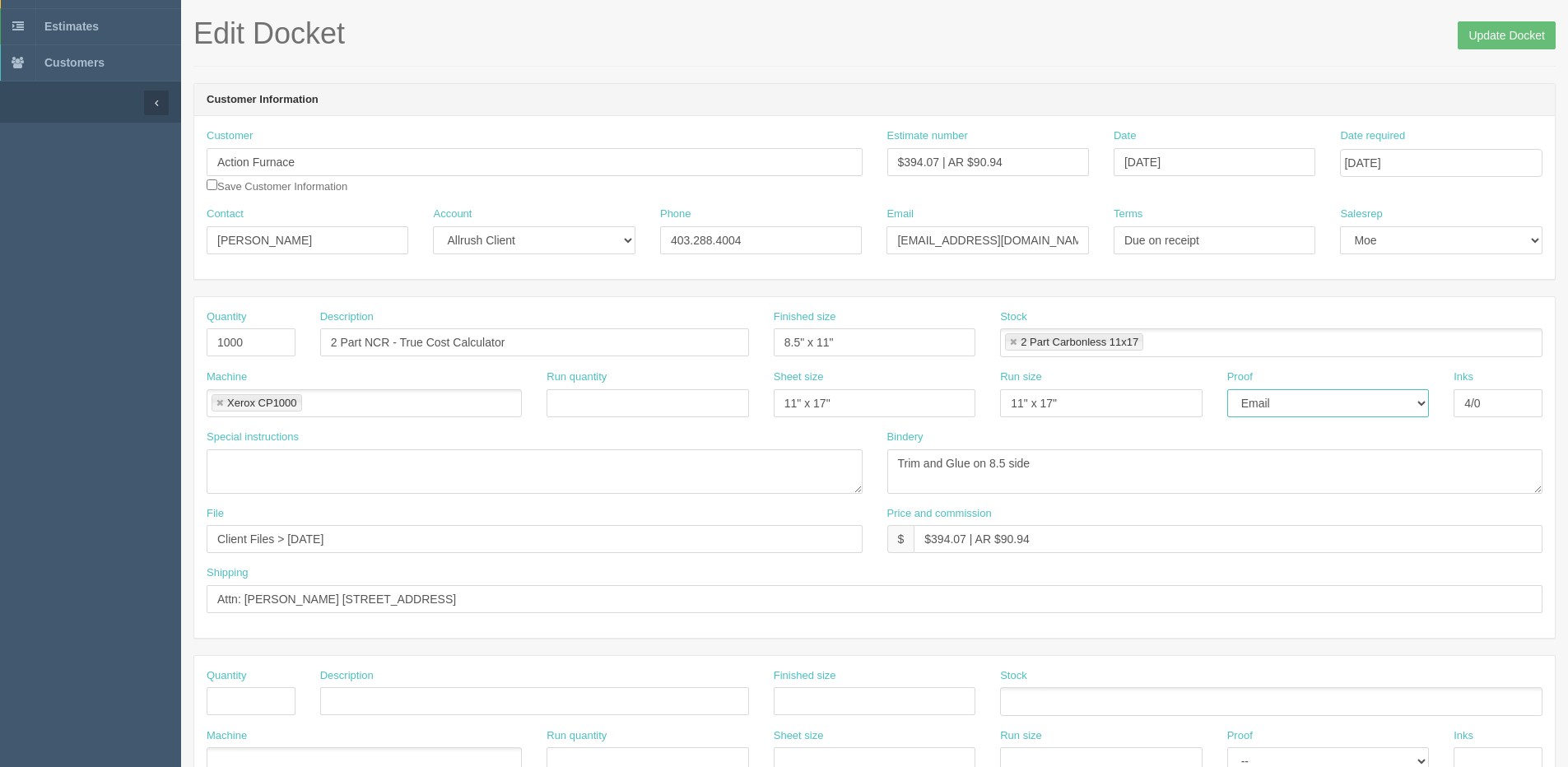
select select "Hard Copy"
click at [1228, 390] on select "-- Email Hard Copy" at bounding box center [1328, 403] width 202 height 28
click at [1498, 39] on input "Update Docket" at bounding box center [1506, 35] width 98 height 28
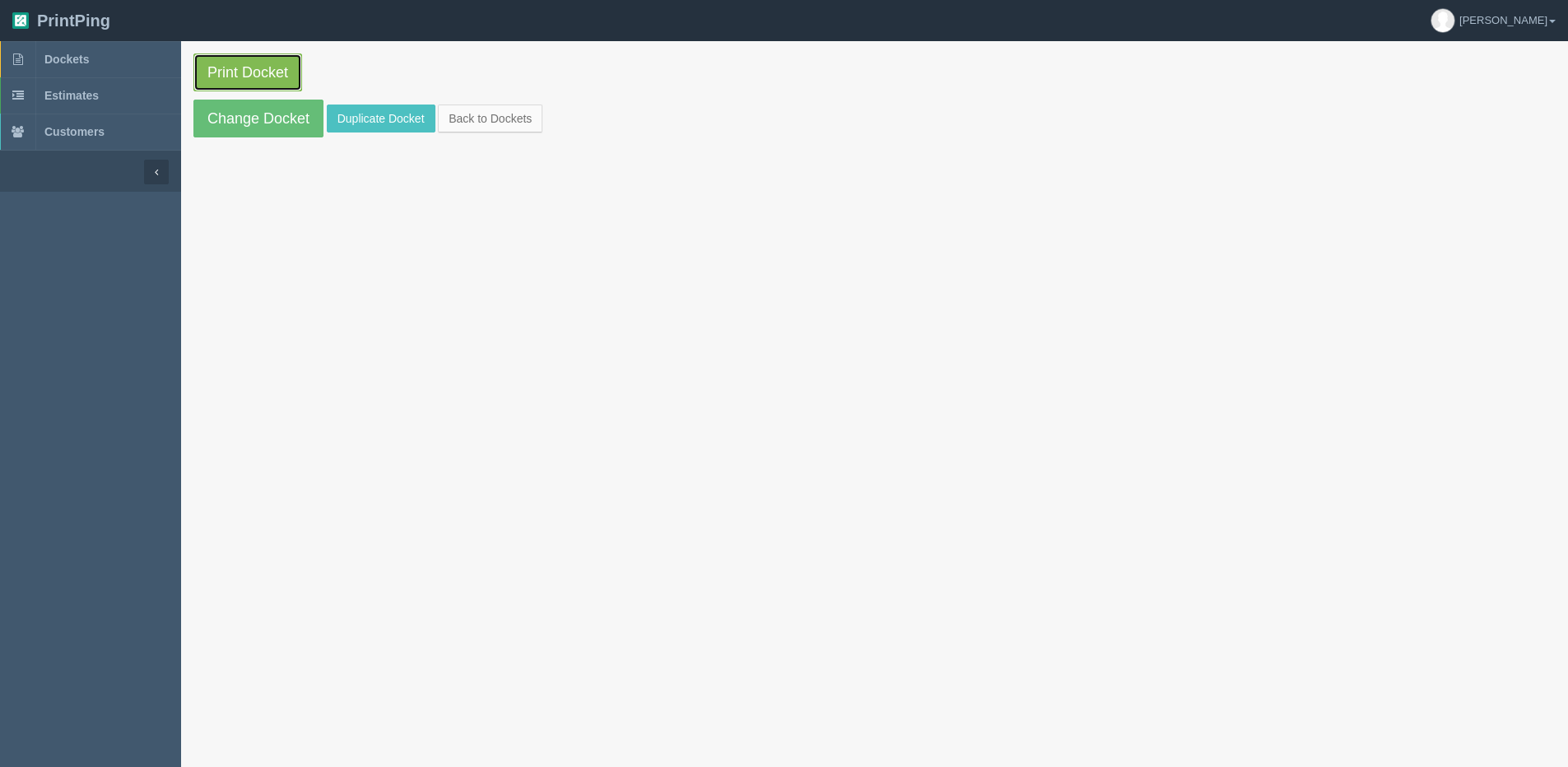
click at [245, 64] on link "Print Docket" at bounding box center [247, 73] width 109 height 38
click at [227, 110] on link "Change Docket" at bounding box center [258, 119] width 130 height 38
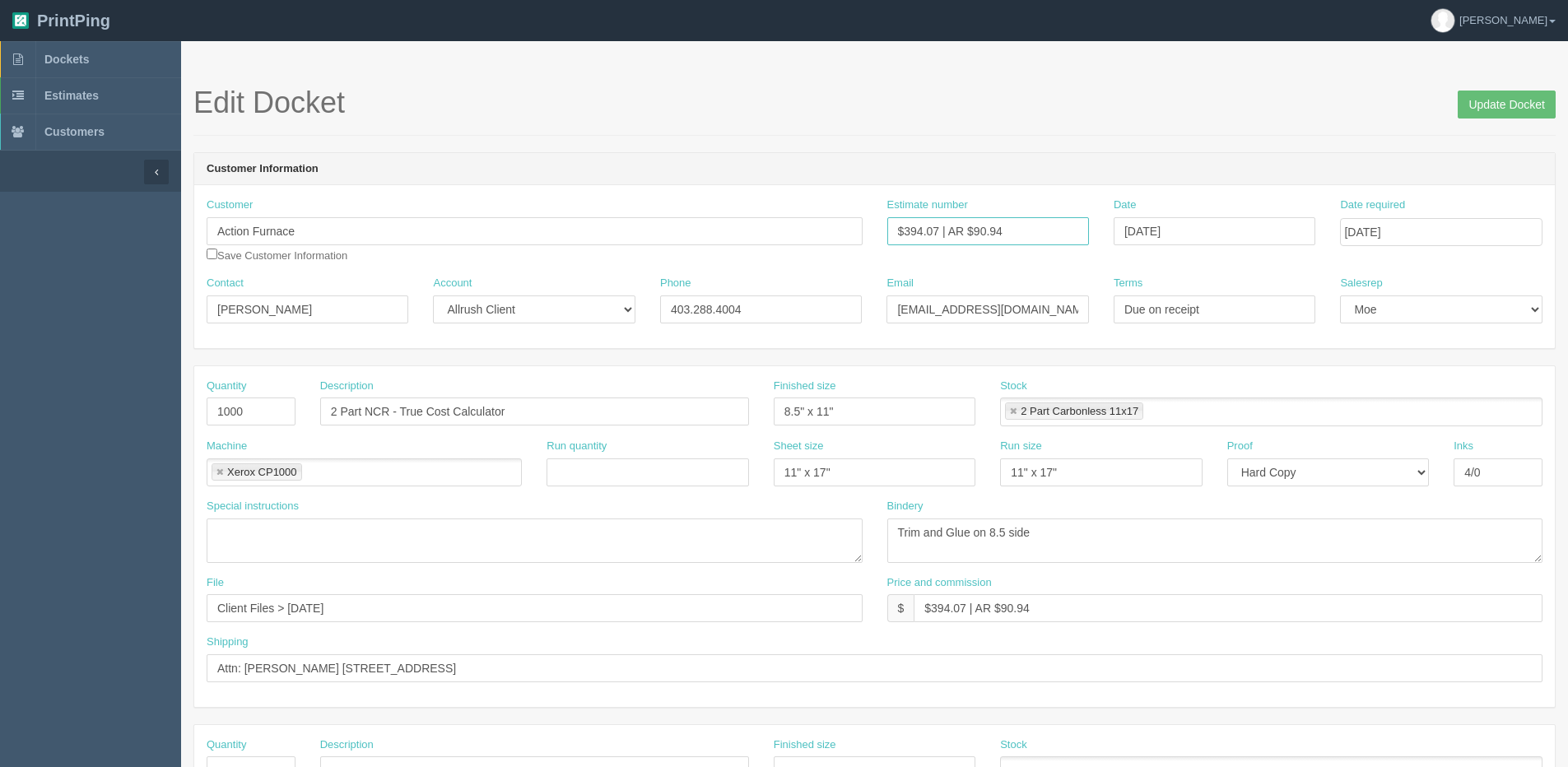
drag, startPoint x: 1000, startPoint y: 234, endPoint x: 665, endPoint y: 283, distance: 338.6
click at [676, 279] on div "Customer Action Furnace Save Customer Information Estimate number $394.07 | AR …" at bounding box center [874, 266] width 1361 height 163
type input "065184"
click at [1337, 366] on div "Quantity 1000 Description 2 Part NCR - True Cost Calculator Finished size 8.5" …" at bounding box center [874, 536] width 1361 height 340
drag, startPoint x: 1231, startPoint y: 306, endPoint x: 982, endPoint y: 327, distance: 249.9
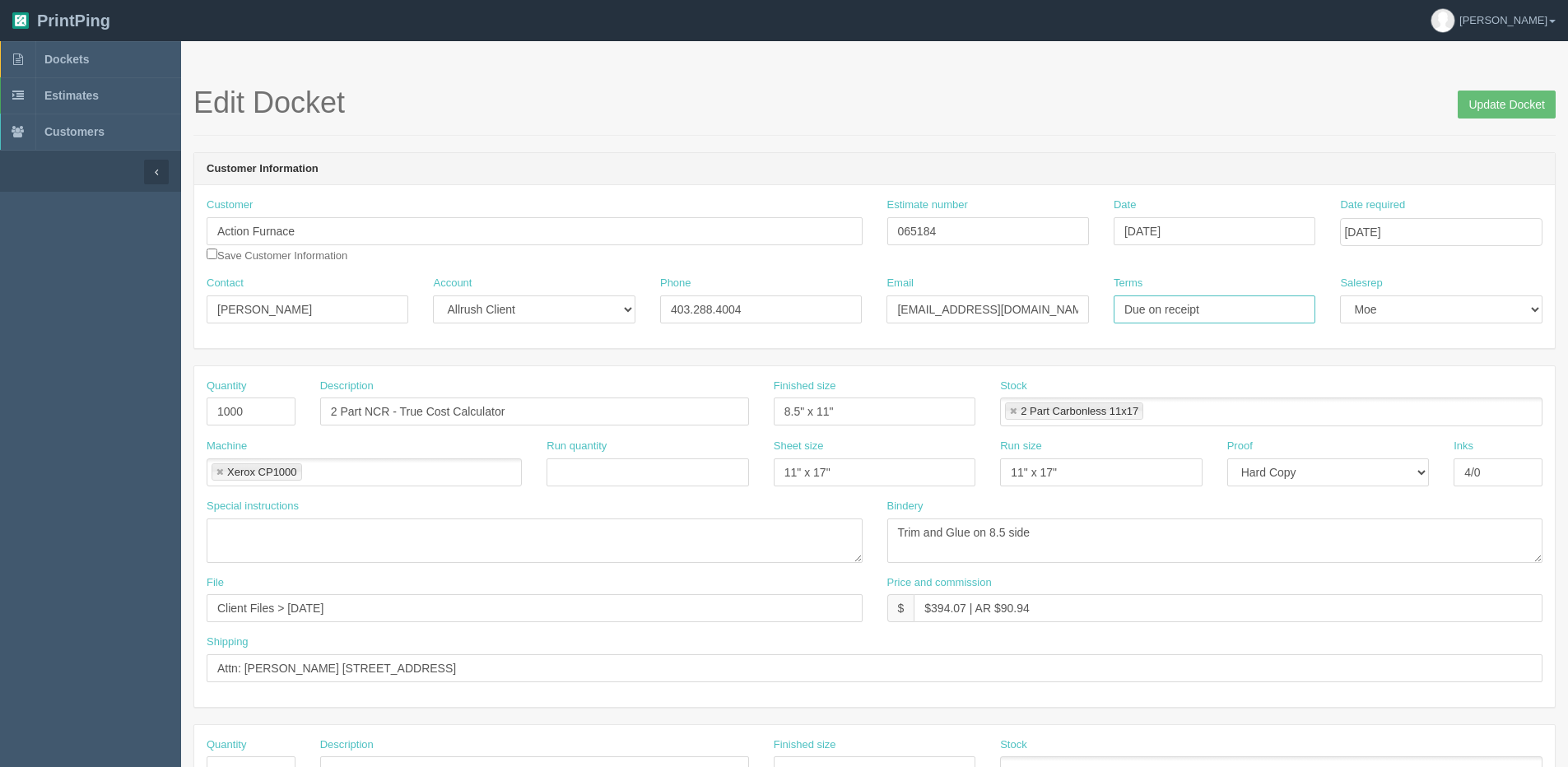
click at [982, 327] on div "Contact [PERSON_NAME] Account -- Existing Client Allrush Client Rep Client Phon…" at bounding box center [874, 305] width 1361 height 60
click at [1297, 370] on div "Quantity 1000 Description 2 Part NCR - True Cost Calculator Finished size 8.5" …" at bounding box center [874, 536] width 1361 height 340
drag, startPoint x: 1245, startPoint y: 321, endPoint x: 861, endPoint y: 321, distance: 384.0
click at [862, 321] on div "Contact [PERSON_NAME] Account -- Existing Client Allrush Client Rep Client Phon…" at bounding box center [874, 305] width 1361 height 60
drag, startPoint x: 1161, startPoint y: 298, endPoint x: 1343, endPoint y: 296, distance: 182.0
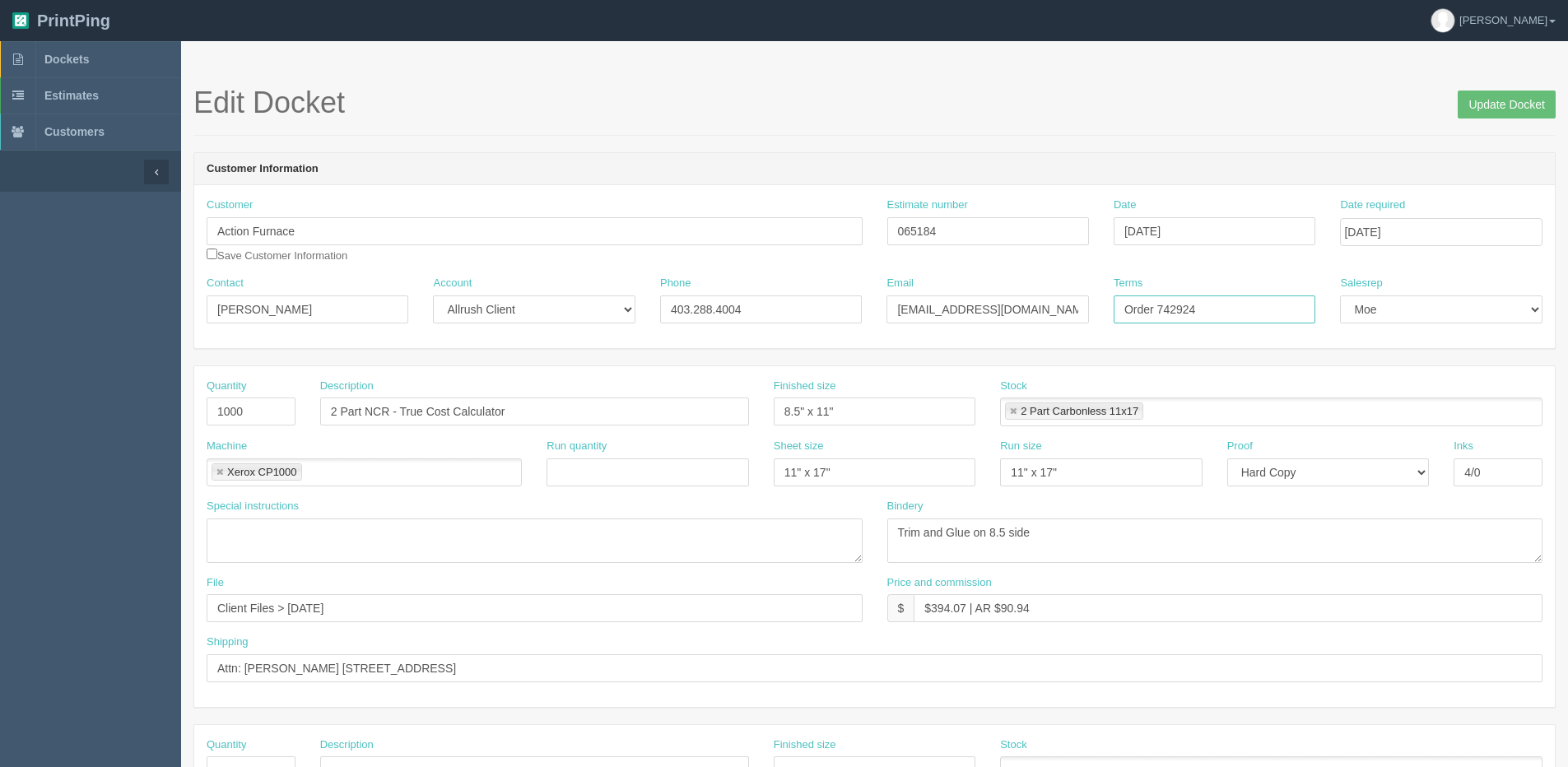
click at [1342, 296] on div "Contact [PERSON_NAME] Account -- Existing Client Allrush Client Rep Client Phon…" at bounding box center [874, 305] width 1361 height 60
type input "Order 749271"
click at [1480, 88] on span "Update Docket" at bounding box center [1506, 102] width 98 height 33
click at [1476, 105] on input "Update Docket" at bounding box center [1506, 104] width 98 height 28
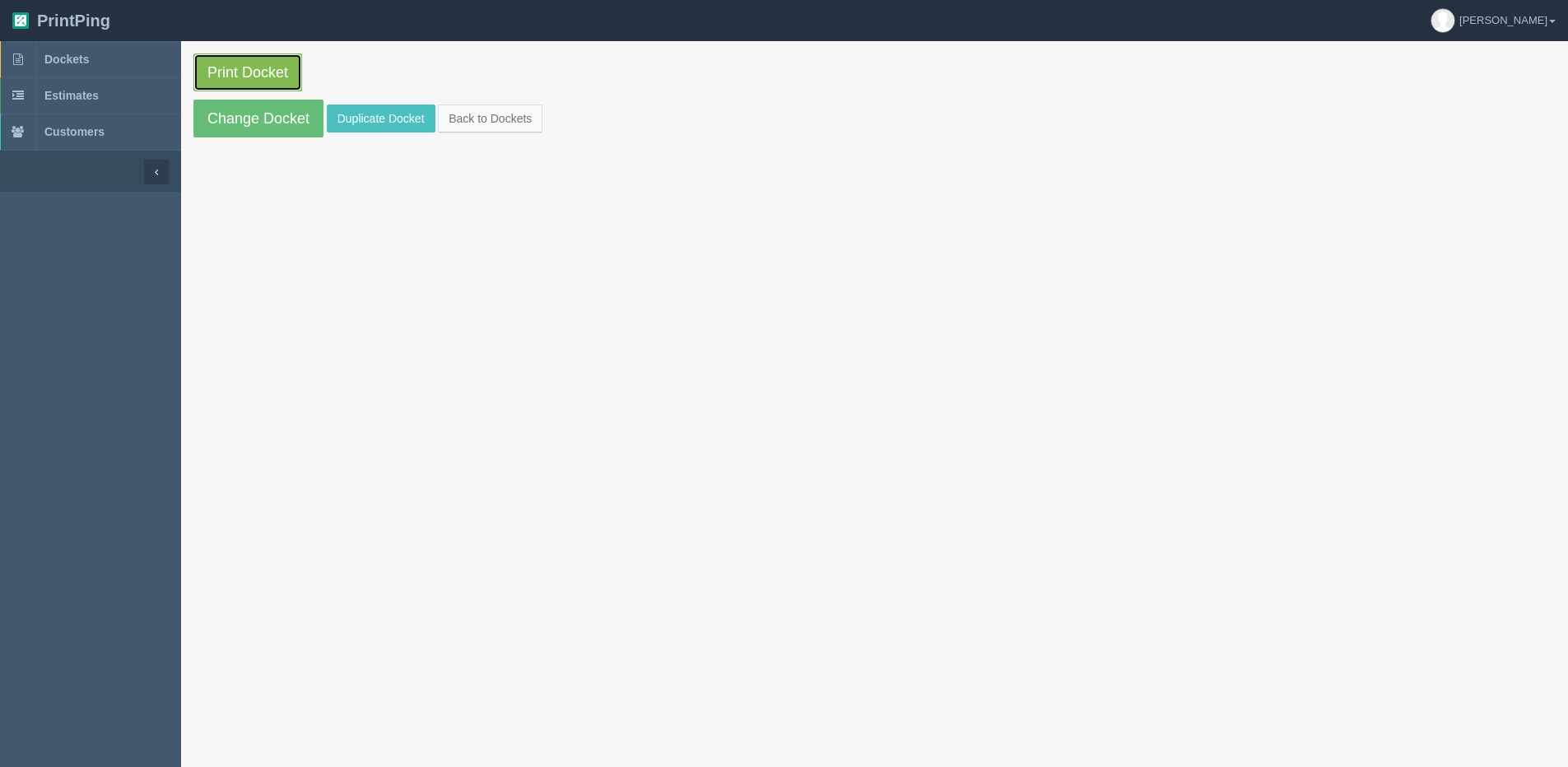
click at [229, 66] on link "Print Docket" at bounding box center [247, 73] width 109 height 38
click at [511, 117] on link "Back to Dockets" at bounding box center [490, 118] width 104 height 28
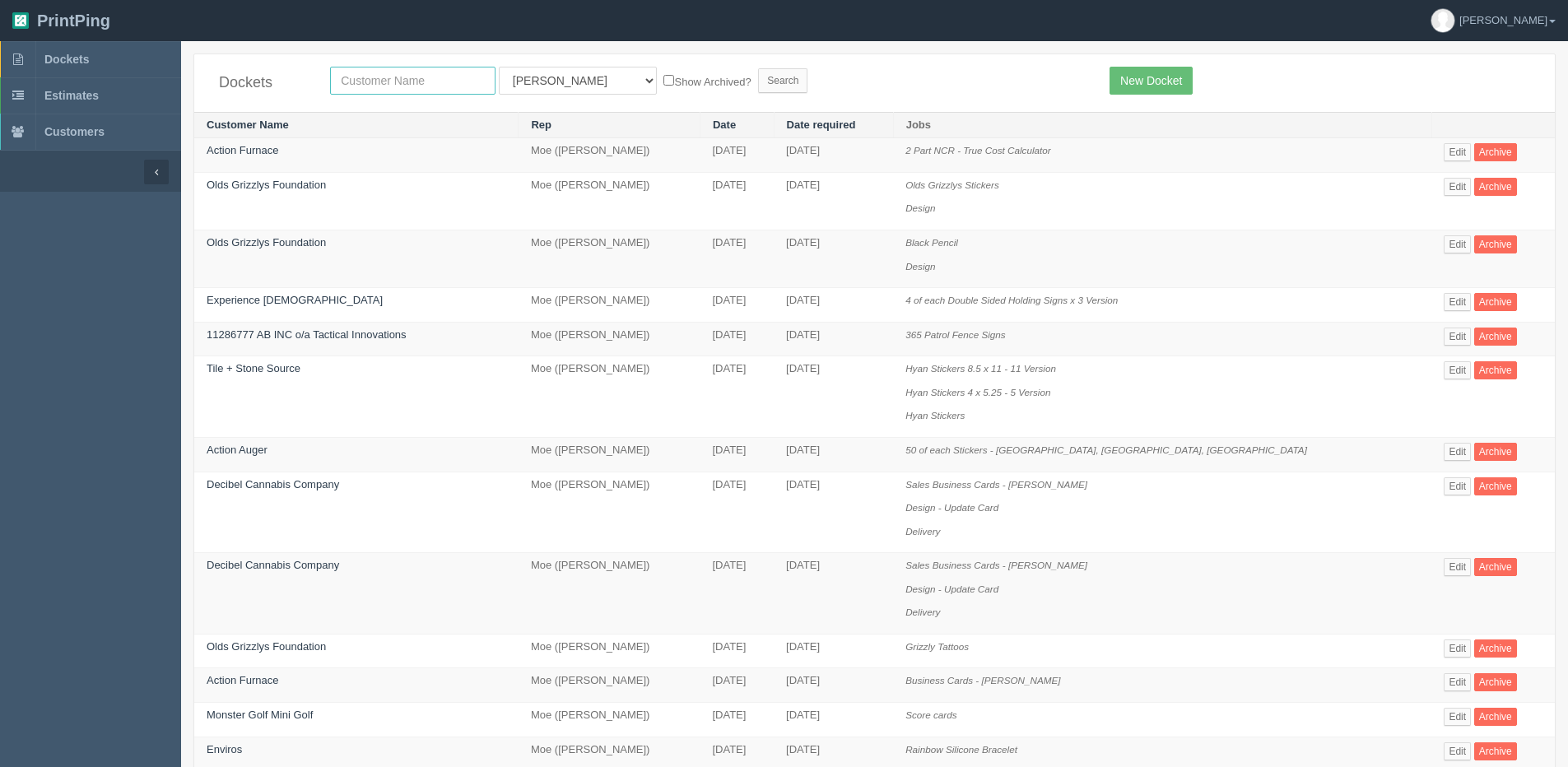
click at [428, 89] on input "text" at bounding box center [413, 80] width 165 height 28
type input "canadian thoroug"
click at [559, 79] on select "All Users [PERSON_NAME] Test 1 [PERSON_NAME] [PERSON_NAME] [PERSON_NAME] France…" at bounding box center [577, 80] width 158 height 28
select select "1"
click at [498, 66] on select "All Users [PERSON_NAME] Test 1 [PERSON_NAME] [PERSON_NAME] [PERSON_NAME] France…" at bounding box center [577, 80] width 158 height 28
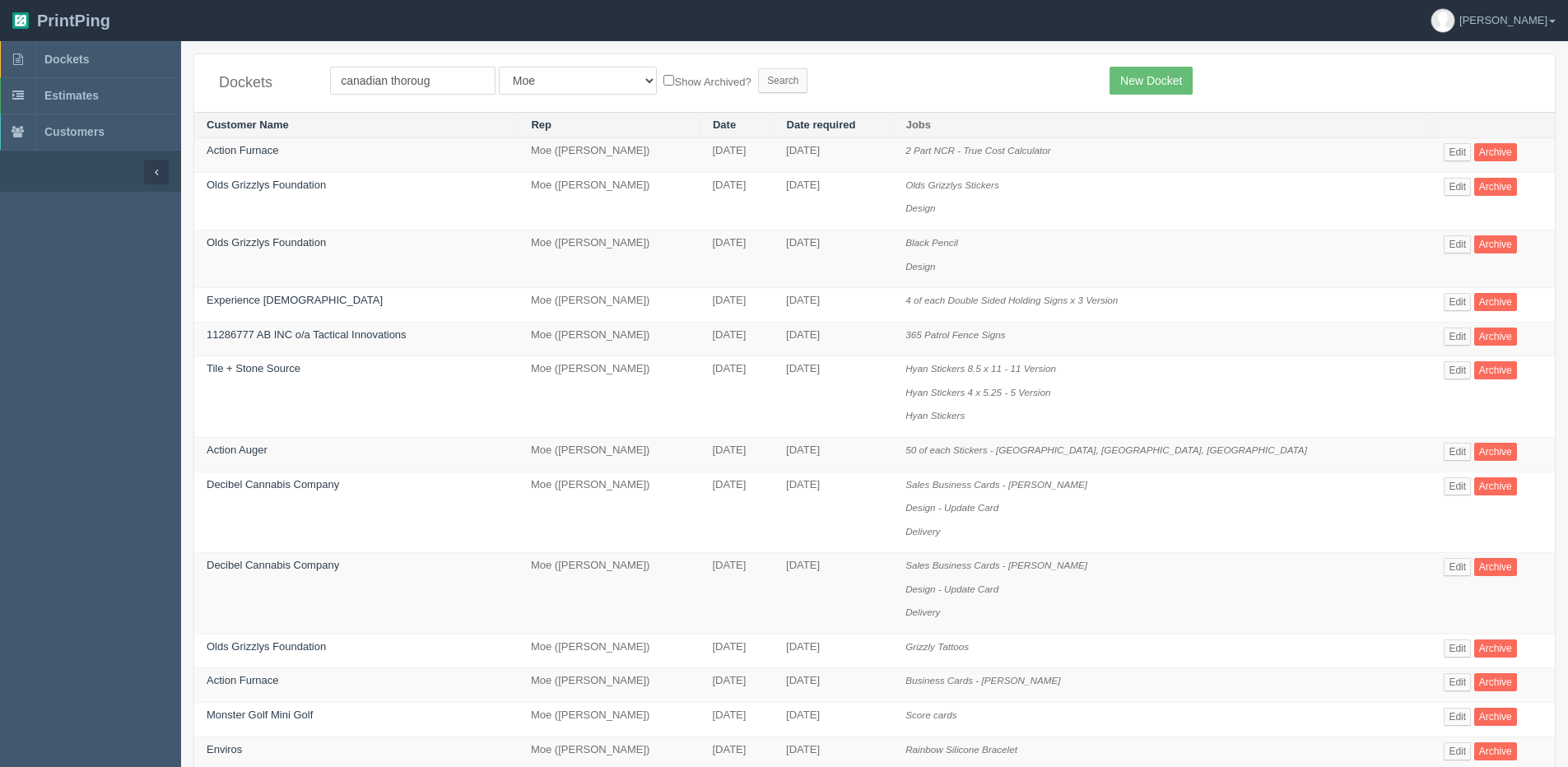
click at [664, 76] on label "Show Archived?" at bounding box center [707, 81] width 87 height 19
click at [664, 76] on input "Show Archived?" at bounding box center [669, 80] width 11 height 11
checkbox input "true"
click at [758, 84] on input "Search" at bounding box center [782, 80] width 49 height 24
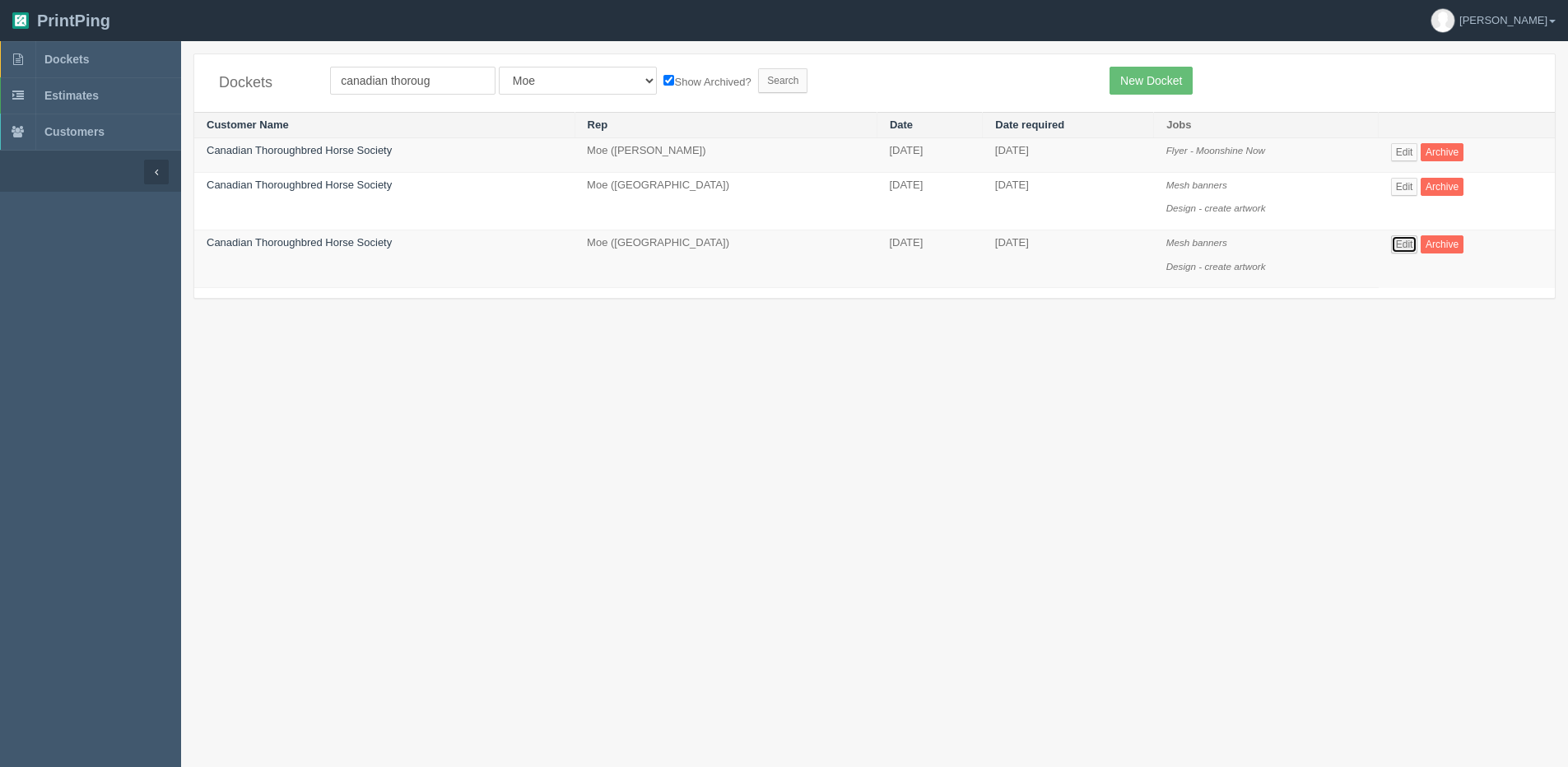
click at [1412, 251] on link "Edit" at bounding box center [1405, 244] width 27 height 18
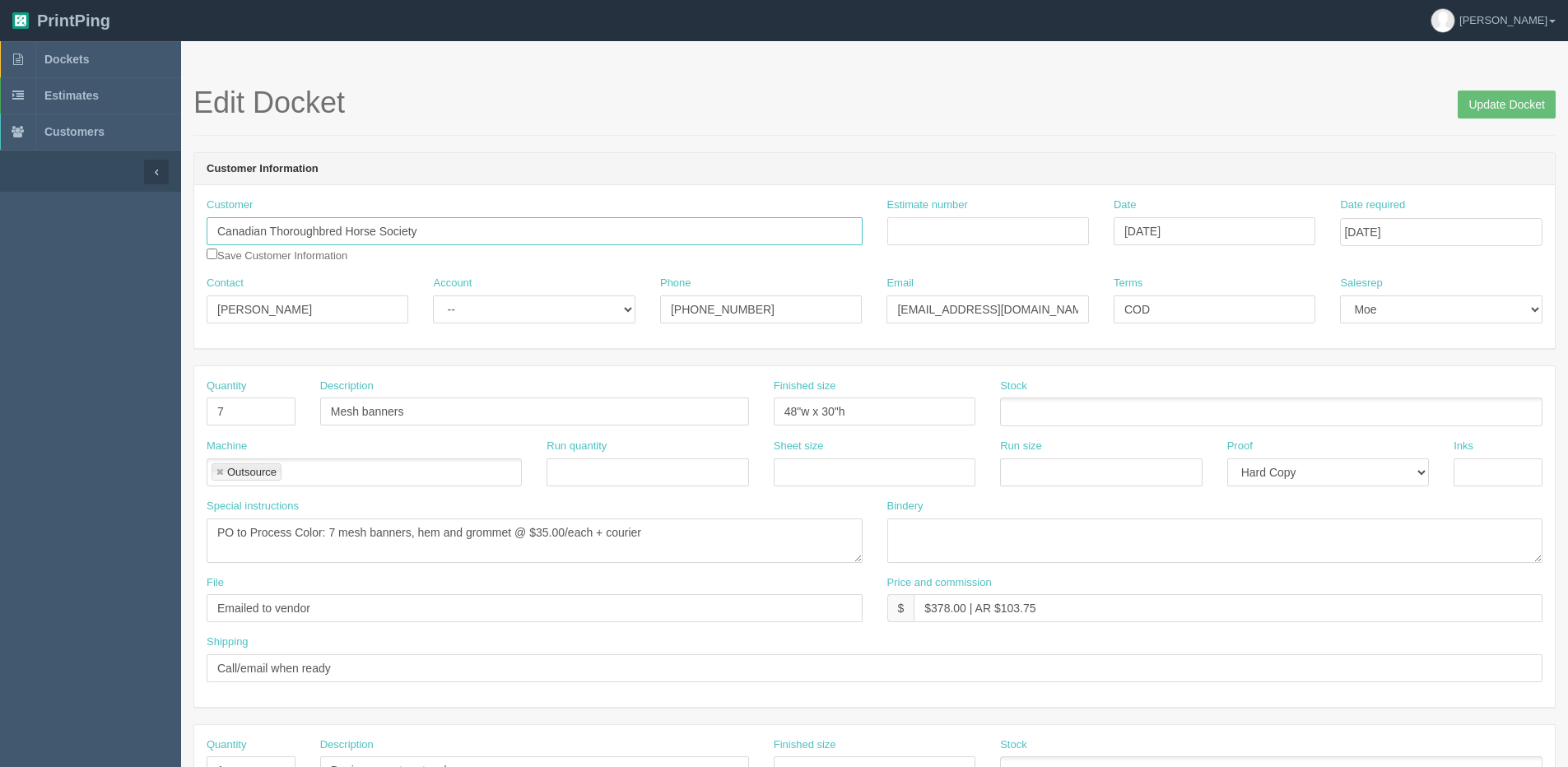
drag, startPoint x: 457, startPoint y: 232, endPoint x: -278, endPoint y: 232, distance: 735.0
click at [0, 232] on html "PrintPing [PERSON_NAME] Edit account ( [PERSON_NAME][EMAIL_ADDRESS][DOMAIN_NAME…" at bounding box center [784, 747] width 1568 height 1494
click at [56, 52] on link "Dockets" at bounding box center [91, 59] width 181 height 36
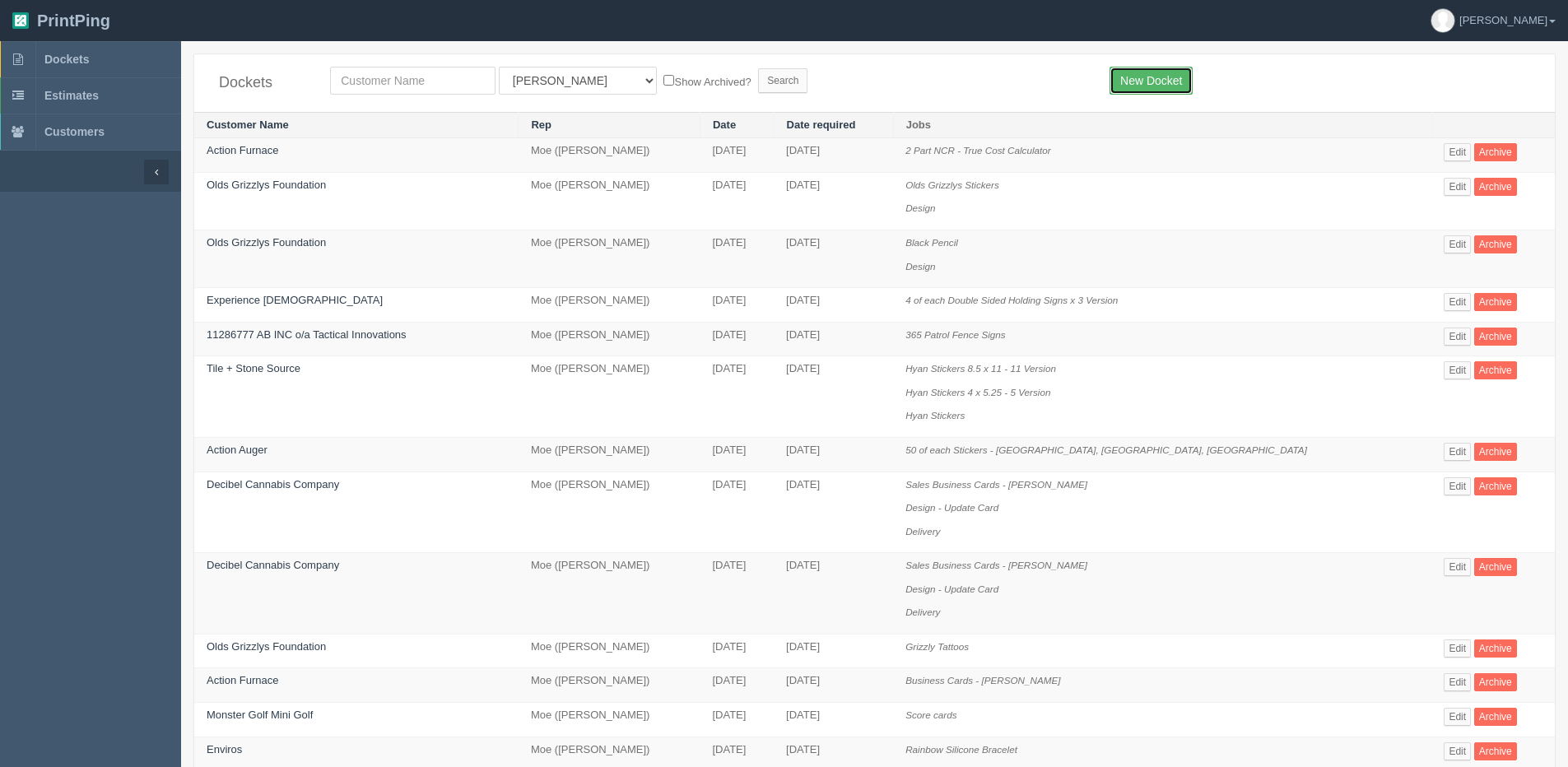
click at [1165, 75] on link "New Docket" at bounding box center [1151, 80] width 84 height 28
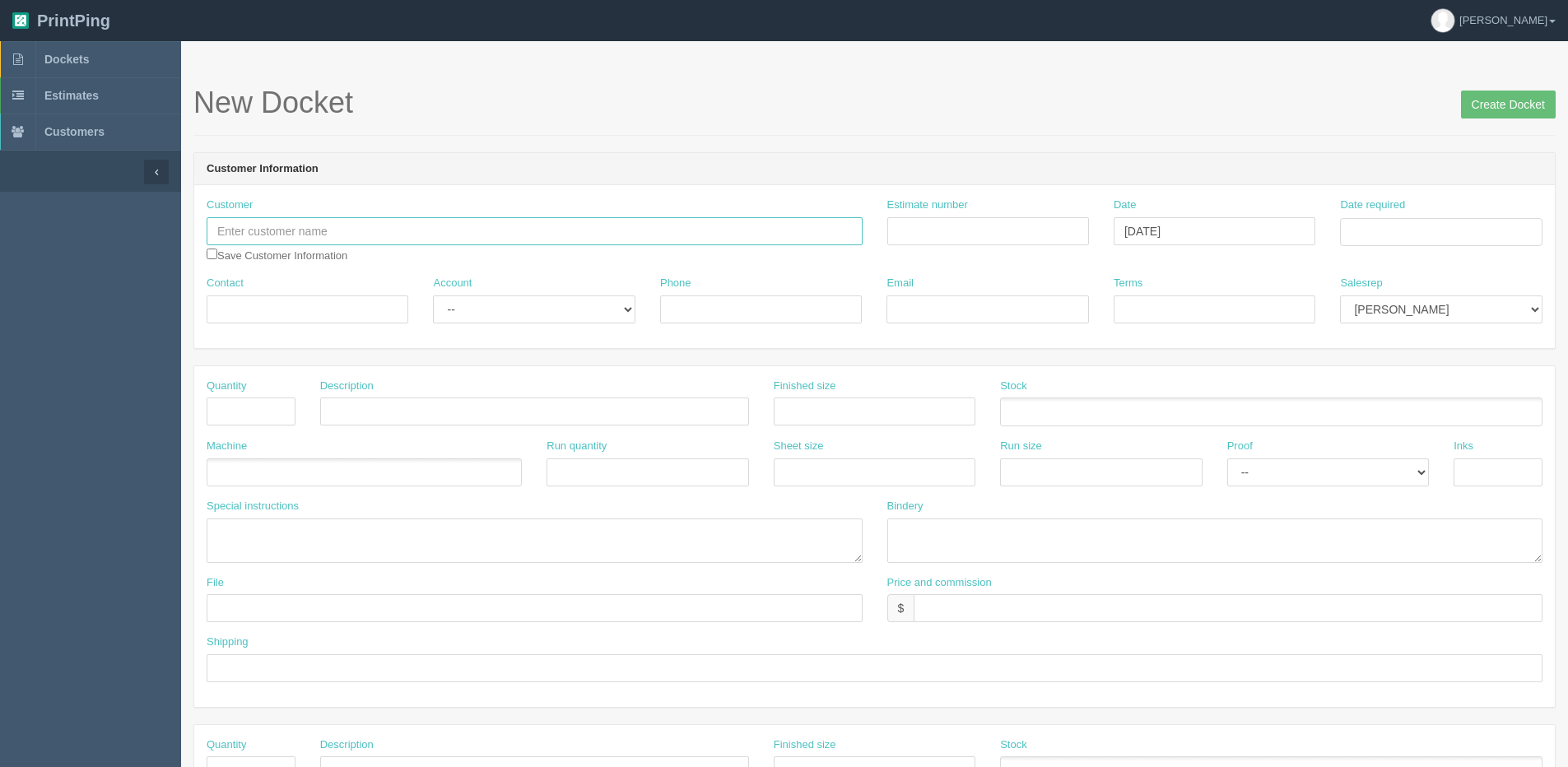
click at [268, 222] on input "text" at bounding box center [534, 231] width 656 height 28
paste input "Canadian Thoroughbred Horse Society"
type input "Canadian Thoroughbred Horse Society"
type input "[PERSON_NAME]"
type input "[PHONE_NUMBER]"
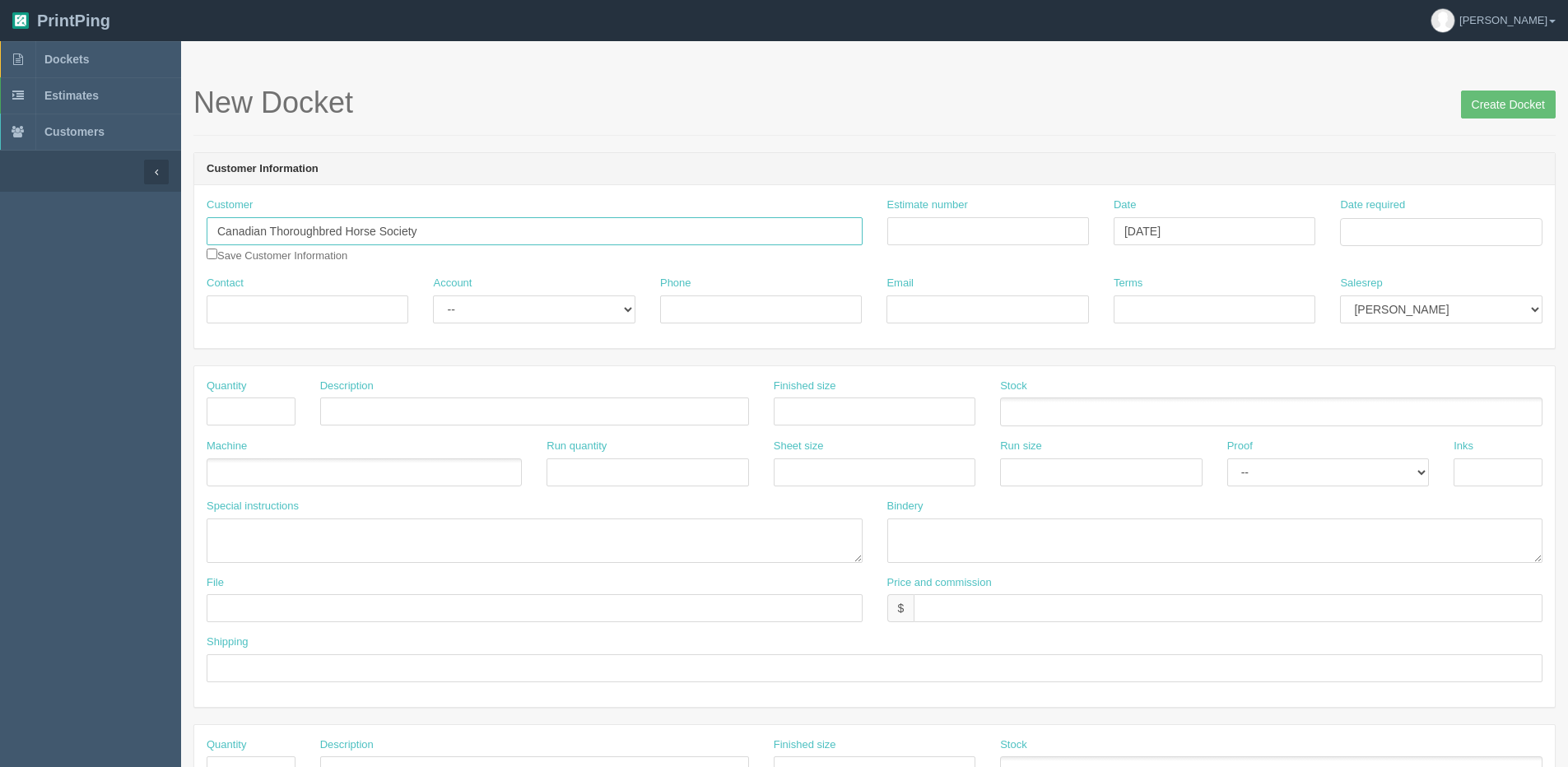
type input "[EMAIL_ADDRESS][DOMAIN_NAME]"
type input "Due on receipt"
type input "4032293609"
type input "wardlind@cthsalta.com"
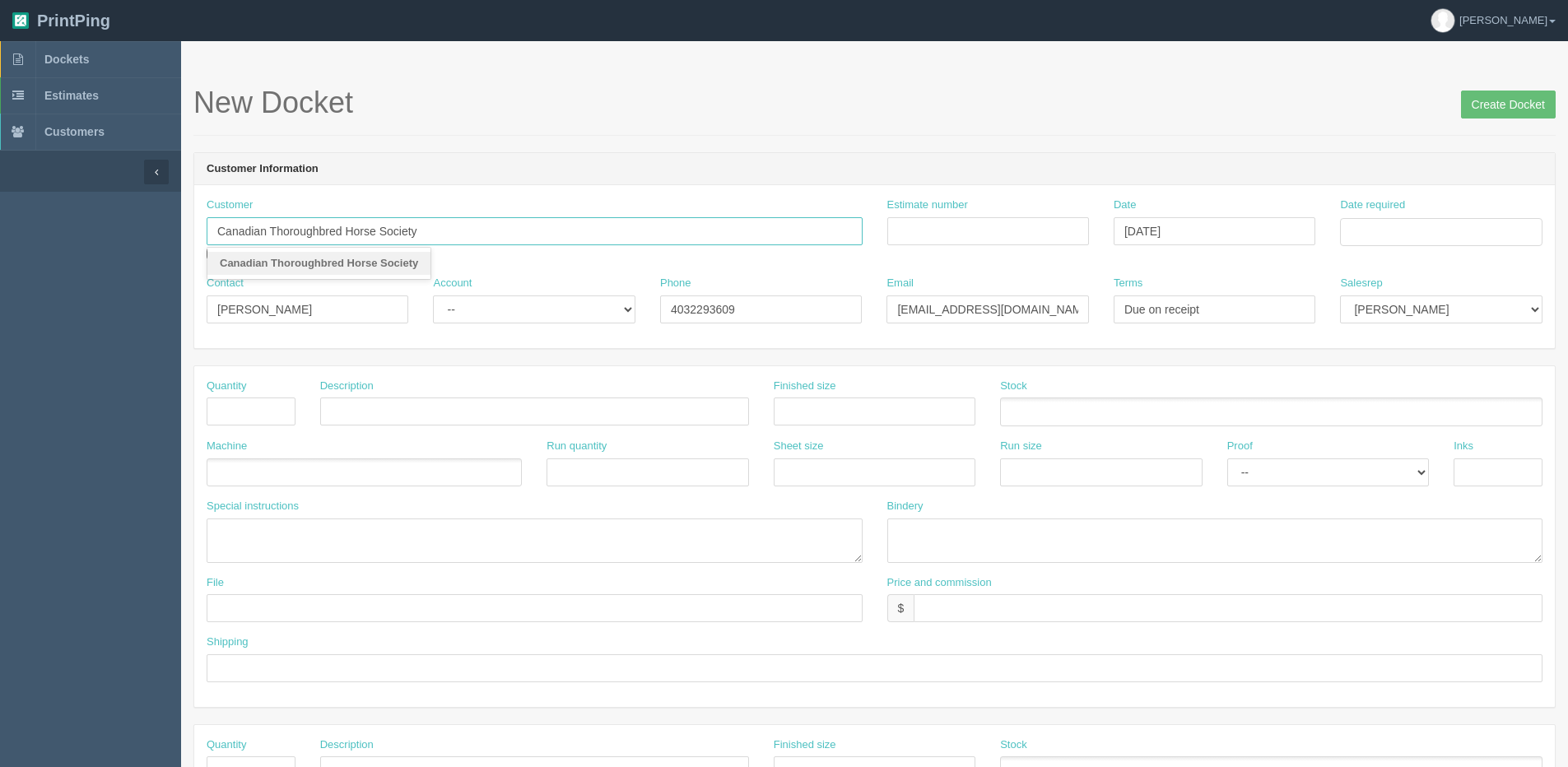
type input "Canadian Thoroughbred Horse Society"
click at [368, 269] on strong "Canadian Thoroughbred Horse Society" at bounding box center [319, 263] width 198 height 13
type input "[PHONE_NUMBER]"
type input "[EMAIL_ADDRESS][DOMAIN_NAME]"
click at [510, 315] on select "-- Existing Client Allrush Client Rep Client" at bounding box center [533, 309] width 202 height 28
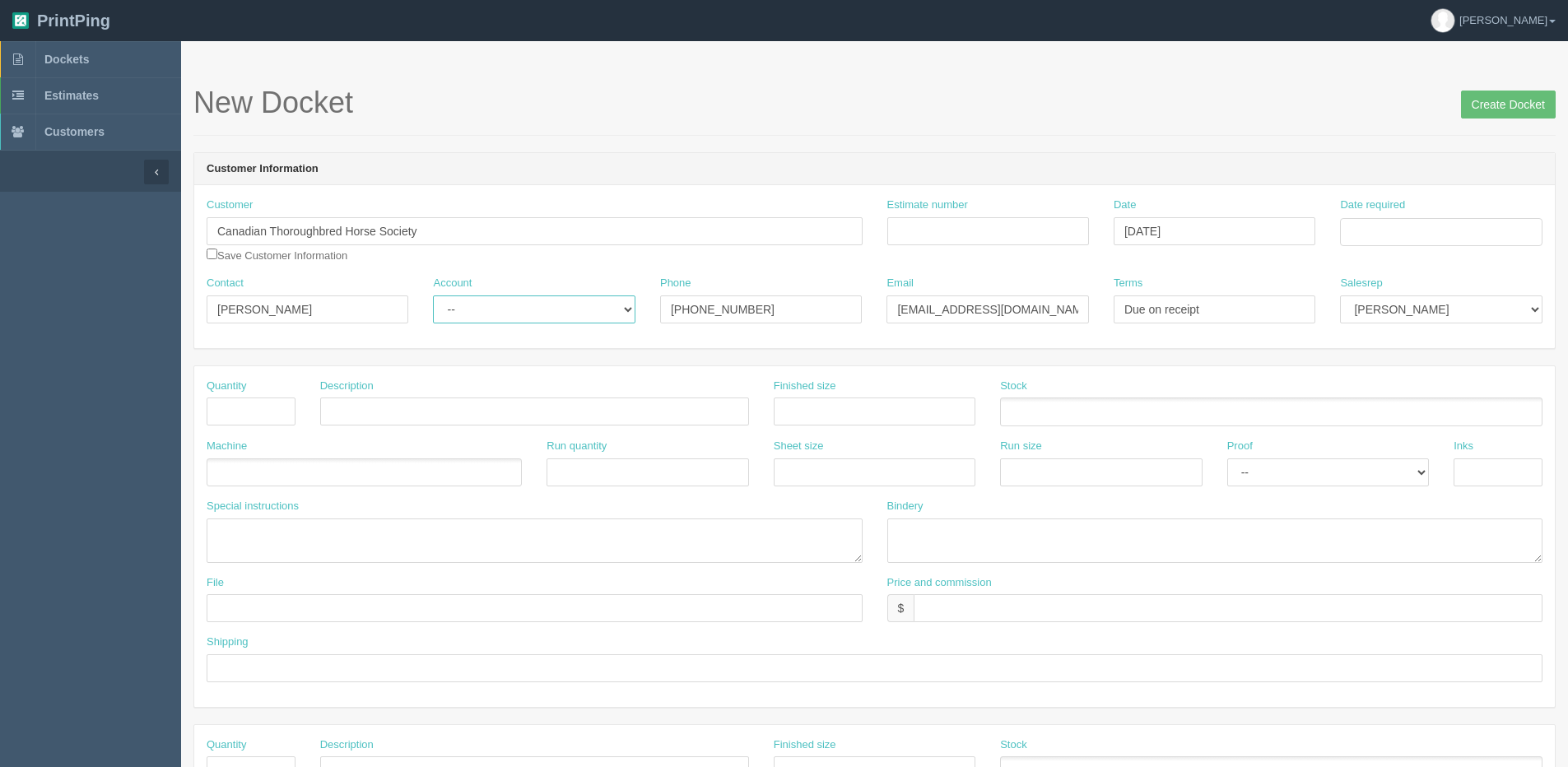
select select "Allrush Client"
click at [433, 295] on select "-- Existing Client Allrush Client Rep Client" at bounding box center [533, 309] width 202 height 28
click at [265, 419] on input "text" at bounding box center [251, 411] width 89 height 28
type input "5"
type input "Pullup Banners"
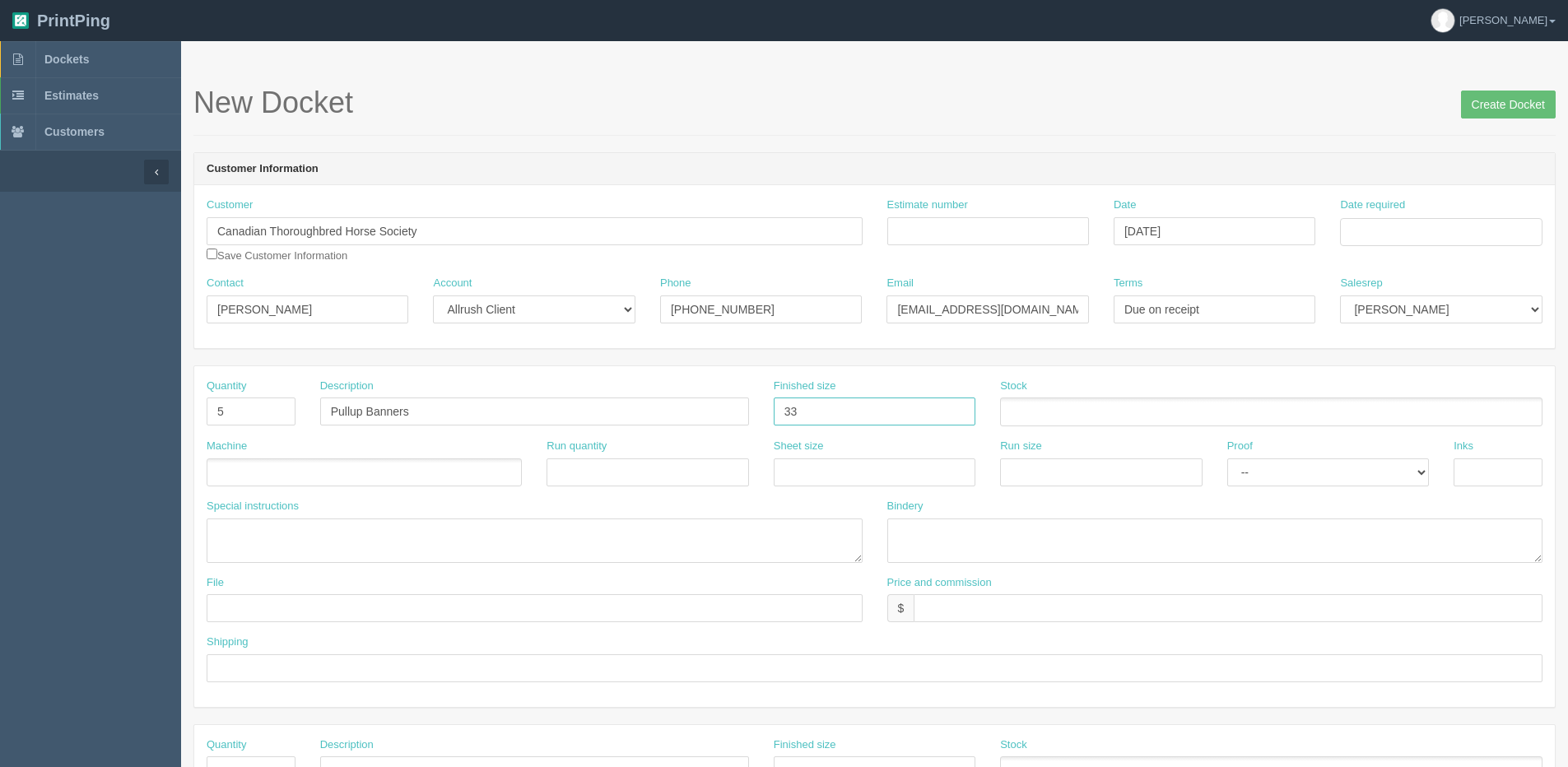
type input "33.5" x 84.25""
click at [1057, 414] on ul at bounding box center [1272, 412] width 542 height 29
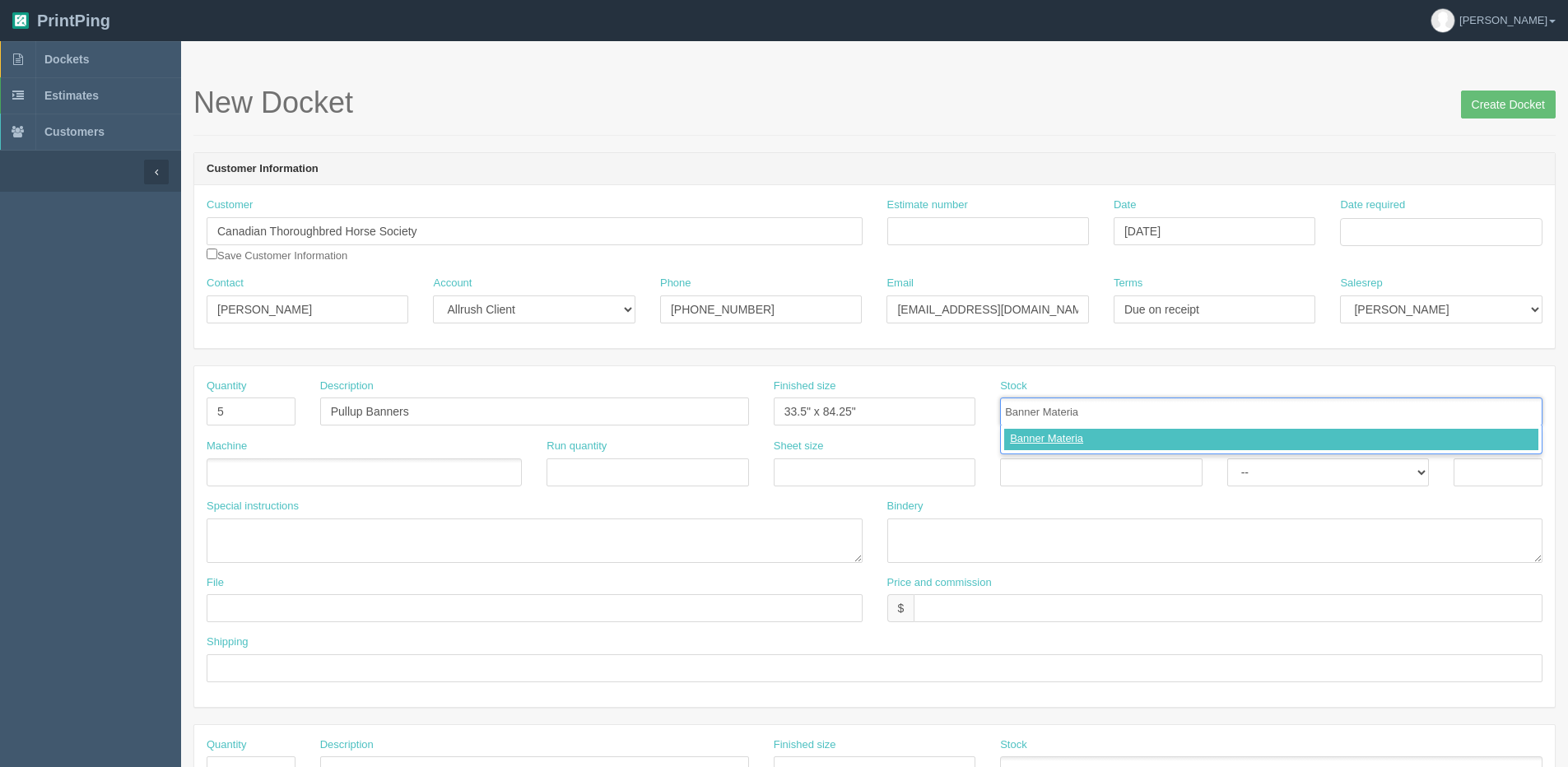
type input "Banner Material"
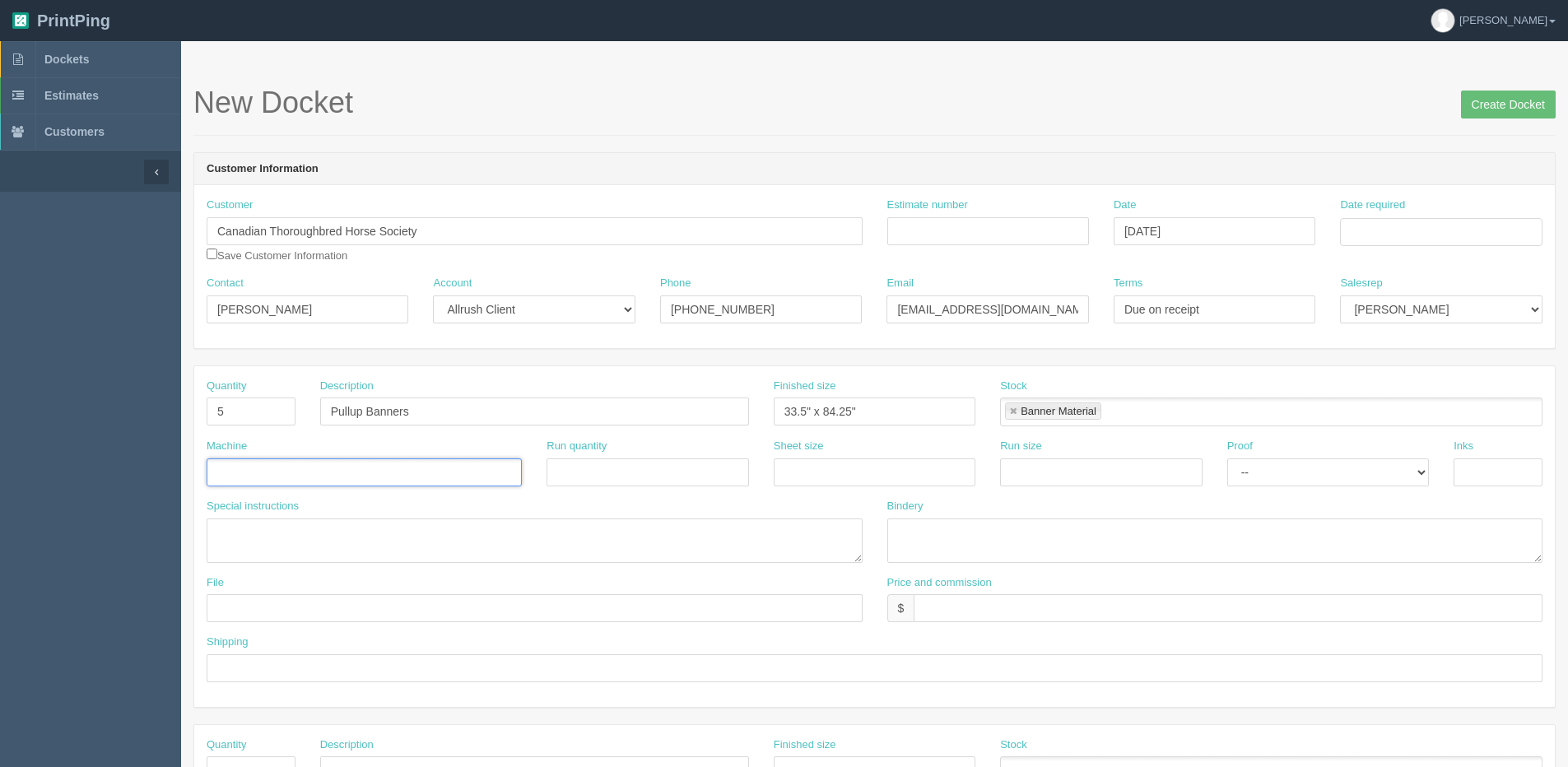
click at [374, 471] on input "text" at bounding box center [362, 473] width 309 height 24
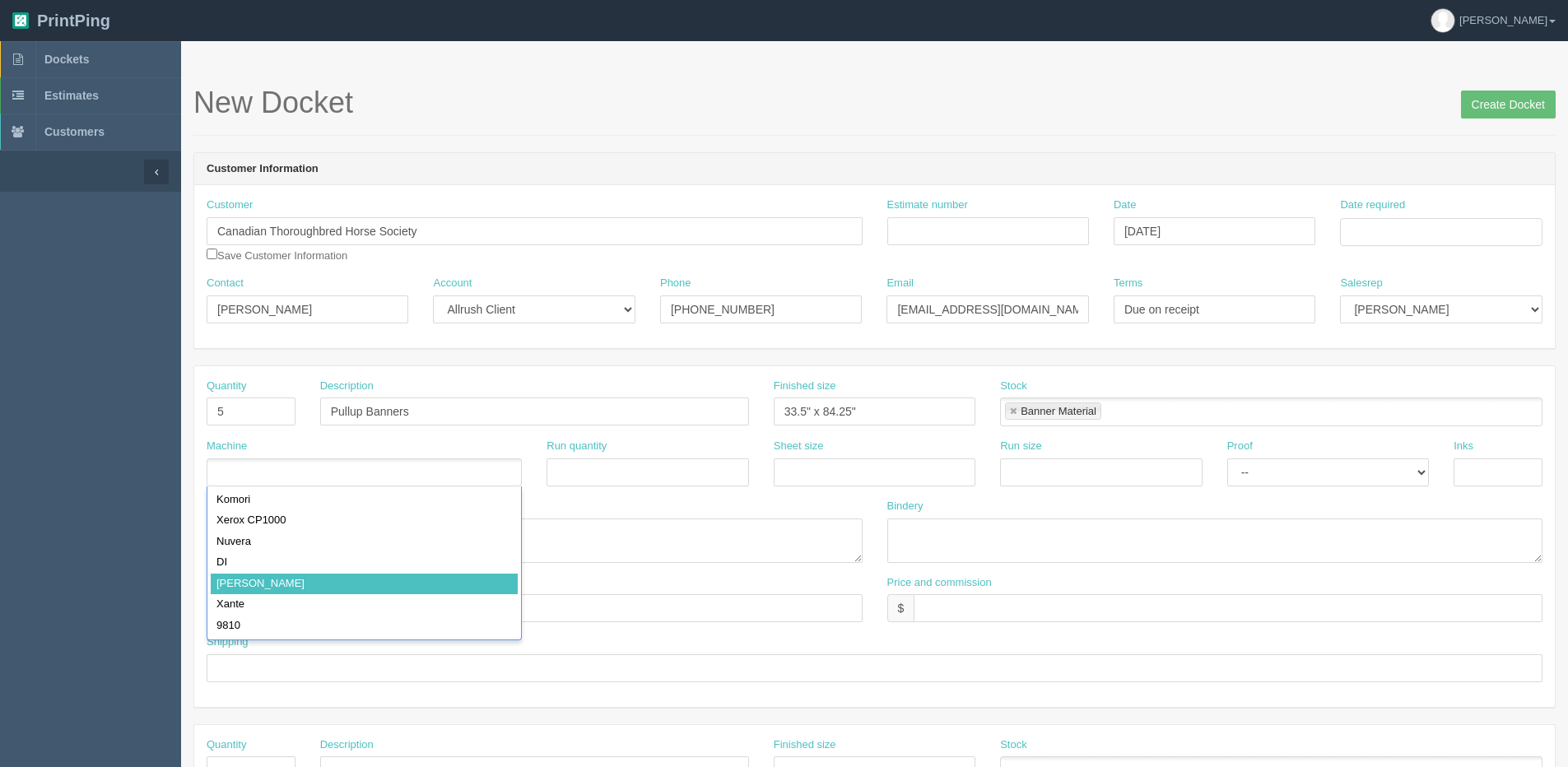
type input "Roland"
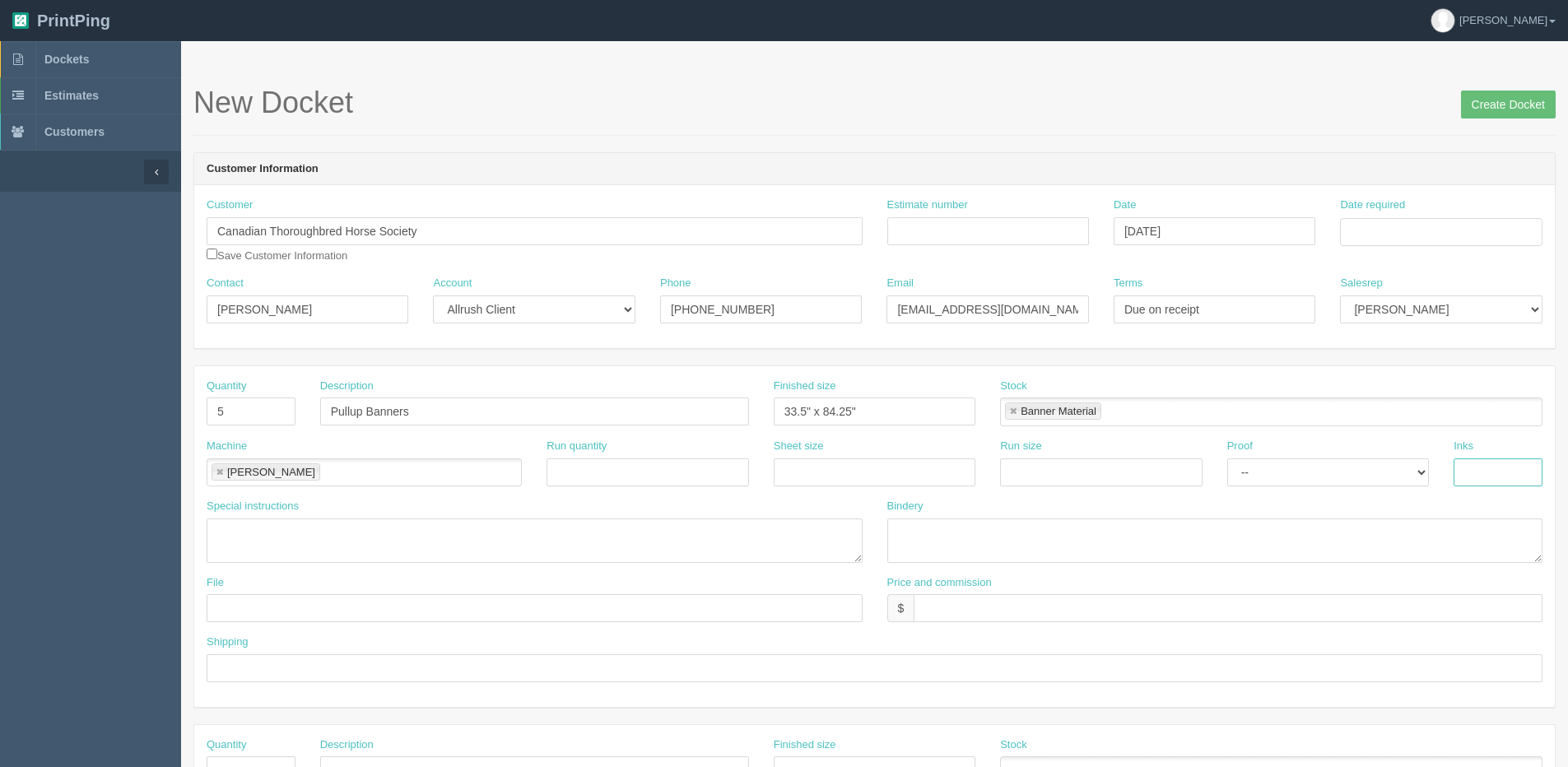
click at [1524, 459] on input "text" at bounding box center [1498, 472] width 89 height 28
click at [1045, 541] on textarea at bounding box center [1215, 540] width 656 height 44
click at [993, 241] on input "Estimate number" at bounding box center [988, 231] width 202 height 28
type input "091873"
click at [1414, 234] on input "Date required" at bounding box center [1440, 232] width 202 height 28
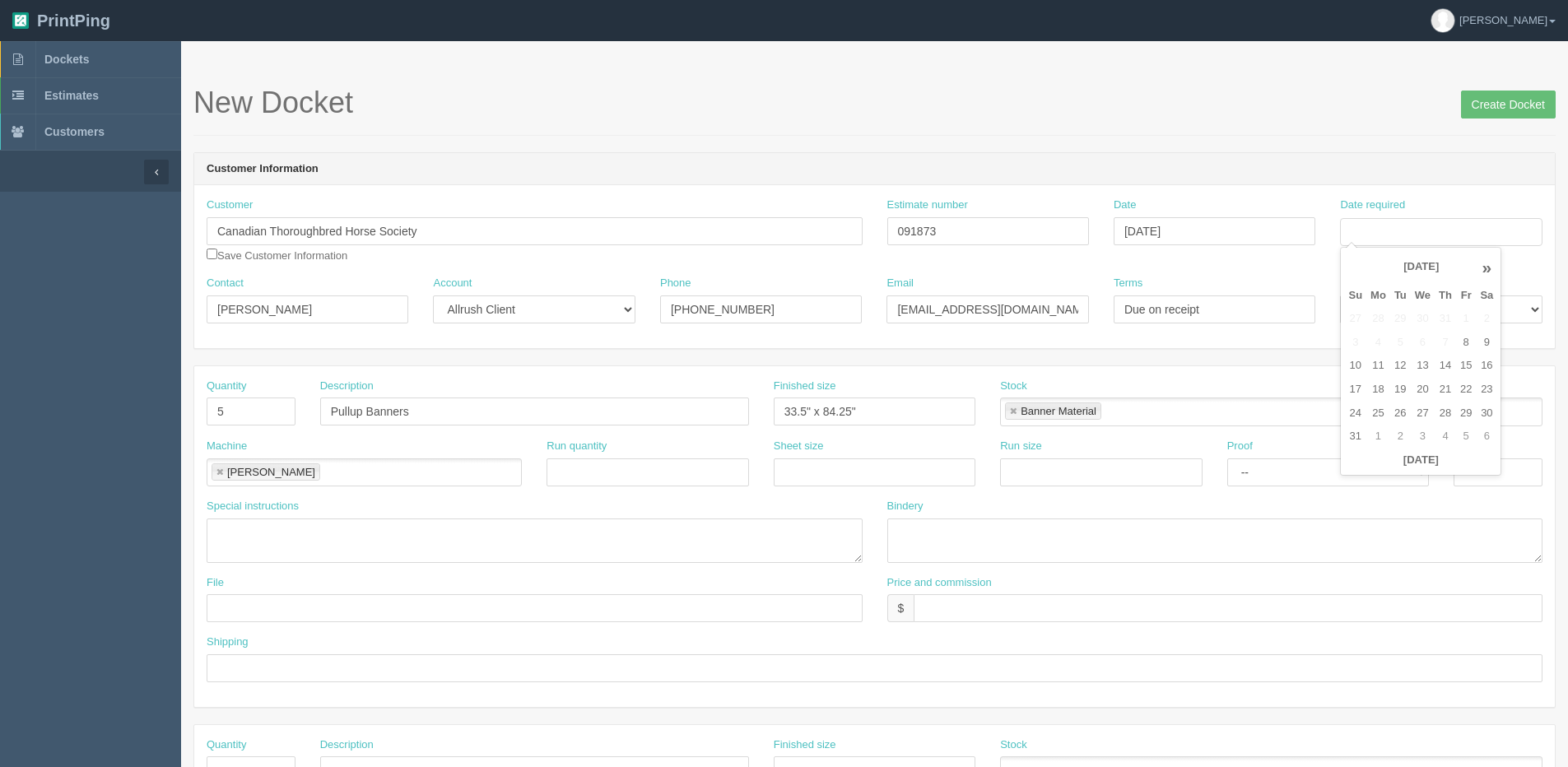
drag, startPoint x: 1430, startPoint y: 466, endPoint x: 1438, endPoint y: 451, distance: 17.0
click at [1430, 466] on th "Today" at bounding box center [1421, 461] width 153 height 24
click at [1465, 366] on td "15" at bounding box center [1466, 366] width 20 height 24
type input "August 15, 2025"
click at [418, 406] on input "Pullup Banners" at bounding box center [535, 411] width 429 height 28
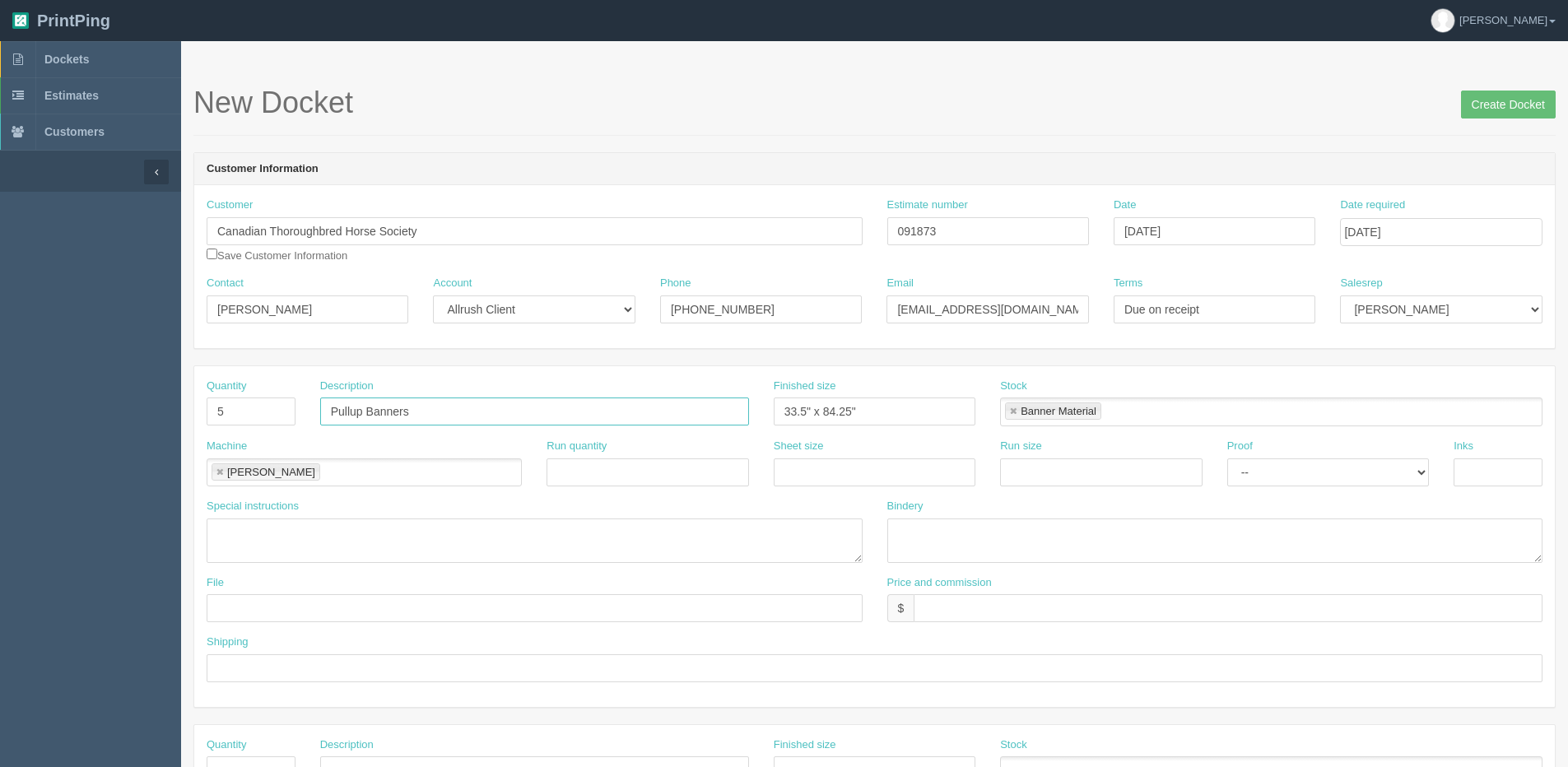
type input "Pullup Banners"
click at [952, 528] on textarea at bounding box center [1215, 540] width 656 height 44
click at [926, 526] on textarea "Trim - ARB" at bounding box center [1215, 540] width 656 height 44
type textarea "Trim to size - ARB"
click at [421, 611] on input "text" at bounding box center [534, 608] width 656 height 28
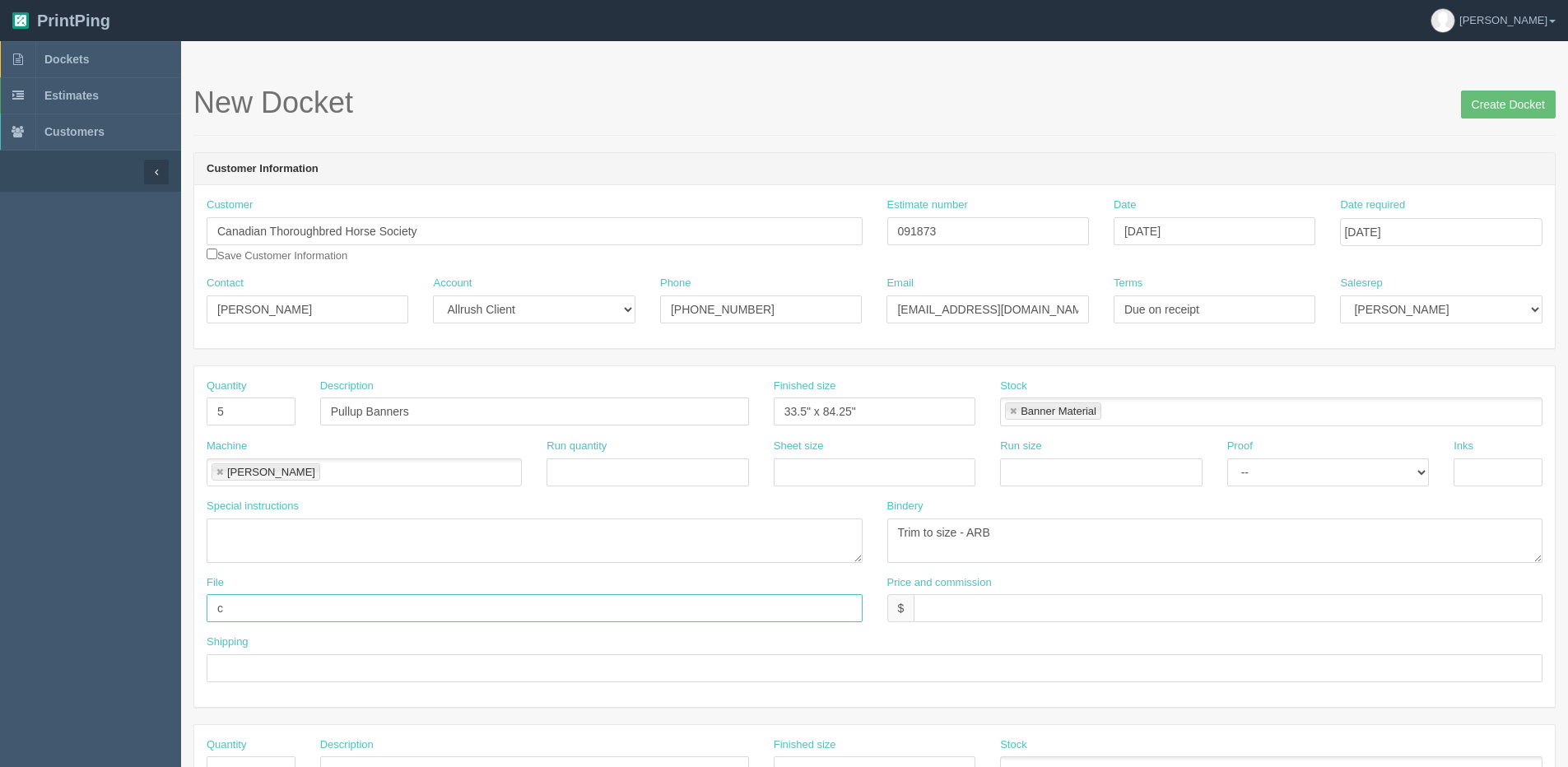
type input "Client Files > August 2025"
click at [239, 675] on input "text" at bounding box center [875, 668] width 1336 height 28
type input "Email / Call when ready"
click at [972, 620] on input "text" at bounding box center [1228, 608] width 629 height 28
click at [929, 604] on input "#363.75" at bounding box center [1228, 608] width 629 height 28
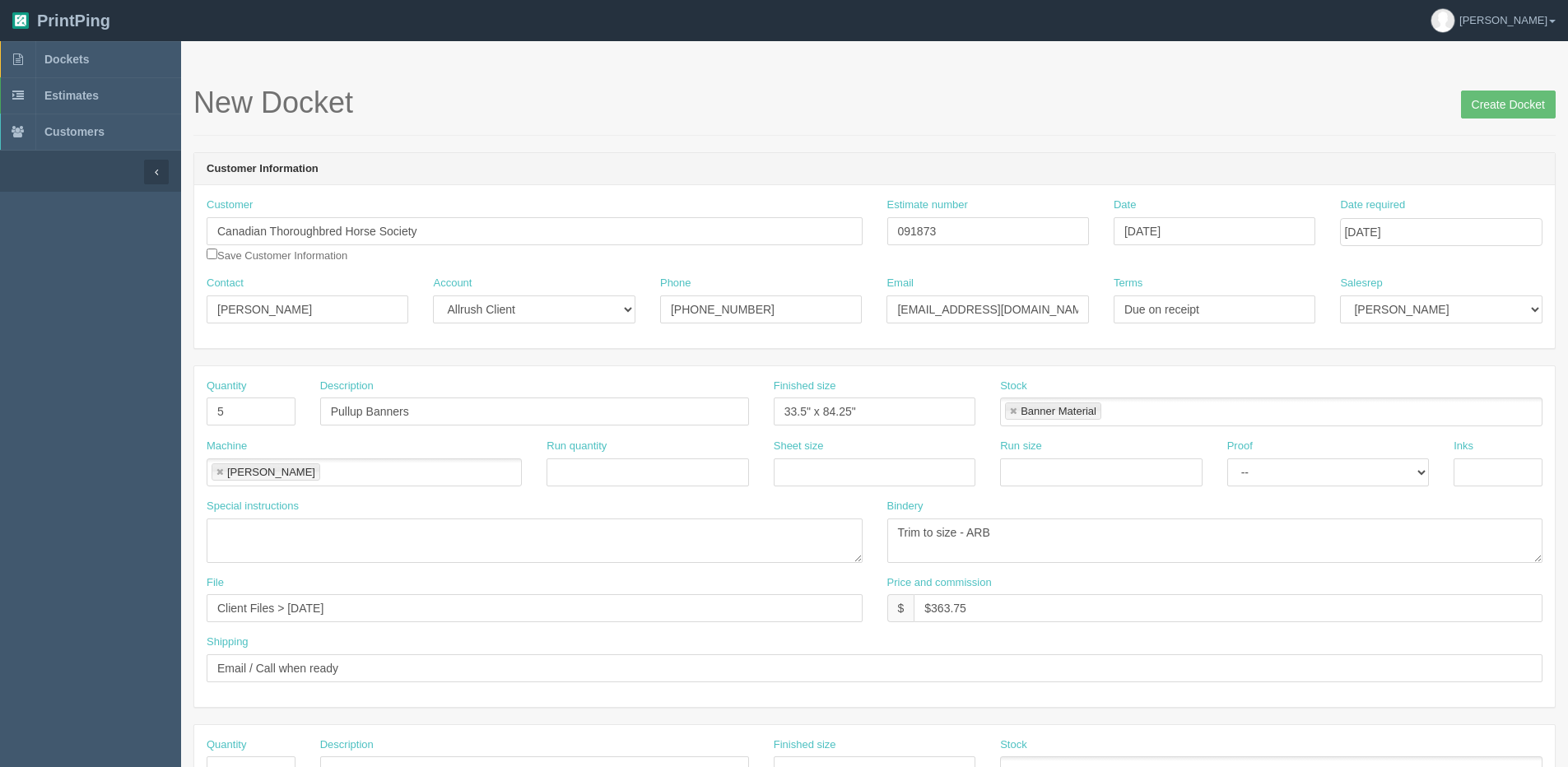
click at [1024, 593] on div "Price and commission $ $363.75" at bounding box center [1215, 599] width 656 height 48
click at [1015, 606] on input "$363.75" at bounding box center [1228, 608] width 629 height 28
click at [1114, 606] on input "$363.75 | AR $" at bounding box center [1228, 608] width 629 height 28
type input "$363.75 | AR $196.56"
click at [420, 411] on input "Pullup Banners" at bounding box center [535, 411] width 429 height 28
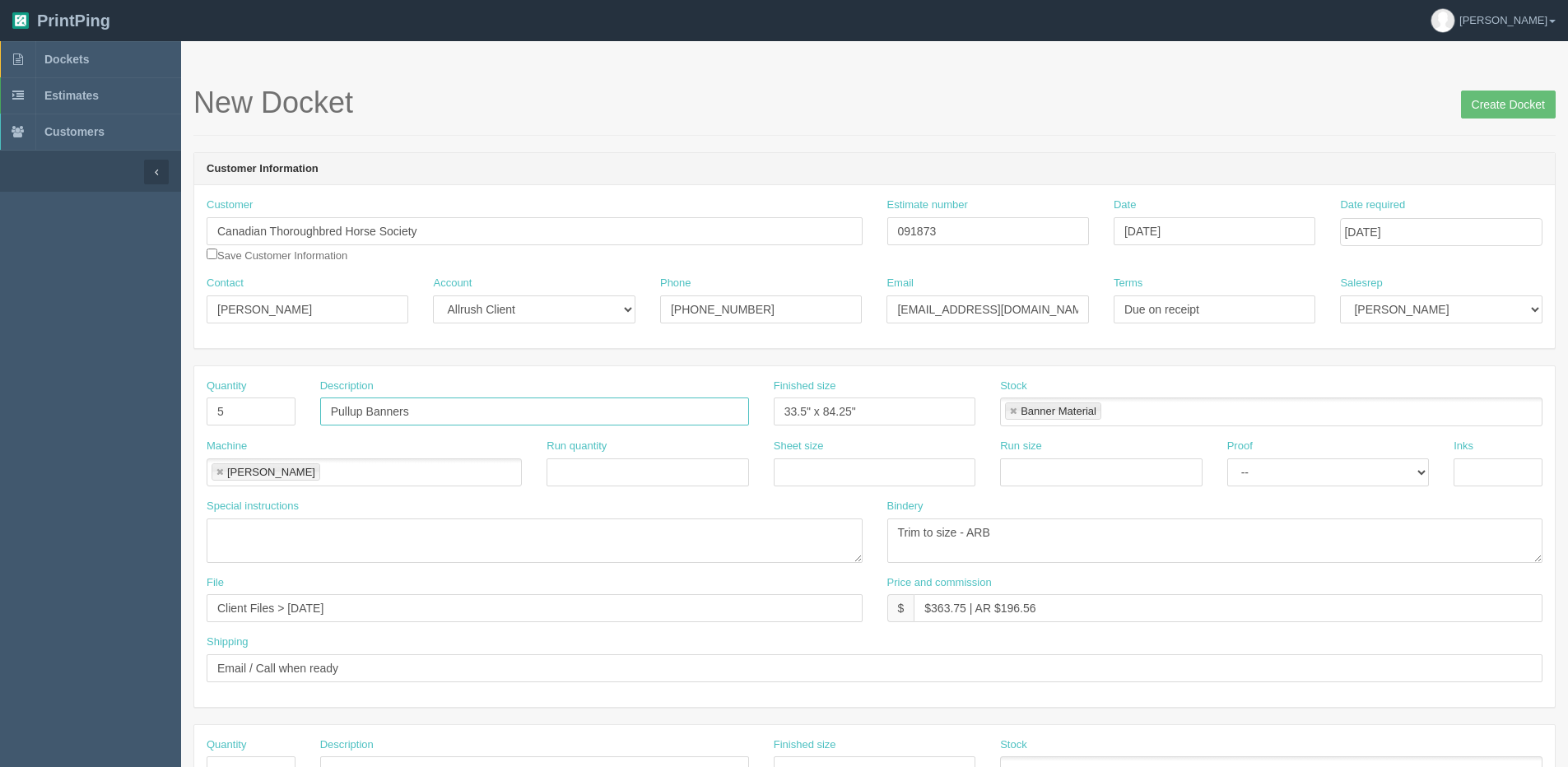
drag, startPoint x: 363, startPoint y: 410, endPoint x: 130, endPoint y: 382, distance: 234.7
click at [130, 382] on section "Dockets Estimates Customers" at bounding box center [784, 768] width 1568 height 1454
click at [419, 410] on input "CTHS Banners" at bounding box center [535, 411] width 429 height 28
type input "CTHS Banners"
click at [1375, 313] on select "Mark Mikayla Aly Arif Stacy Rebecca Matthew Viki Phil Greg Jim Sam Brandon Zach…" at bounding box center [1440, 309] width 202 height 28
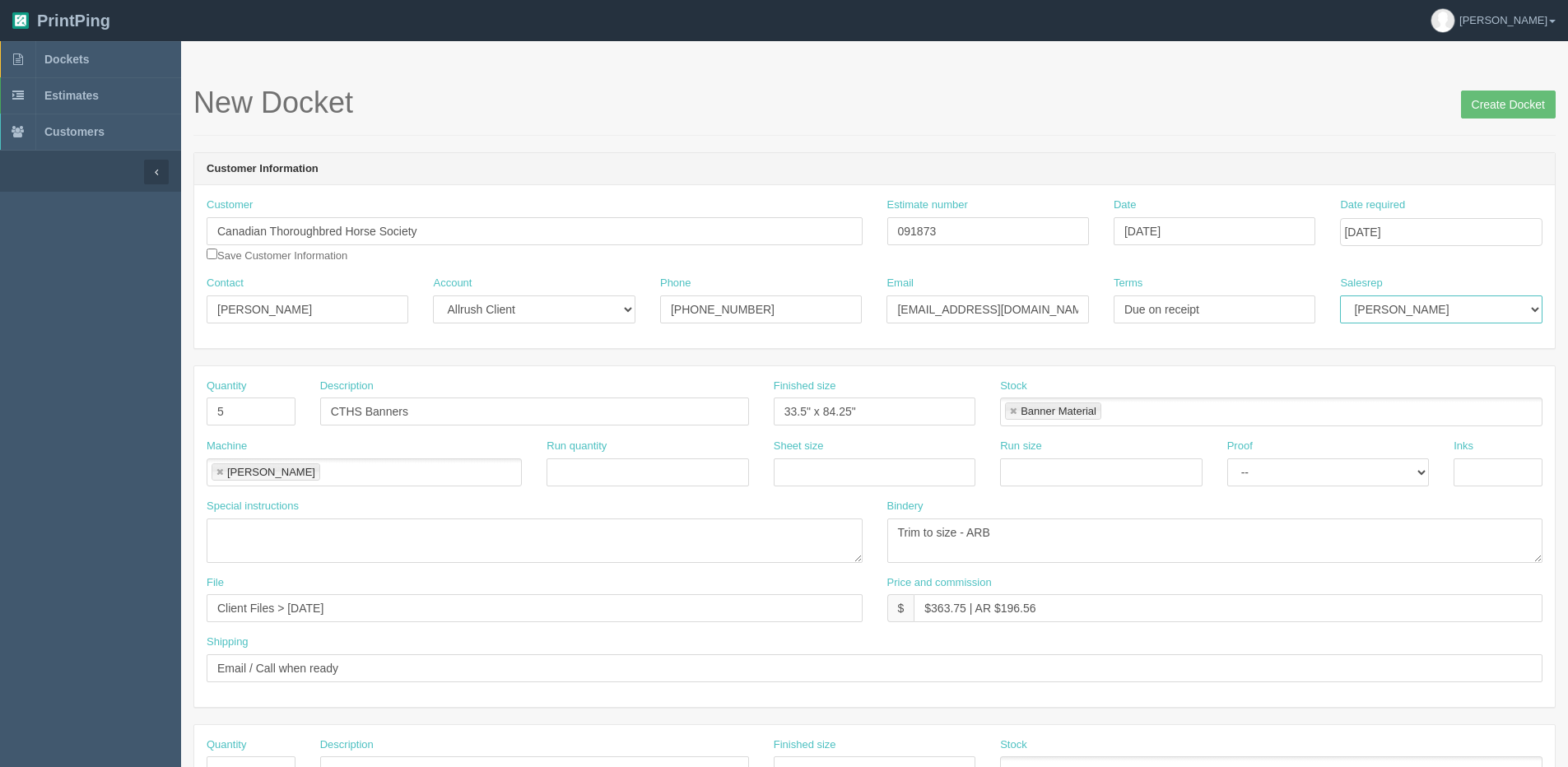
select select "1"
click at [1340, 295] on select "Mark Mikayla Aly Arif Stacy Rebecca Matthew Viki Phil Greg Jim Sam Brandon Zach…" at bounding box center [1440, 309] width 202 height 28
click at [1484, 107] on input "Create Docket" at bounding box center [1508, 104] width 94 height 28
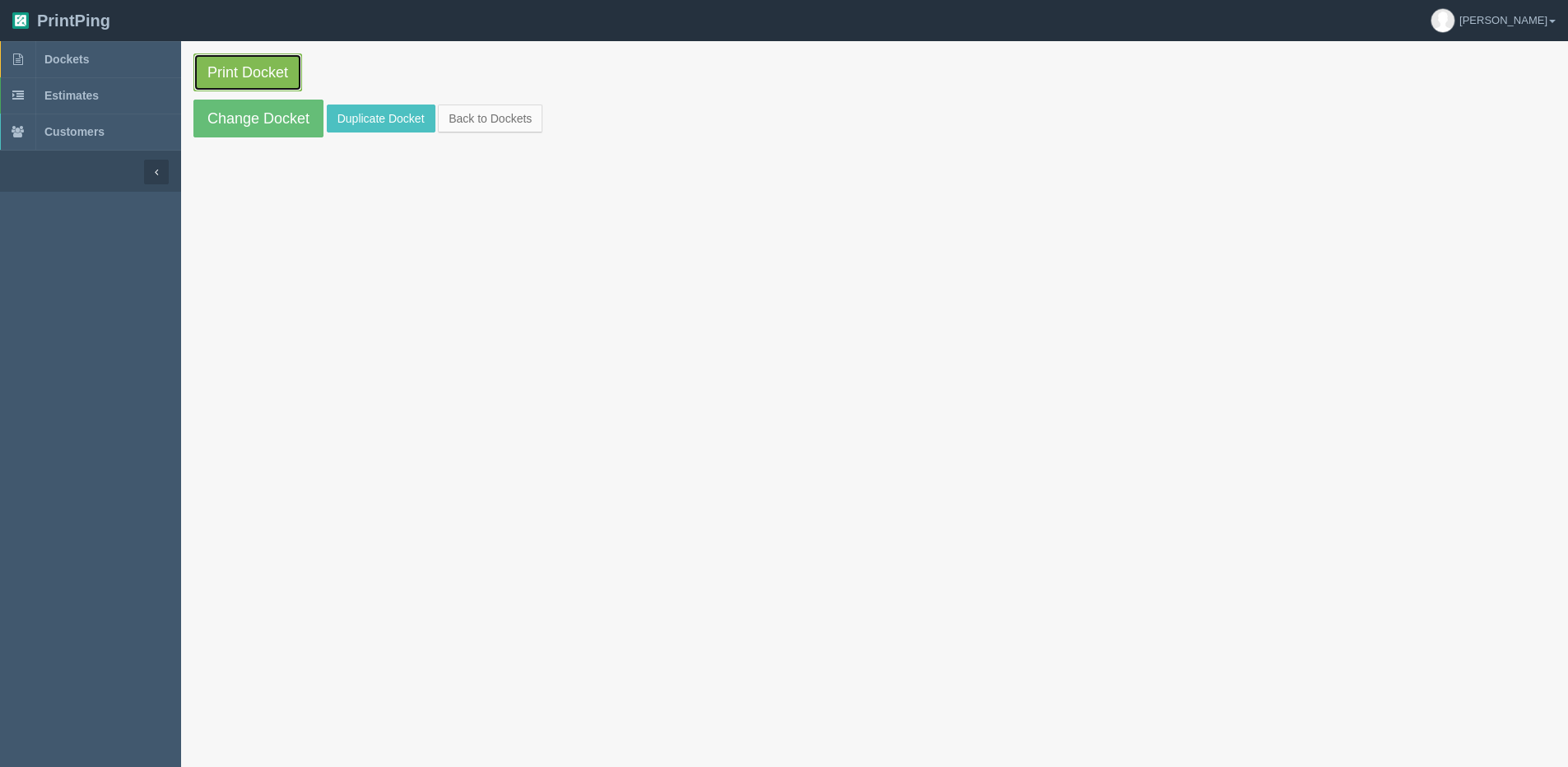
click at [224, 74] on link "Print Docket" at bounding box center [247, 73] width 109 height 38
click at [265, 128] on link "Change Docket" at bounding box center [258, 119] width 130 height 38
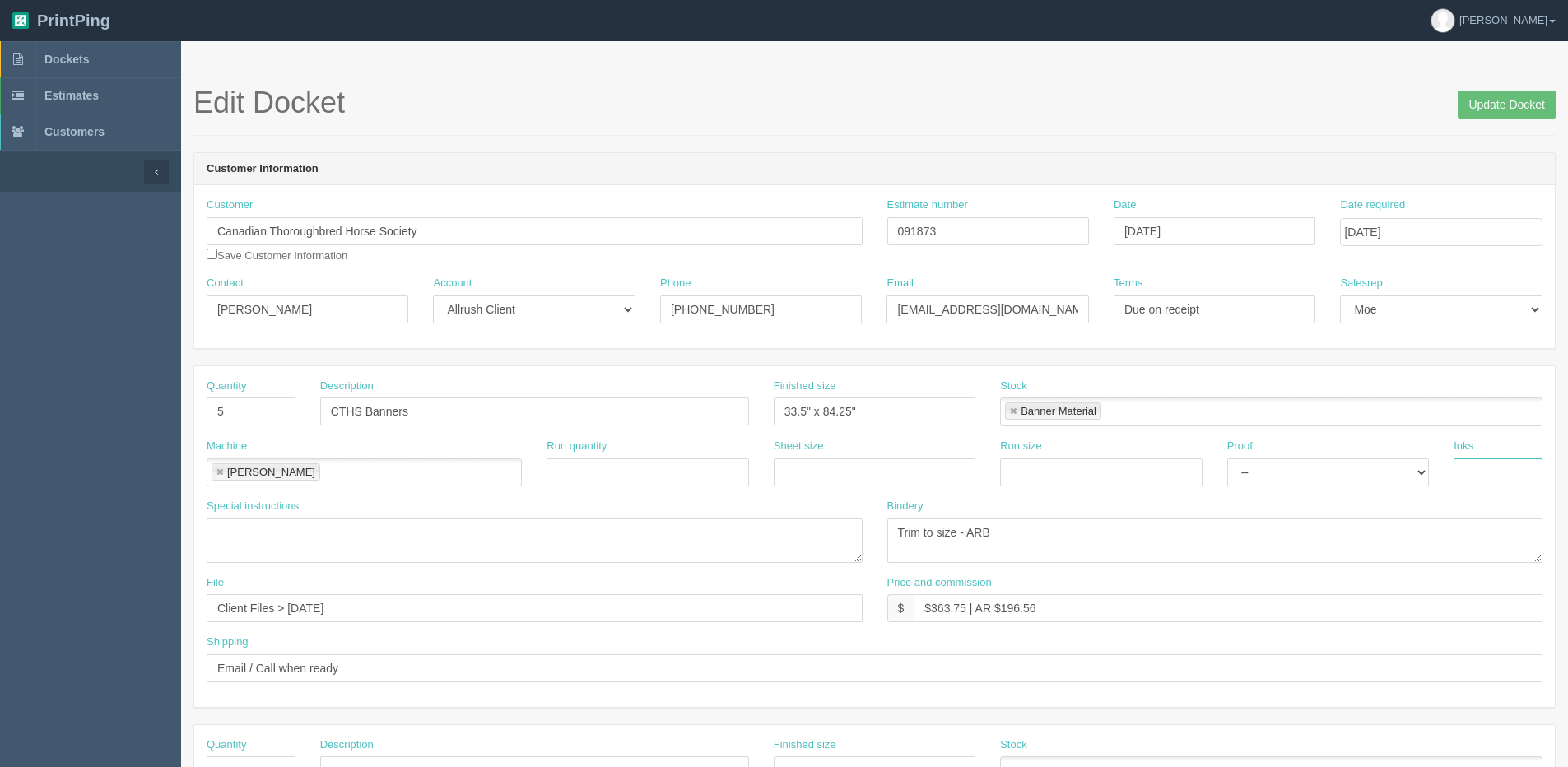
click at [1484, 467] on input "text" at bounding box center [1498, 472] width 89 height 28
type input "4/0"
click at [993, 533] on textarea "Trim to size - ARB" at bounding box center [1215, 540] width 656 height 44
click at [1045, 545] on textarea "Trim to size - ARB" at bounding box center [1215, 540] width 656 height 44
type textarea "Trim to size - ARB $50.00"
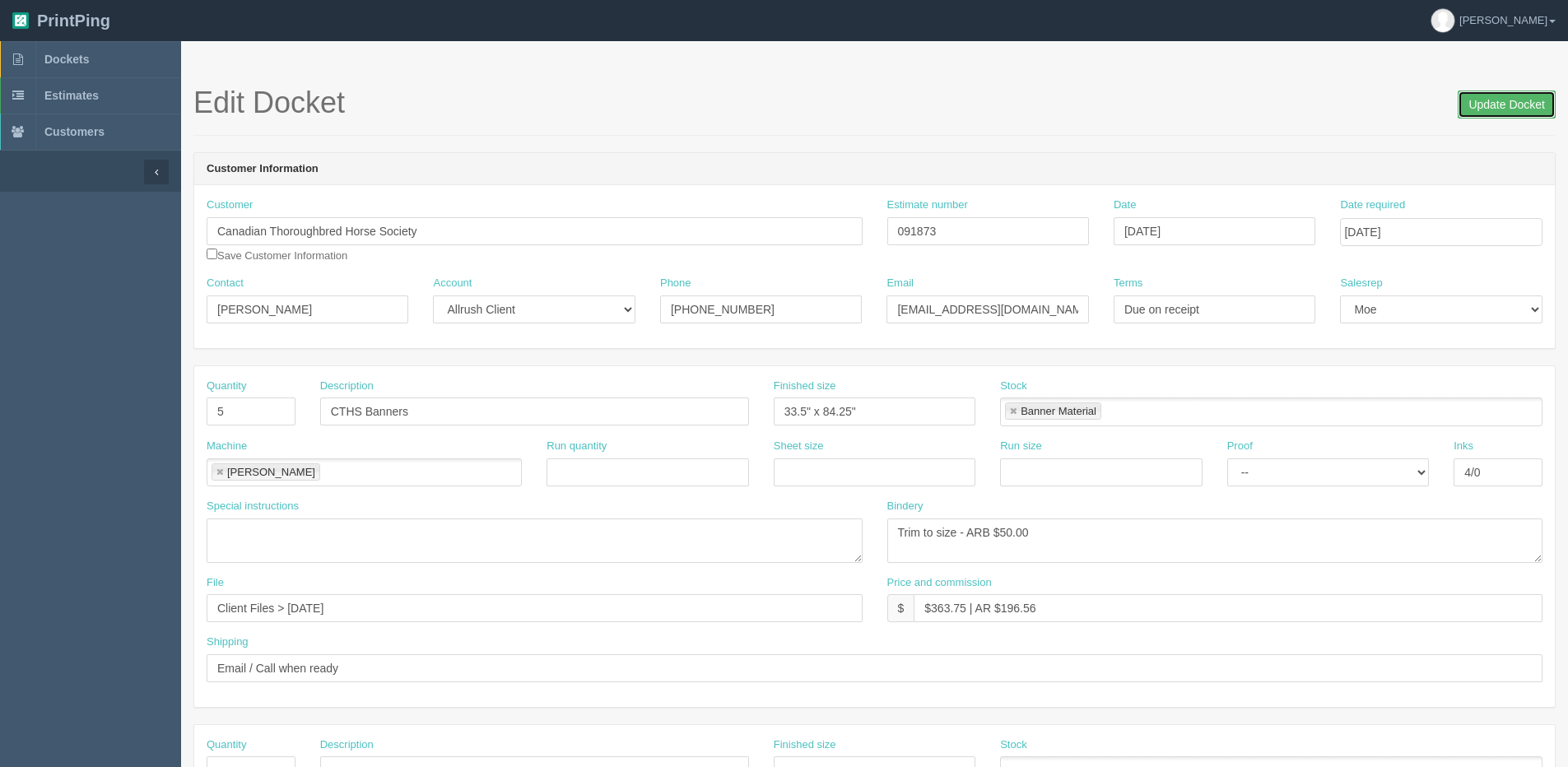
click at [1528, 97] on input "Update Docket" at bounding box center [1506, 104] width 98 height 28
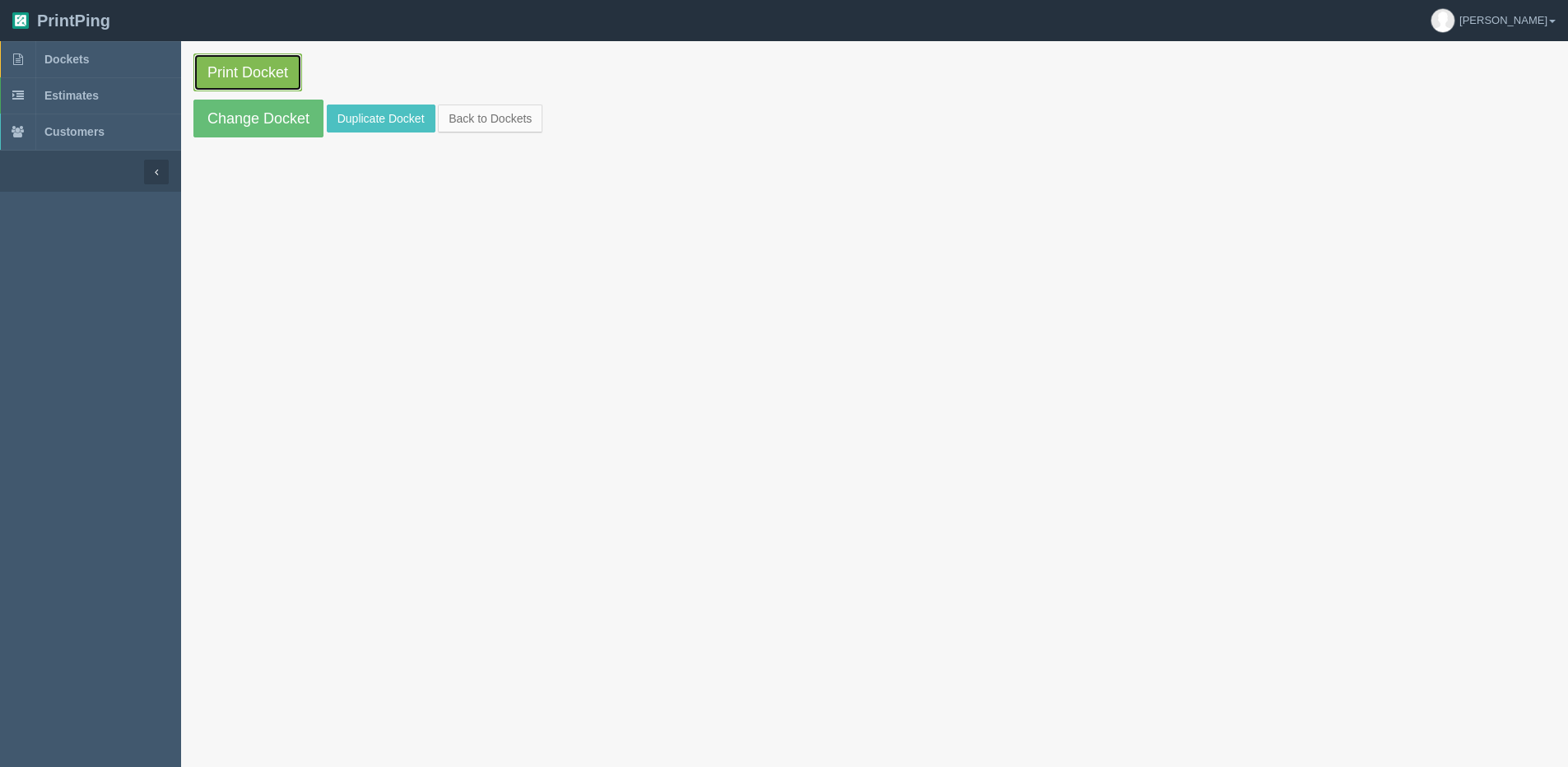
click at [228, 68] on link "Print Docket" at bounding box center [247, 73] width 109 height 38
